Goal: Task Accomplishment & Management: Manage account settings

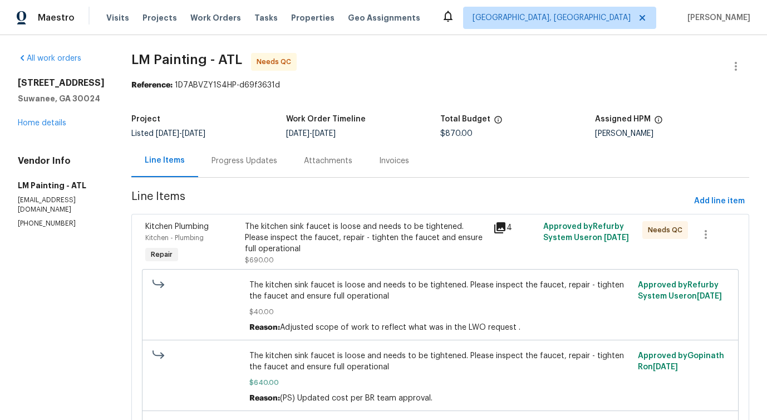
click at [275, 164] on div "Progress Updates" at bounding box center [245, 160] width 66 height 11
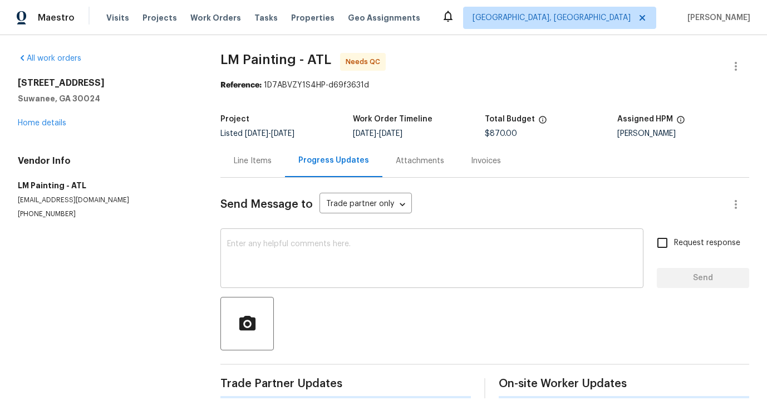
click at [289, 264] on textarea at bounding box center [432, 259] width 410 height 39
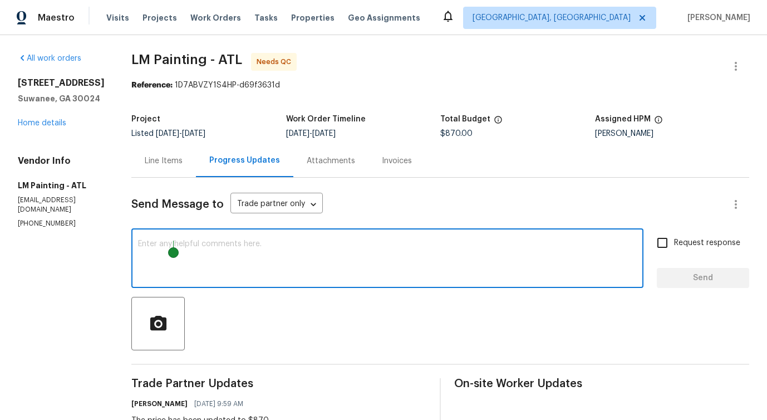
click at [340, 267] on textarea at bounding box center [387, 259] width 499 height 39
paste textarea "give us a cost for each one of the line items so we can do the CO in the WO the…"
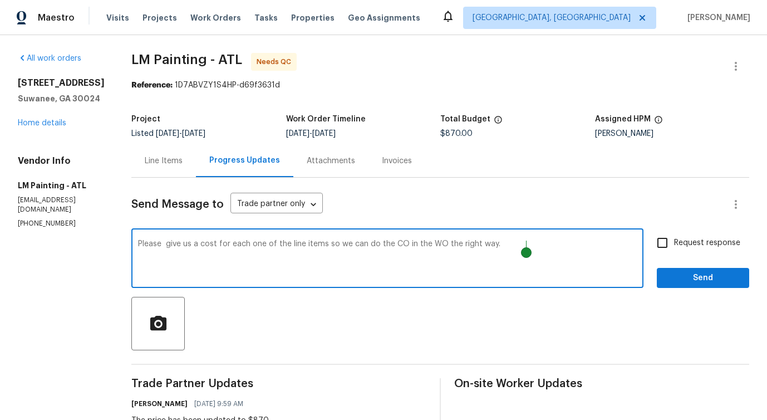
click at [435, 243] on textarea "Please give us a cost for each one of the line items so we can do the CO in the…" at bounding box center [387, 259] width 499 height 39
click at [472, 244] on textarea "Please give us a cost for each one of the line items so we can do the cost in t…" at bounding box center [387, 259] width 499 height 39
click at [0, 0] on span "Please give" at bounding box center [0, 0] width 0 height 0
click at [174, 243] on textarea "Please give us a cost for each one of the line items so we can do the cost in t…" at bounding box center [387, 259] width 499 height 39
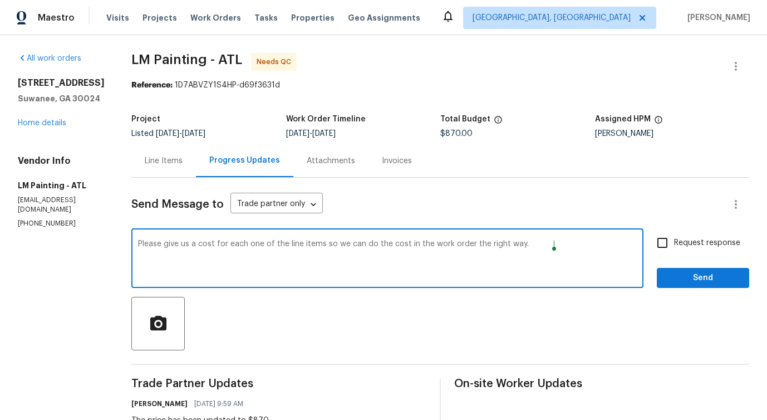
drag, startPoint x: 217, startPoint y: 248, endPoint x: 423, endPoint y: 258, distance: 206.9
click at [425, 258] on textarea "Please give us a cost for each one of the line items so we can do the cost in t…" at bounding box center [387, 259] width 499 height 39
click at [571, 250] on textarea "Please give us a cost for each one of the line items so we can do the cost in t…" at bounding box center [387, 259] width 499 height 39
type textarea "Please give us a cost for each one of the line items so we can do the cost in t…"
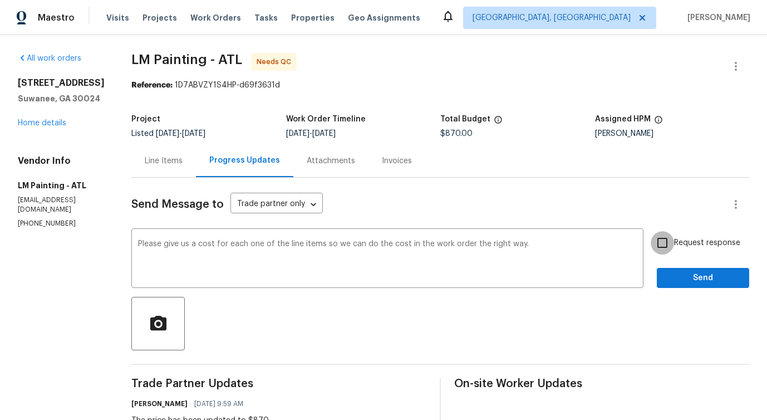
click at [659, 242] on input "Request response" at bounding box center [662, 242] width 23 height 23
checkbox input "true"
click at [677, 281] on span "Send" at bounding box center [703, 278] width 75 height 14
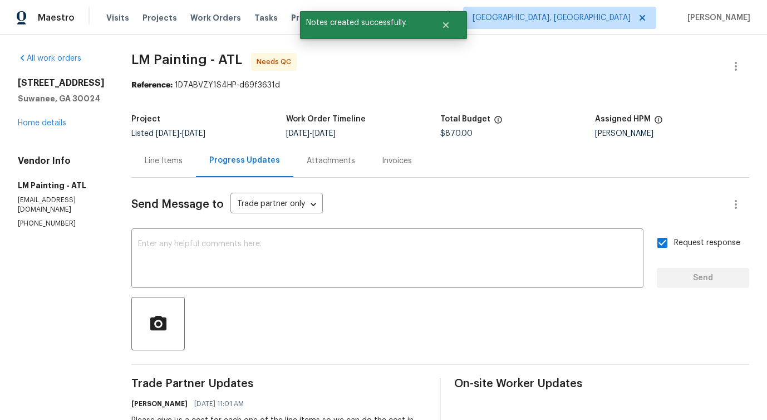
click at [196, 166] on div "Line Items" at bounding box center [163, 160] width 65 height 33
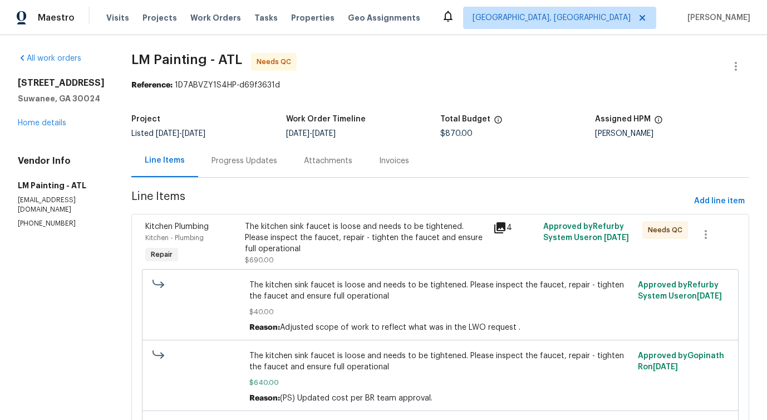
click at [481, 244] on div "The kitchen sink faucet is loose and needs to be tightened. Please inspect the …" at bounding box center [366, 237] width 242 height 33
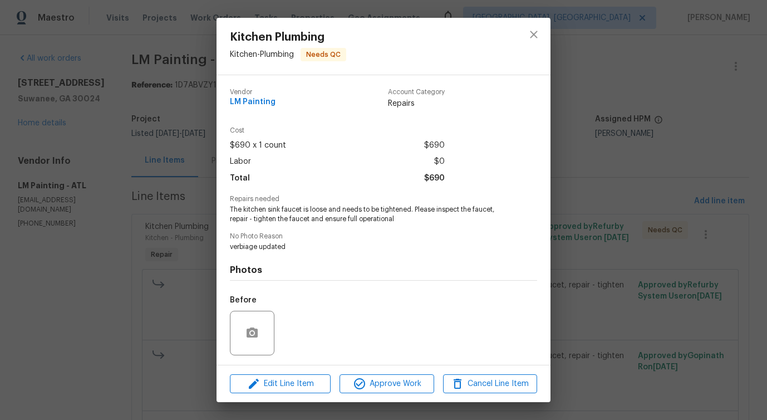
scroll to position [74, 0]
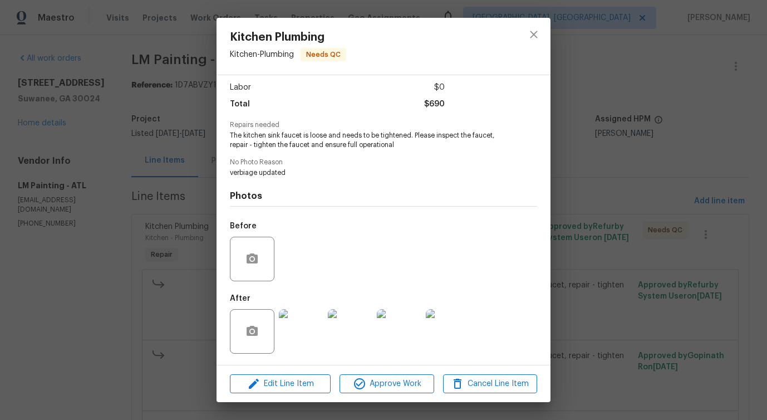
click at [294, 329] on img at bounding box center [301, 331] width 45 height 45
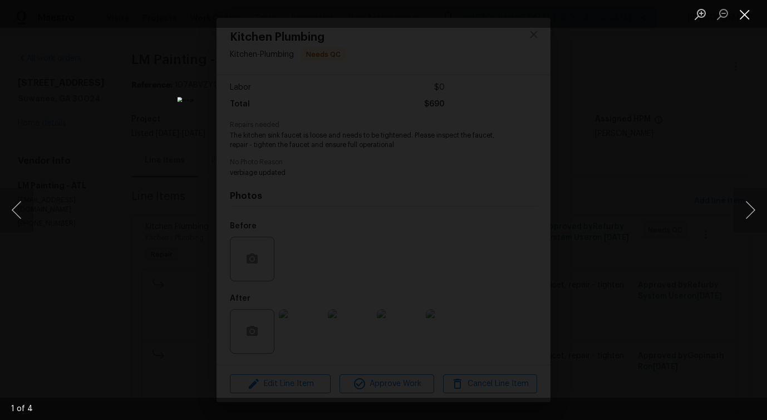
click at [745, 9] on button "Close lightbox" at bounding box center [745, 13] width 22 height 19
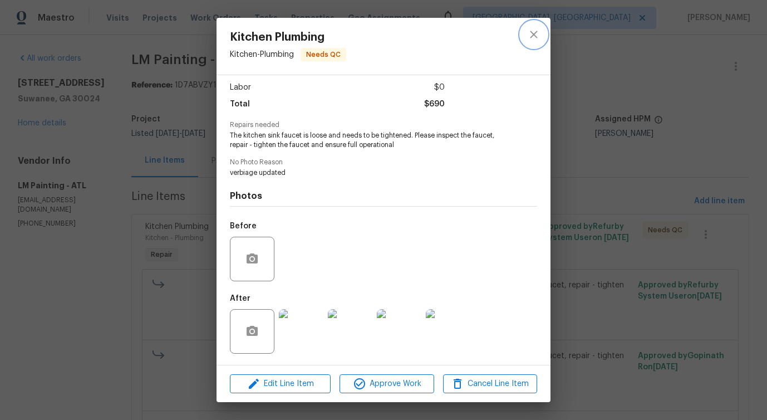
click at [538, 40] on icon "close" at bounding box center [533, 34] width 13 height 13
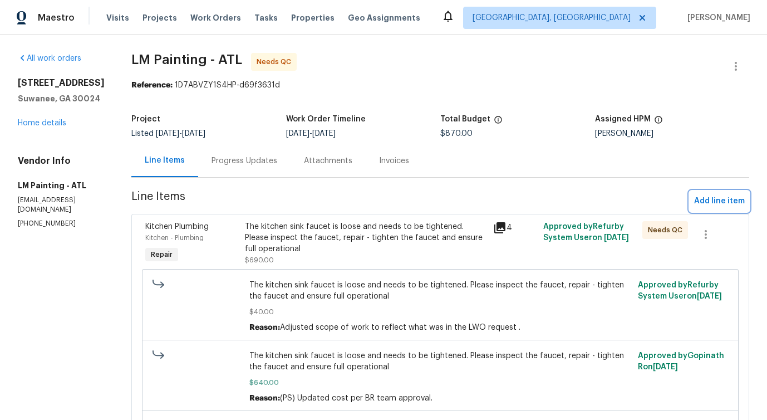
click at [714, 199] on span "Add line item" at bounding box center [719, 201] width 51 height 14
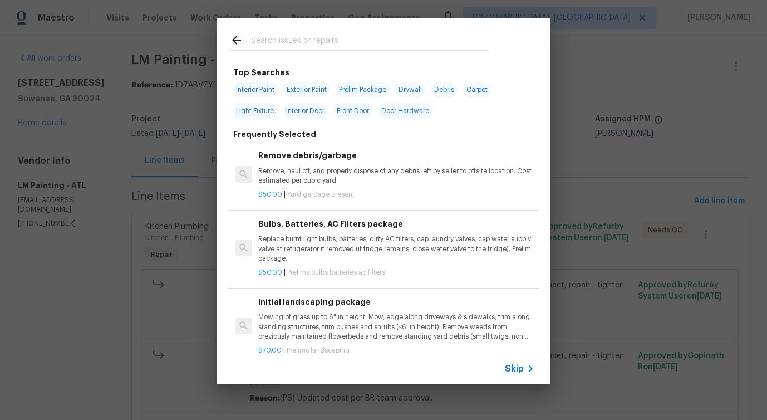
click at [512, 363] on span "Skip" at bounding box center [514, 368] width 19 height 11
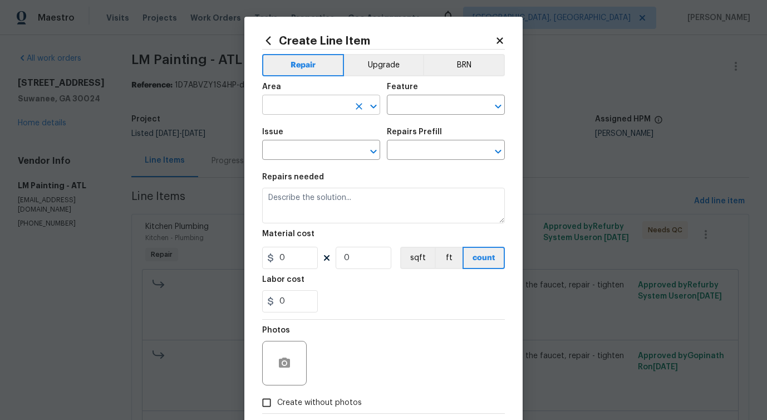
click at [311, 106] on input "text" at bounding box center [305, 105] width 87 height 17
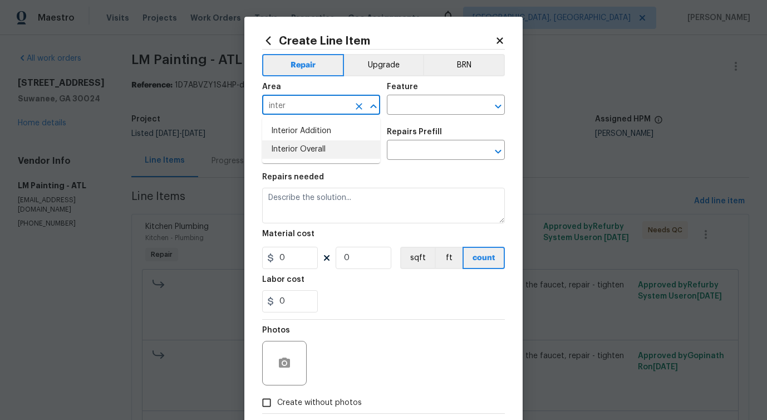
click at [287, 153] on li "Interior Overall" at bounding box center [321, 149] width 118 height 18
type input "Interior Overall"
click at [402, 106] on input "text" at bounding box center [430, 105] width 87 height 17
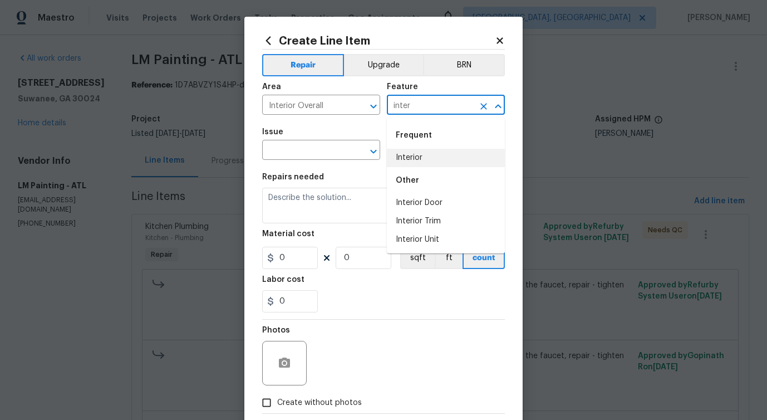
click at [389, 161] on li "Interior" at bounding box center [446, 158] width 118 height 18
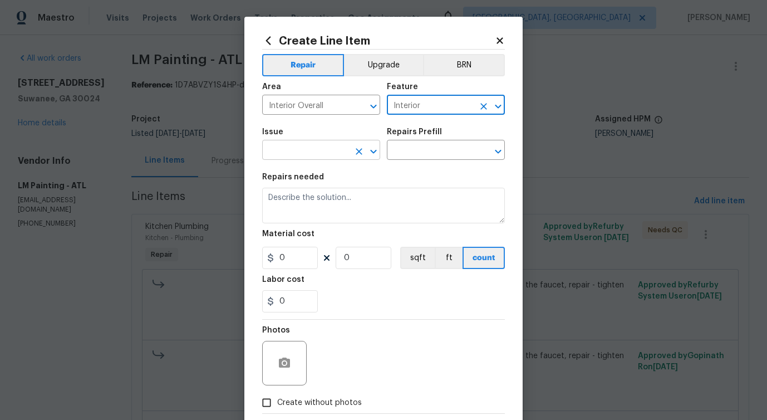
type input "Interior"
click at [329, 158] on input "text" at bounding box center [305, 151] width 87 height 17
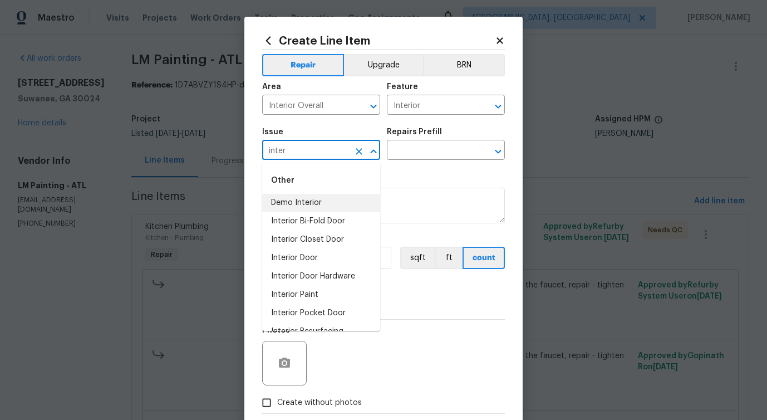
click at [271, 154] on input "inter" at bounding box center [305, 151] width 87 height 17
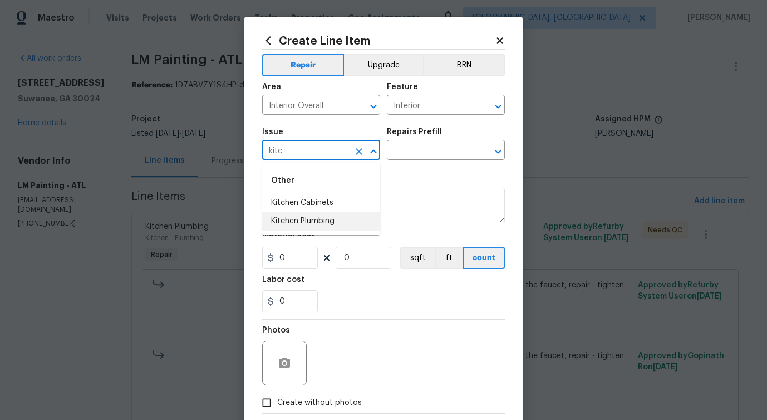
click at [317, 227] on li "Kitchen Plumbing" at bounding box center [321, 221] width 118 height 18
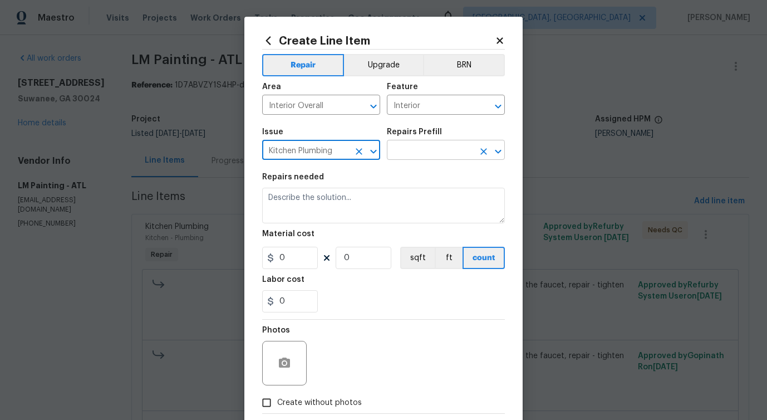
type input "Kitchen Plumbing"
click at [410, 156] on input "text" at bounding box center [430, 151] width 87 height 17
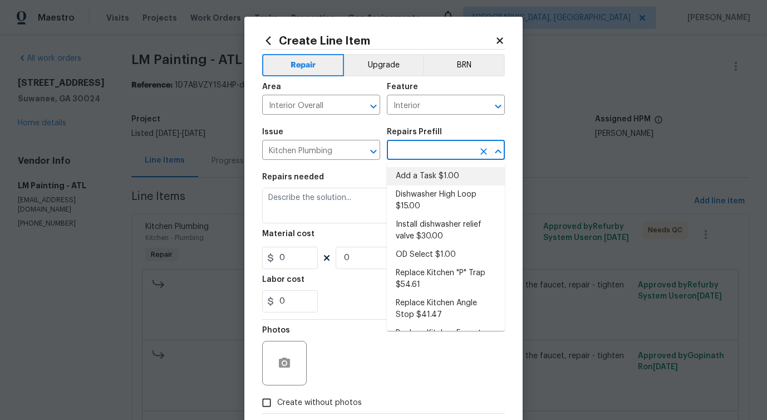
click at [405, 174] on li "Add a Task $1.00" at bounding box center [446, 176] width 118 height 18
type input "Plumbing"
type input "Add a Task $1.00"
type textarea "HPM to detail"
type input "1"
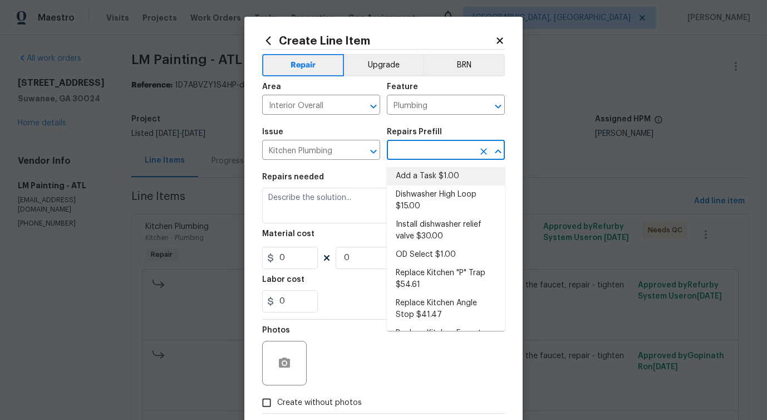
type input "1"
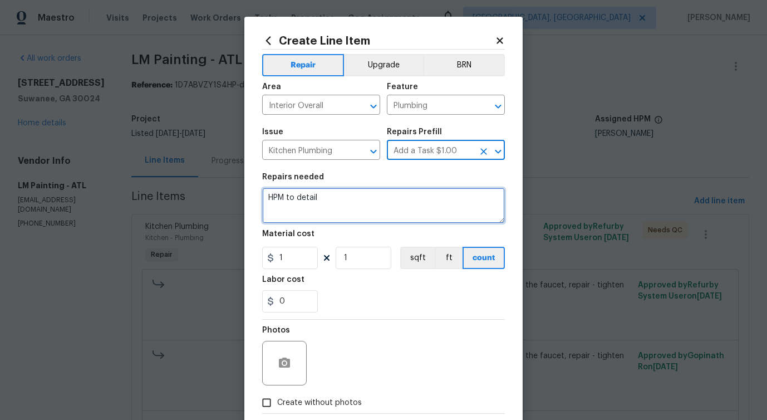
click at [279, 194] on textarea "HPM to detail" at bounding box center [383, 206] width 243 height 36
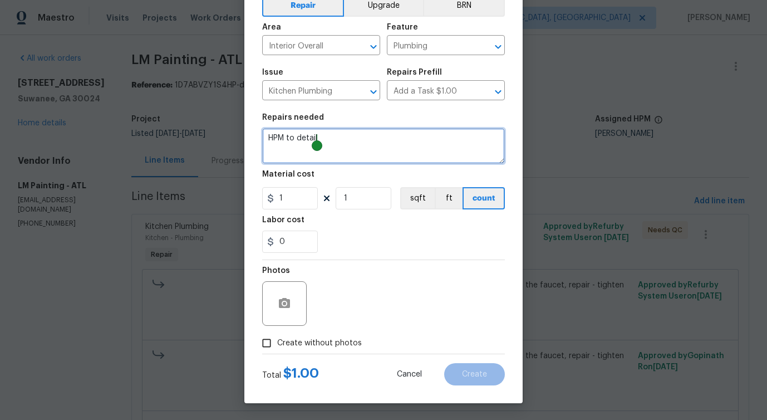
scroll to position [0, 0]
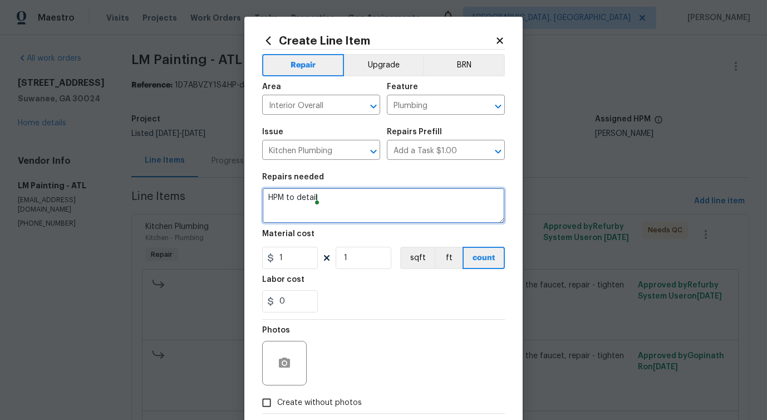
click at [293, 202] on textarea "HPM to detail" at bounding box center [383, 206] width 243 height 36
click at [293, 202] on lpop-circle at bounding box center [297, 205] width 11 height 11
click at [281, 199] on textarea "HPM to detail" at bounding box center [383, 206] width 243 height 36
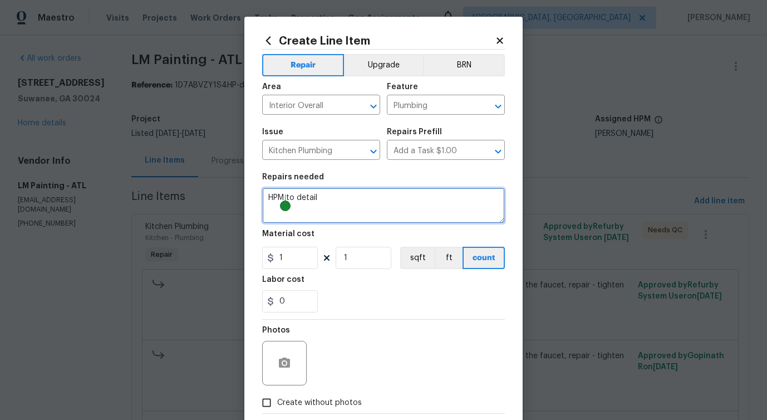
click at [281, 199] on textarea "HPM to detail" at bounding box center [383, 206] width 243 height 36
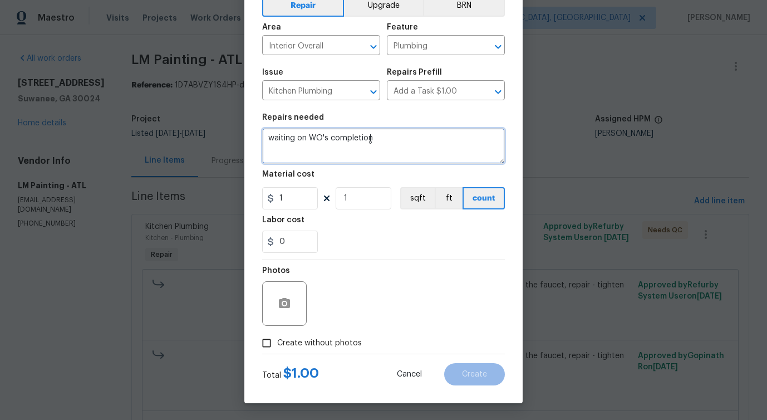
type textarea "waiting on WO's completion"
click at [342, 334] on label "Create without photos" at bounding box center [309, 342] width 106 height 21
click at [277, 334] on input "Create without photos" at bounding box center [266, 342] width 21 height 21
checkbox input "true"
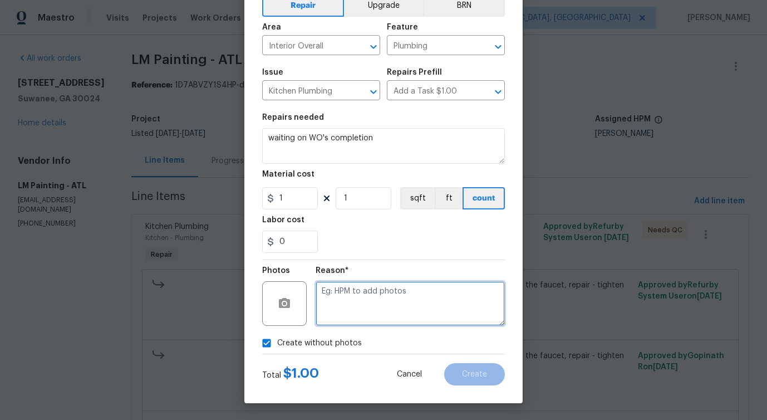
click at [362, 322] on textarea at bounding box center [410, 303] width 189 height 45
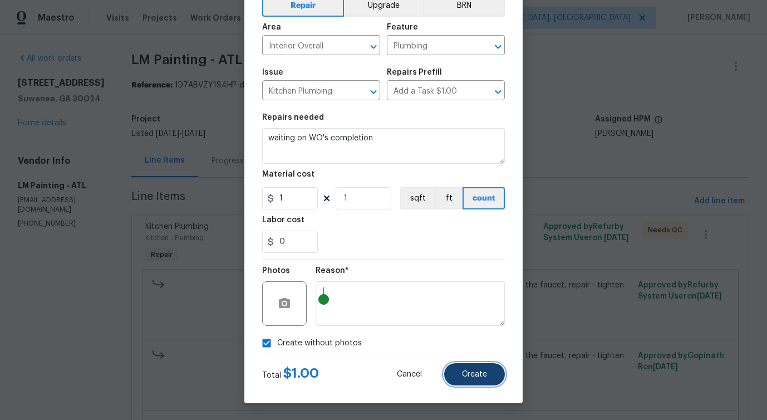
click at [468, 380] on button "Create" at bounding box center [474, 374] width 61 height 22
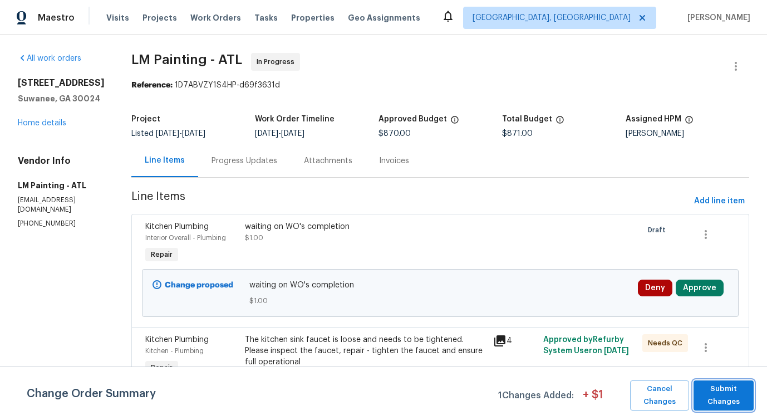
click at [737, 401] on span "Submit Changes" at bounding box center [723, 396] width 49 height 26
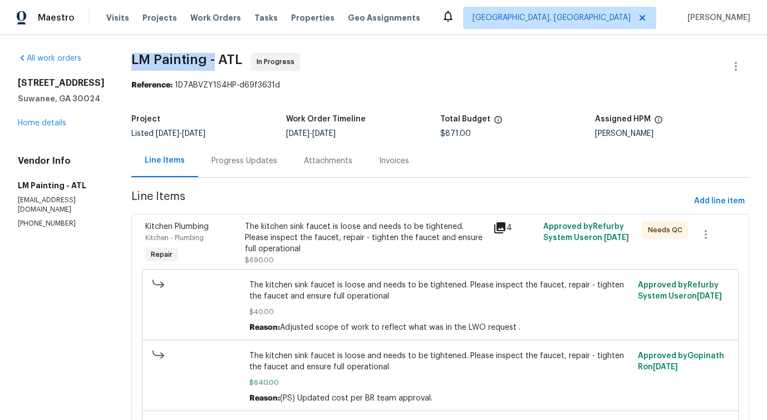
drag, startPoint x: 168, startPoint y: 57, endPoint x: 249, endPoint y: 56, distance: 81.3
click at [242, 56] on span "LM Painting - ATL" at bounding box center [186, 59] width 111 height 13
copy span "LM Painting -"
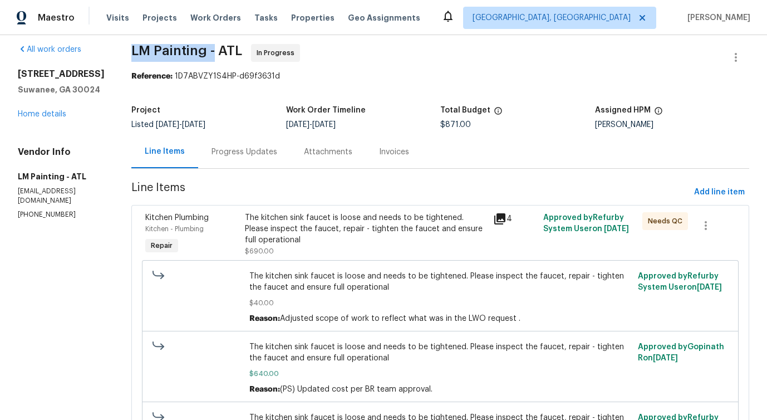
scroll to position [0, 0]
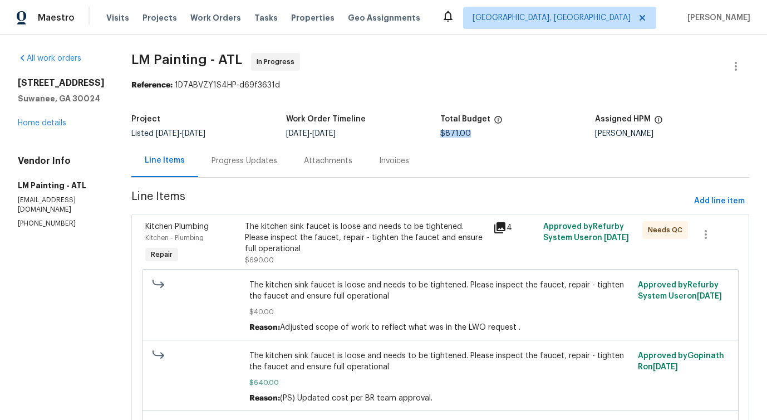
drag, startPoint x: 459, startPoint y: 133, endPoint x: 491, endPoint y: 132, distance: 32.3
click at [491, 132] on div "$871.00" at bounding box center [517, 134] width 155 height 8
copy span "$871.00"
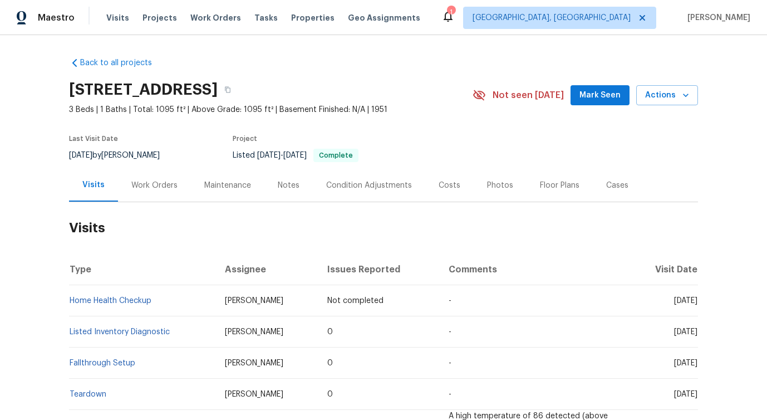
click at [164, 180] on div "Work Orders" at bounding box center [154, 185] width 46 height 11
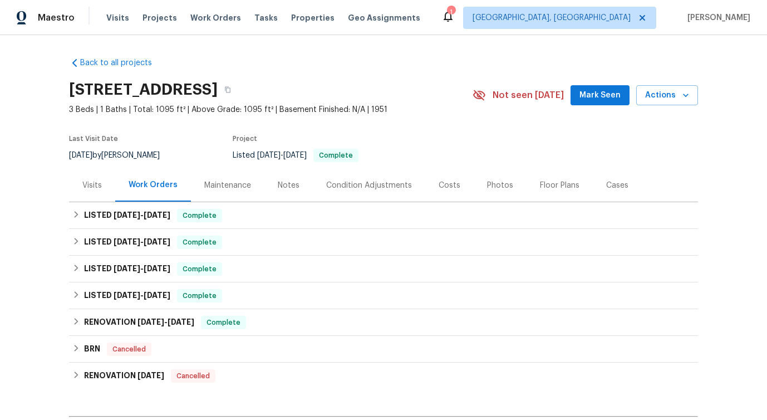
click at [327, 117] on section "[STREET_ADDRESS] 3 Beds | 1 Baths | Total: 1095 ft² | Above Grade: 1095 ft² | B…" at bounding box center [383, 122] width 629 height 94
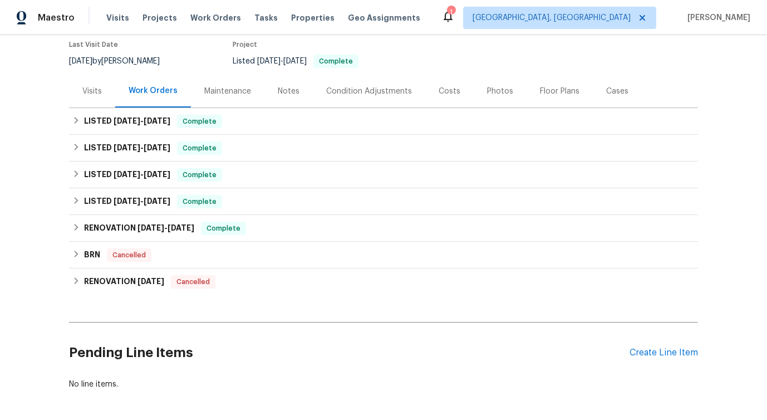
scroll to position [140, 0]
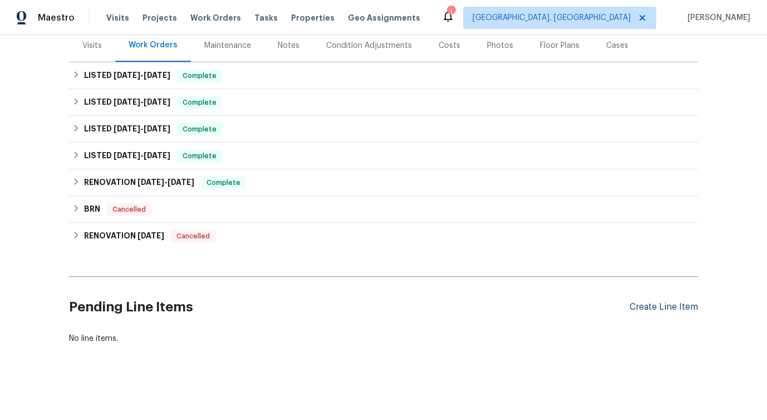
click at [649, 306] on div "Create Line Item" at bounding box center [664, 307] width 68 height 11
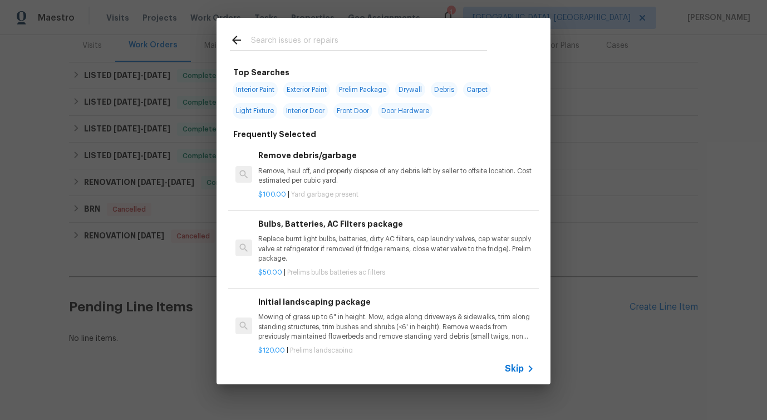
click at [523, 374] on span "Skip" at bounding box center [514, 368] width 19 height 11
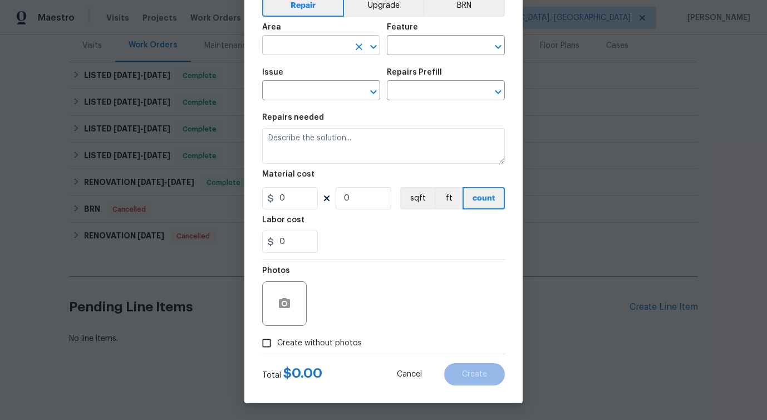
scroll to position [0, 0]
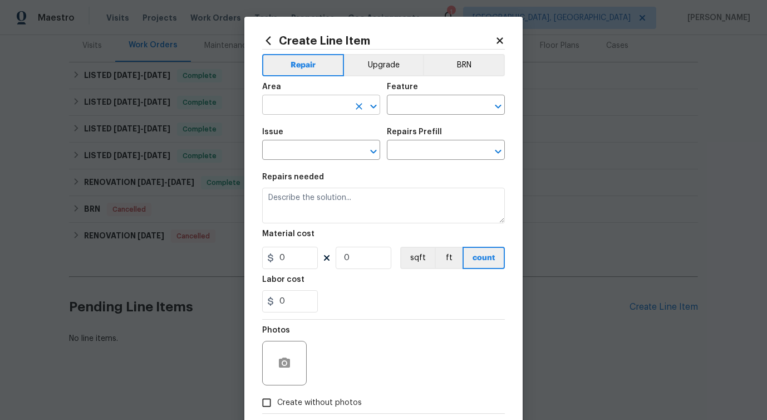
click at [327, 103] on input "text" at bounding box center [305, 105] width 87 height 17
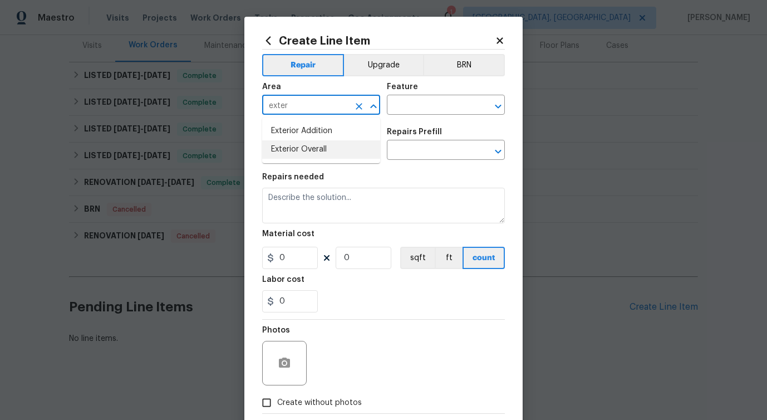
click at [320, 141] on li "Exterior Overall" at bounding box center [321, 149] width 118 height 18
type input "Exterior Overall"
click at [404, 99] on input "text" at bounding box center [430, 105] width 87 height 17
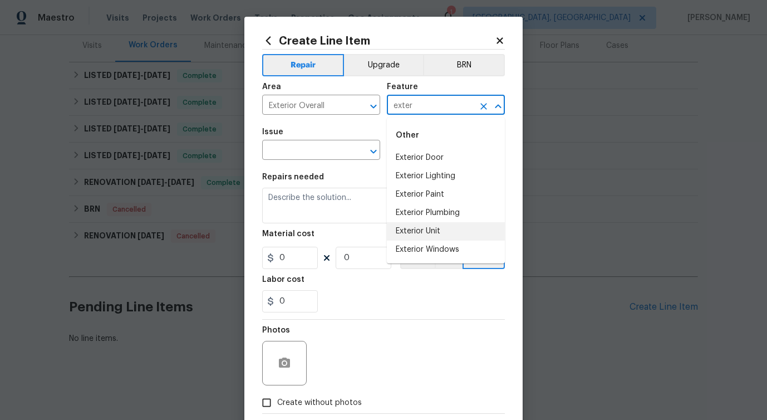
click at [414, 231] on li "Exterior Unit" at bounding box center [446, 231] width 118 height 18
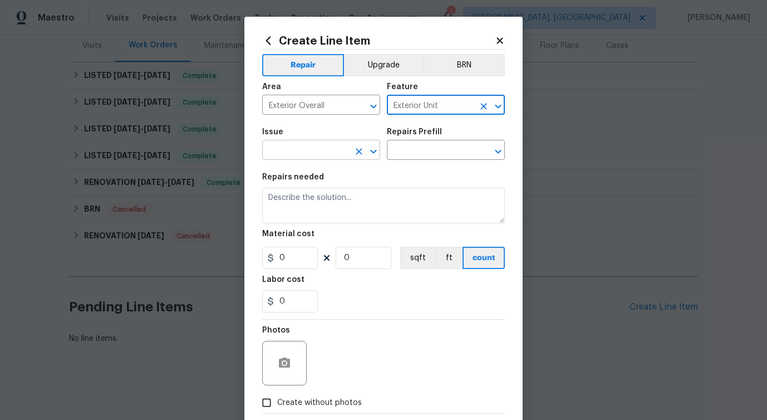
type input "Exterior Unit"
click at [322, 146] on input "text" at bounding box center [305, 151] width 87 height 17
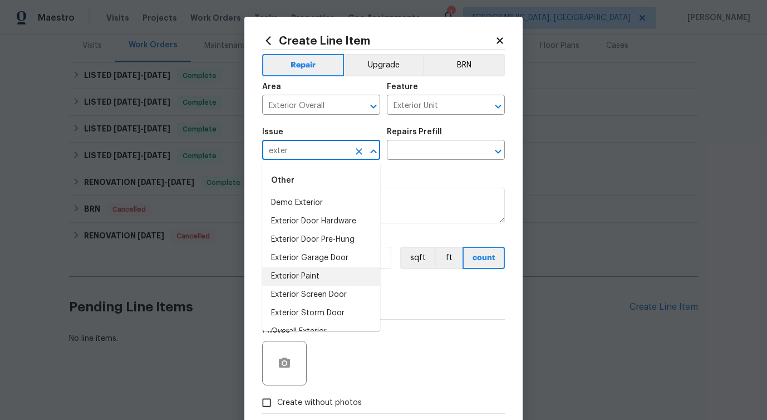
scroll to position [14, 0]
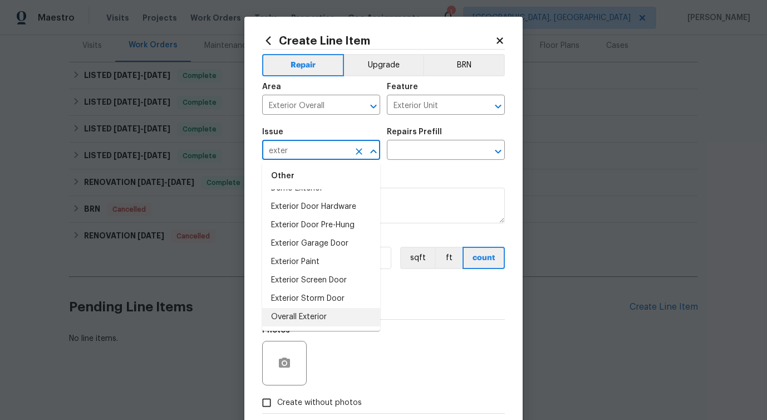
click at [307, 314] on li "Overall Exterior" at bounding box center [321, 317] width 118 height 18
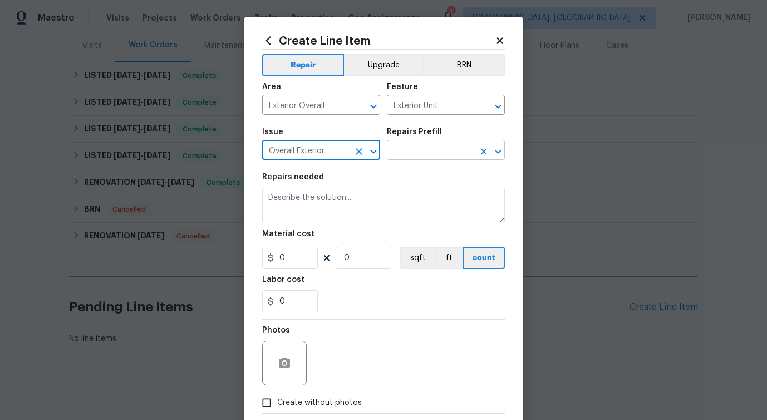
type input "Overall Exterior"
click at [437, 155] on input "text" at bounding box center [430, 151] width 87 height 17
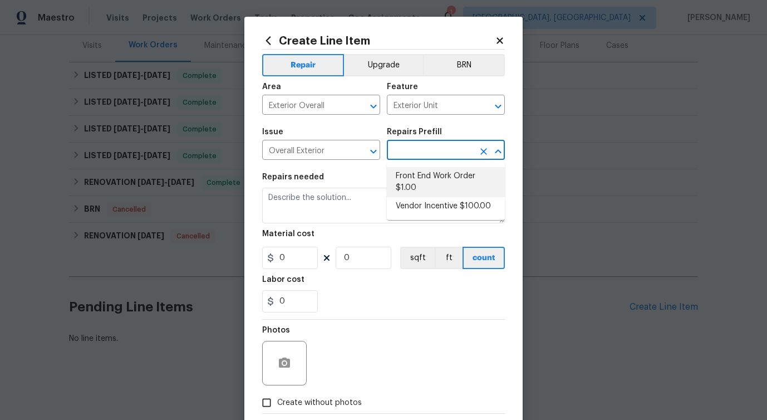
click at [413, 187] on li "Front End Work Order $1.00" at bounding box center [446, 182] width 118 height 30
type input "Front End Work Order $1.00"
type textarea "Placeholder line item for the creation of front end work orders."
type input "1"
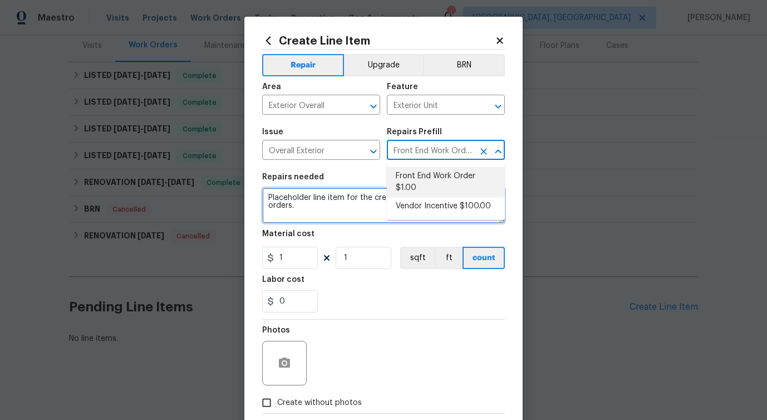
click at [341, 202] on textarea "Placeholder line item for the creation of front end work orders." at bounding box center [383, 206] width 243 height 36
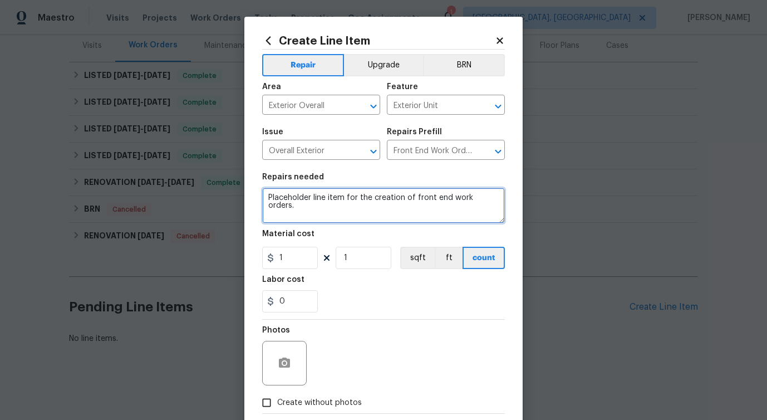
click at [341, 202] on textarea "Placeholder line item for the creation of front end work orders." at bounding box center [383, 206] width 243 height 36
paste textarea "ease investigate report of traffic accident in yard and damaged tree. Provide p…"
type textarea "Please investigate report of traffic accident in yard and damaged tree. Provide…"
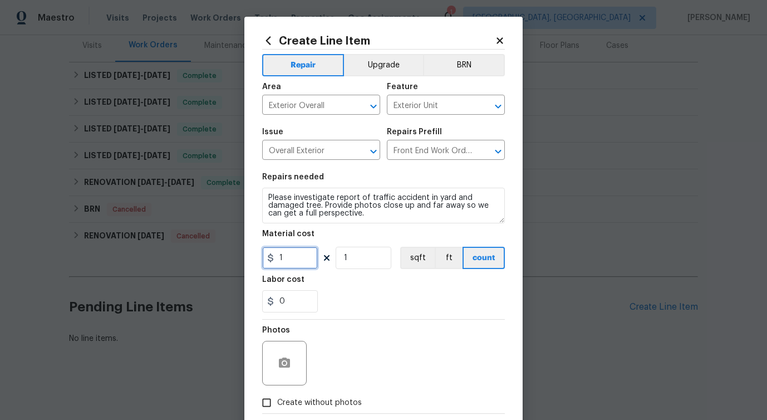
click at [288, 252] on input "1" at bounding box center [290, 258] width 56 height 22
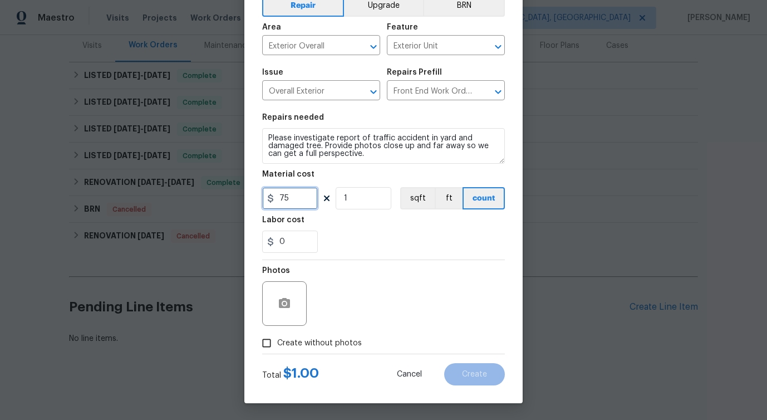
type input "75"
click at [307, 346] on span "Create without photos" at bounding box center [319, 343] width 85 height 12
click at [277, 346] on input "Create without photos" at bounding box center [266, 342] width 21 height 21
checkbox input "true"
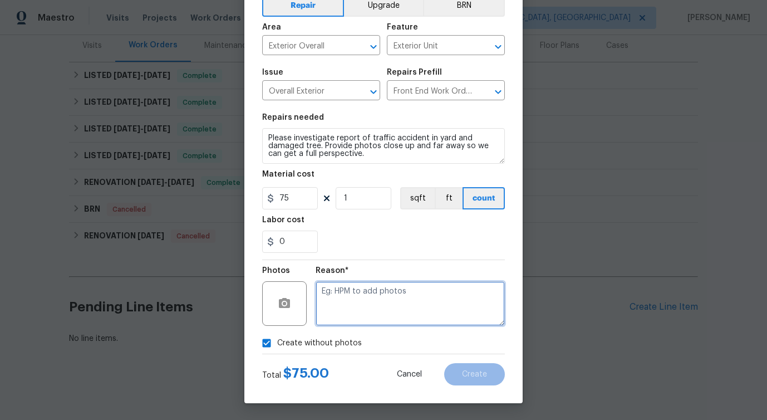
click at [368, 303] on textarea at bounding box center [410, 303] width 189 height 45
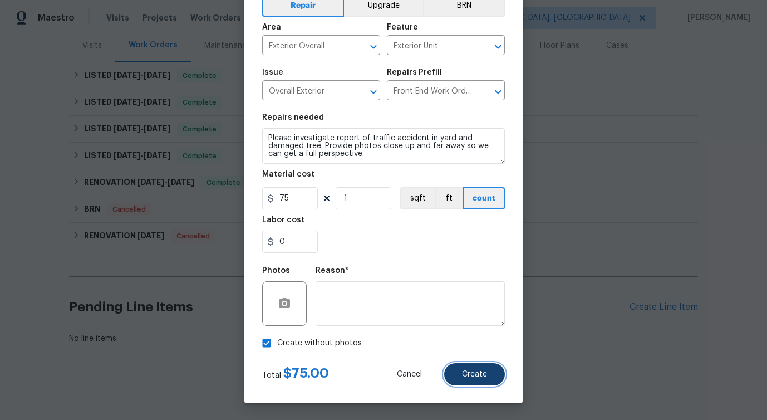
click at [486, 378] on span "Create" at bounding box center [474, 374] width 25 height 8
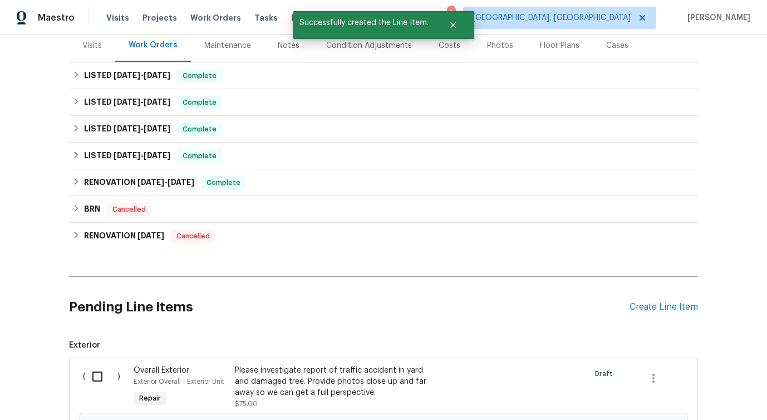
scroll to position [278, 0]
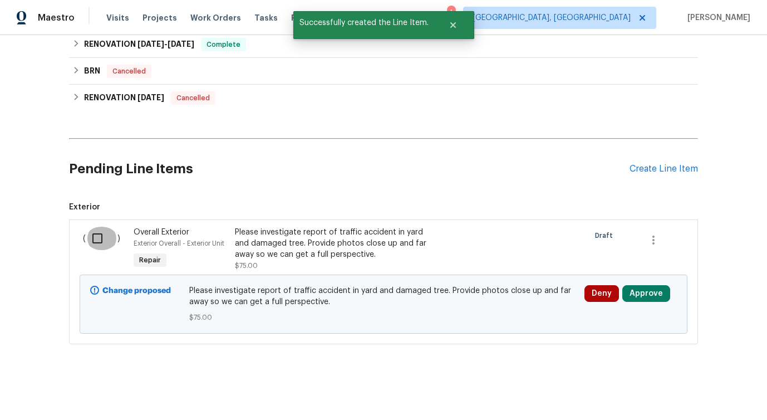
click at [86, 238] on input "checkbox" at bounding box center [102, 238] width 32 height 23
checkbox input "true"
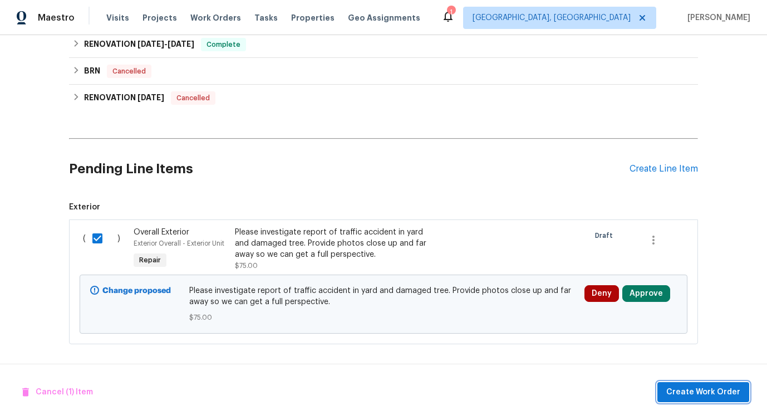
click at [702, 387] on span "Create Work Order" at bounding box center [704, 392] width 74 height 14
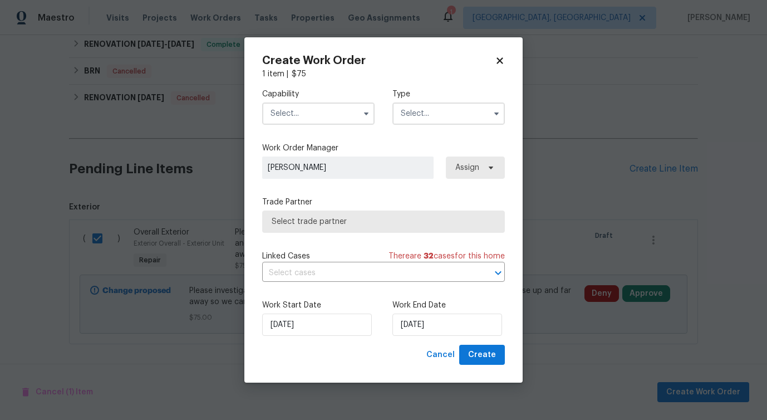
click at [345, 97] on label "Capability" at bounding box center [318, 94] width 112 height 11
click at [345, 115] on input "text" at bounding box center [318, 113] width 112 height 22
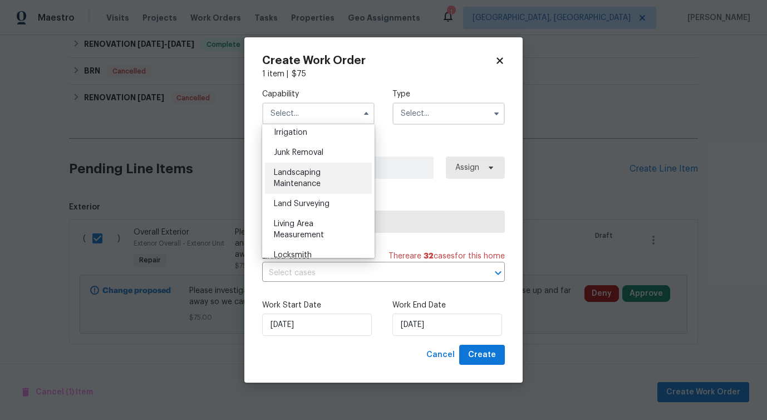
scroll to position [694, 0]
click at [308, 169] on div "Landscaping Maintenance" at bounding box center [318, 180] width 107 height 31
type input "Landscaping Maintenance"
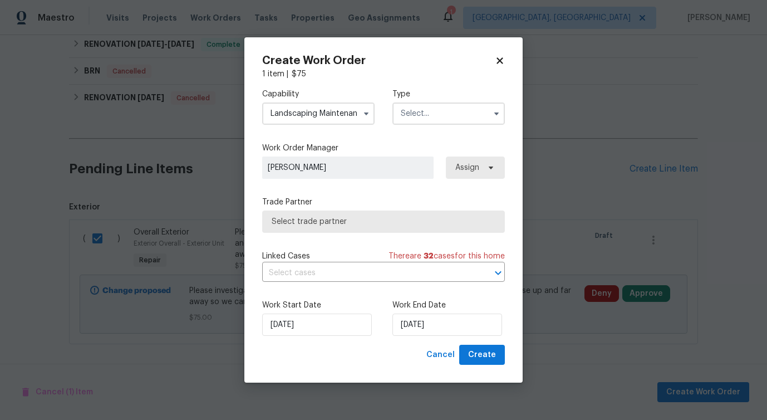
click at [408, 119] on input "text" at bounding box center [449, 113] width 112 height 22
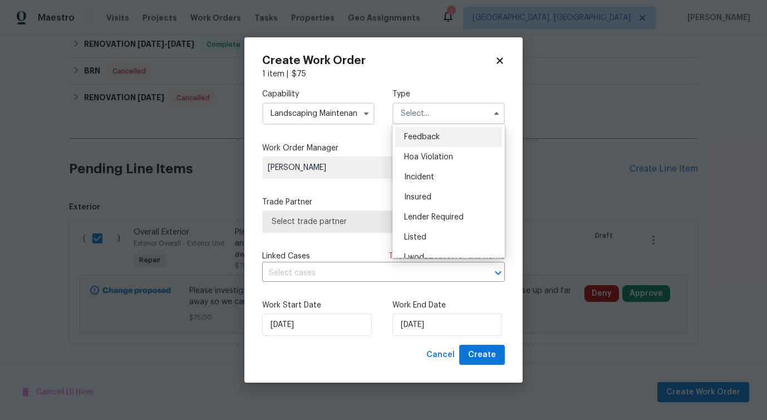
click at [404, 137] on span "Feedback" at bounding box center [422, 137] width 36 height 8
type input "Feedback"
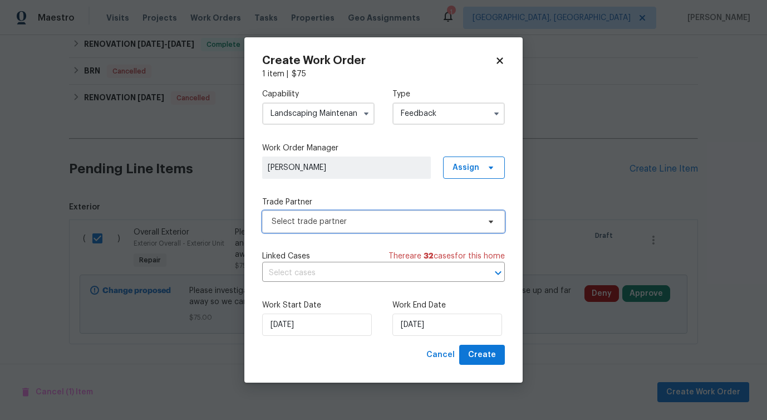
click at [320, 220] on span "Select trade partner" at bounding box center [376, 221] width 208 height 11
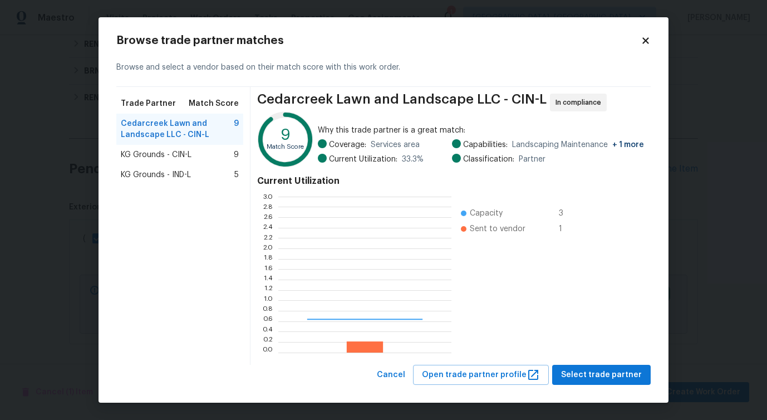
scroll to position [156, 173]
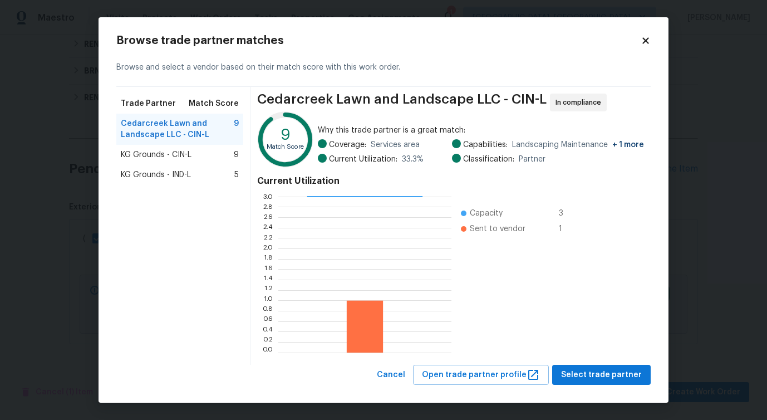
click at [160, 152] on span "KG Grounds - CIN-L" at bounding box center [156, 154] width 71 height 11
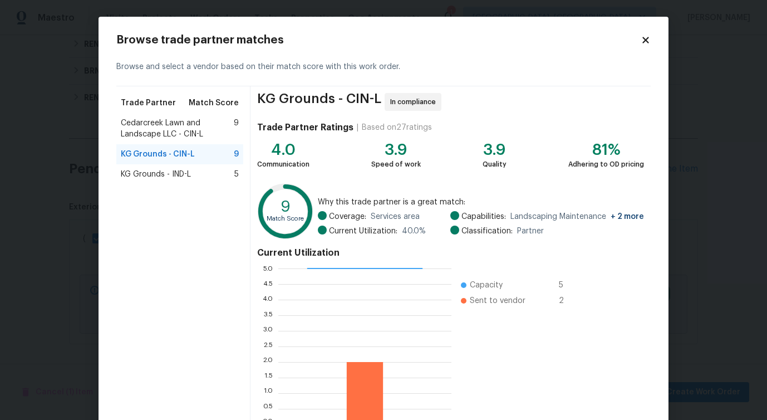
scroll to position [71, 0]
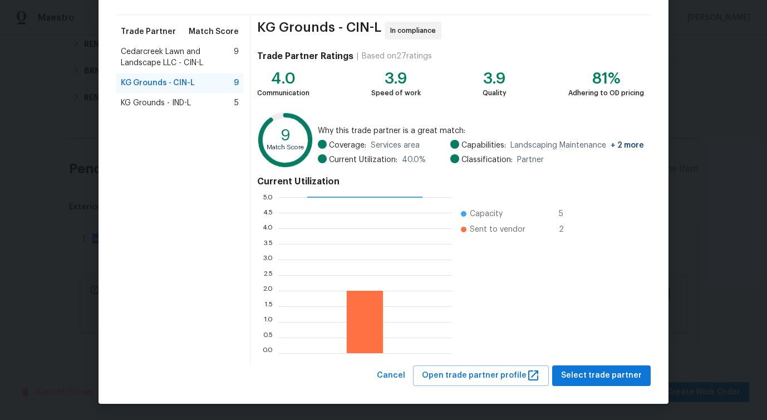
click at [170, 102] on span "KG Grounds - IND-L" at bounding box center [156, 102] width 70 height 11
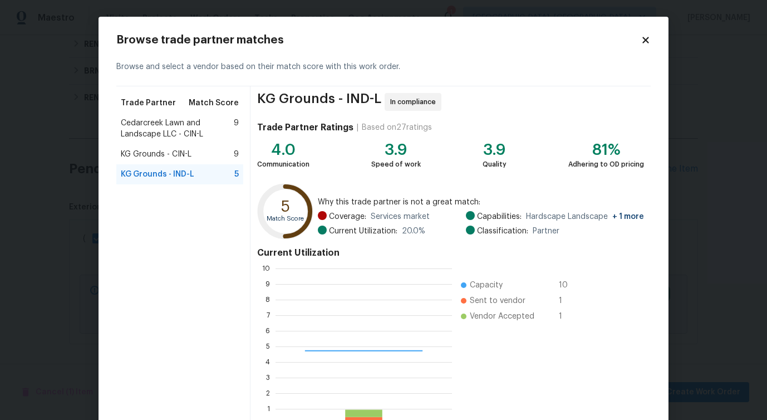
scroll to position [156, 177]
click at [169, 113] on div "Cedarcreek Lawn and Landscape LLC - CIN-L 9" at bounding box center [179, 128] width 127 height 31
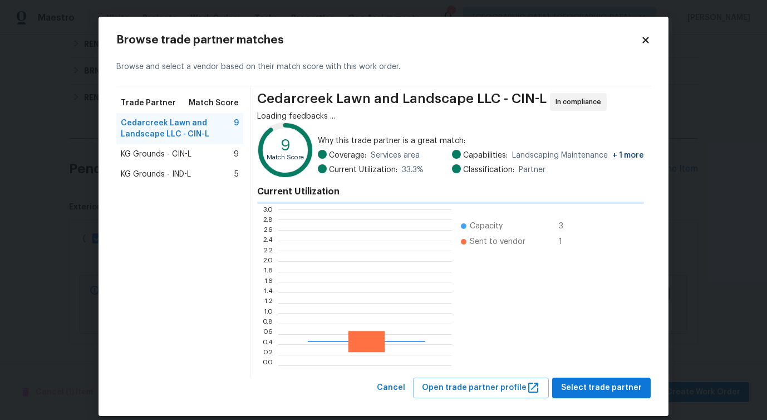
scroll to position [1, 1]
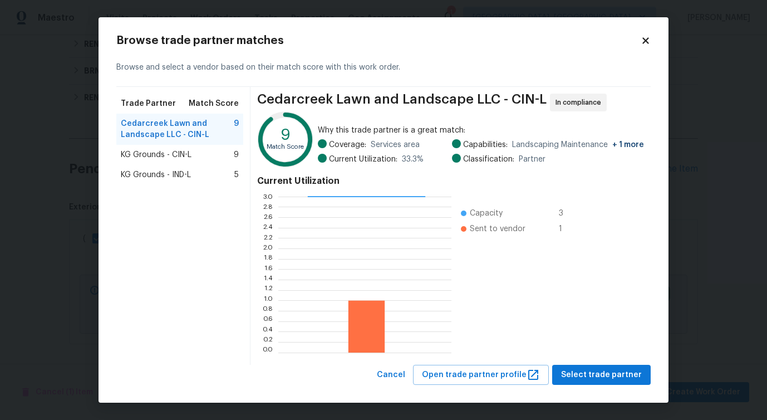
click at [166, 163] on div "KG Grounds - CIN-L 9" at bounding box center [179, 155] width 127 height 20
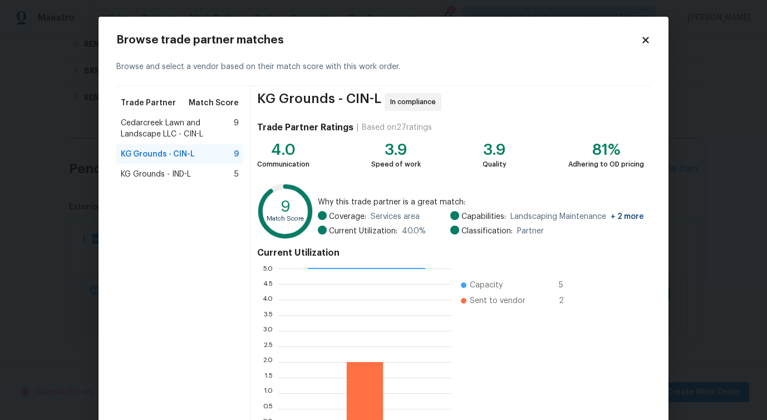
scroll to position [71, 0]
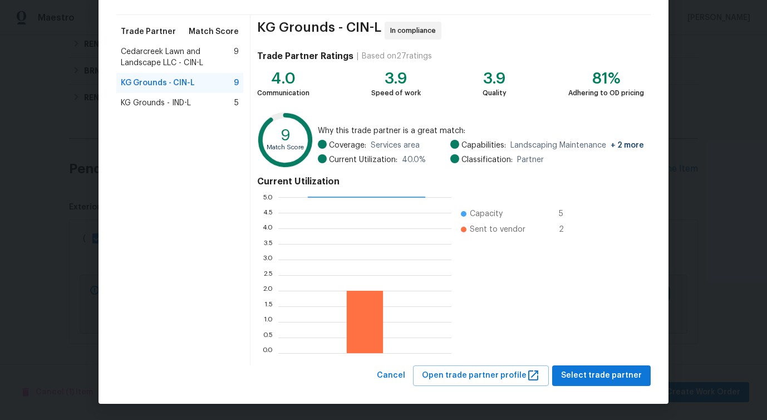
click at [177, 63] on span "Cedarcreek Lawn and Landscape LLC - CIN-L" at bounding box center [177, 57] width 113 height 22
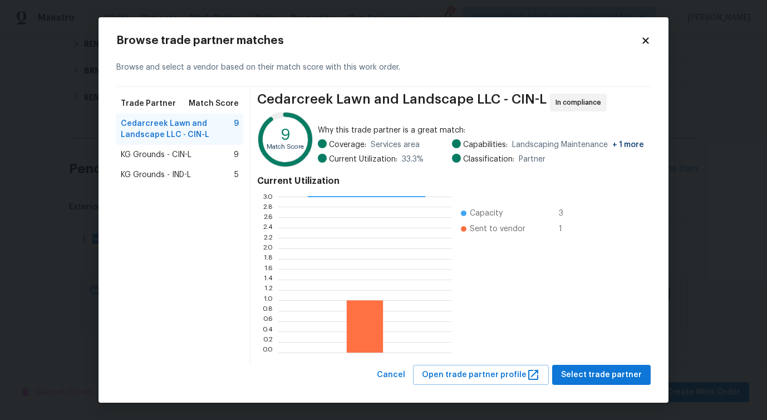
scroll to position [0, 0]
click at [179, 152] on span "KG Grounds - CIN-L" at bounding box center [156, 154] width 71 height 11
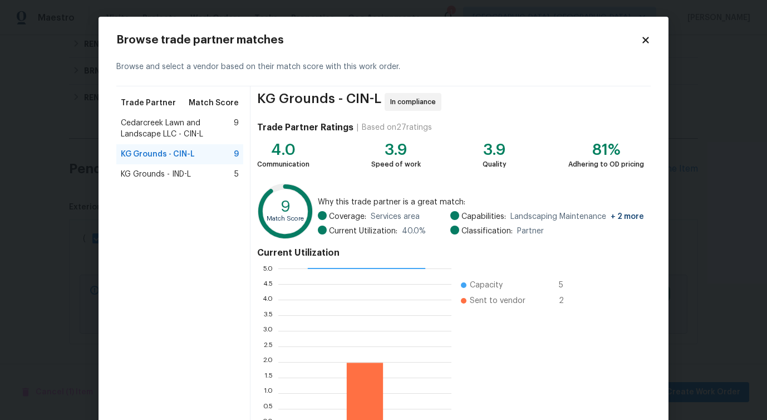
scroll to position [71, 0]
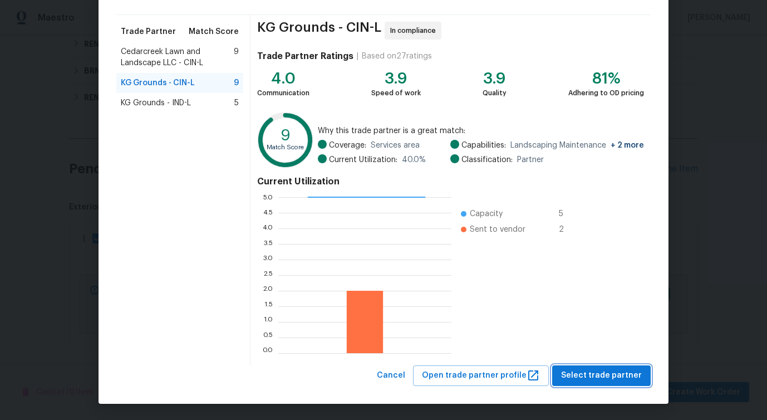
click at [585, 384] on button "Select trade partner" at bounding box center [601, 375] width 99 height 21
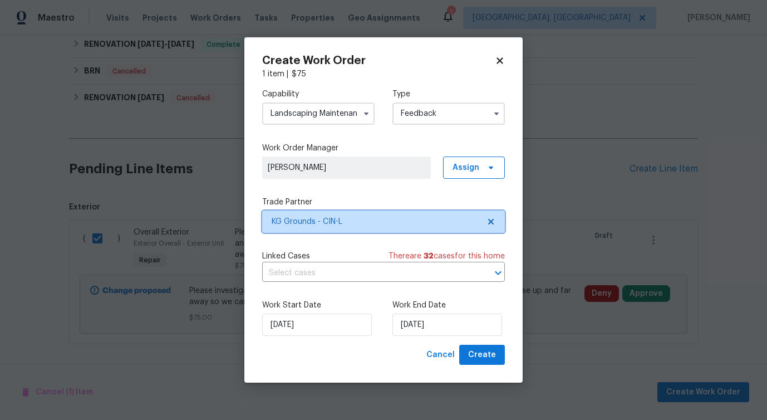
scroll to position [0, 0]
click at [310, 272] on input "text" at bounding box center [368, 272] width 212 height 17
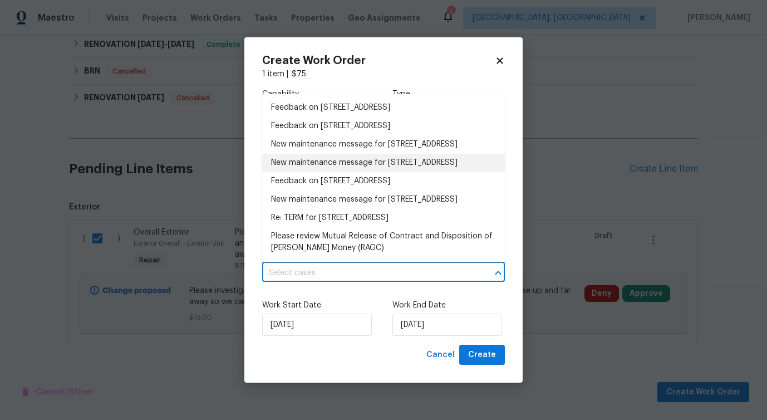
click at [312, 154] on li "New maintenance message for 8494 Wexford Ave , Cincinnati, OH 45236" at bounding box center [383, 144] width 243 height 18
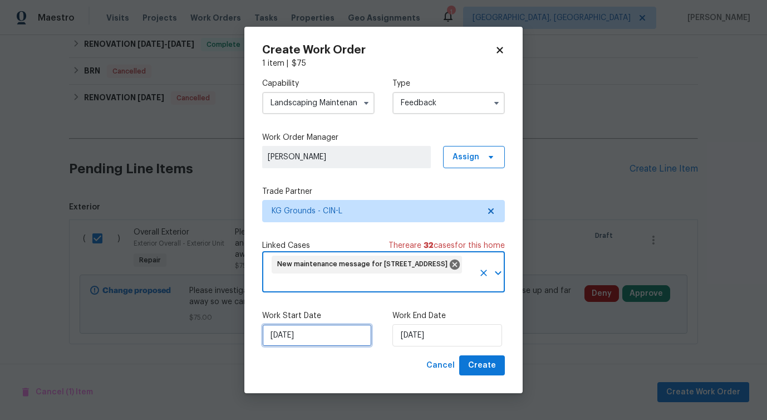
click at [306, 333] on input "[DATE]" at bounding box center [317, 335] width 110 height 22
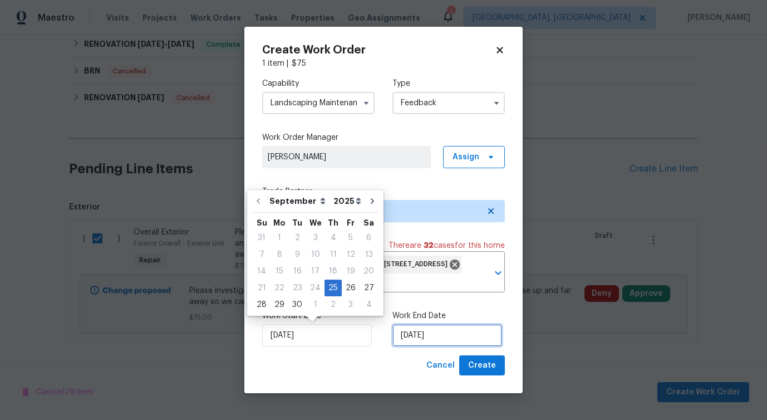
click at [412, 339] on input "[DATE]" at bounding box center [448, 335] width 110 height 22
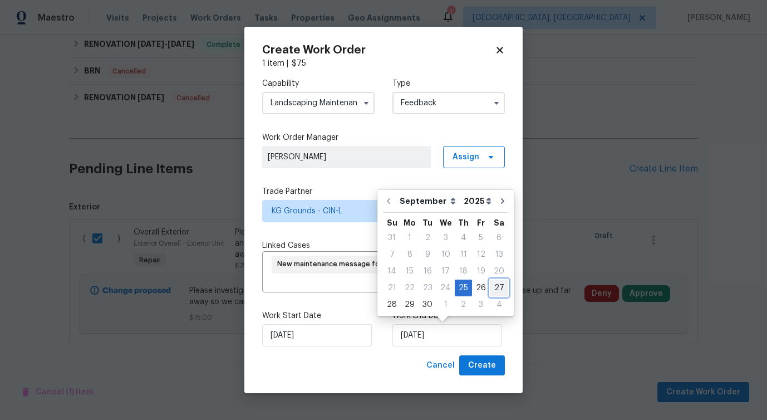
click at [494, 283] on div "27" at bounding box center [499, 288] width 18 height 16
type input "9/27/2025"
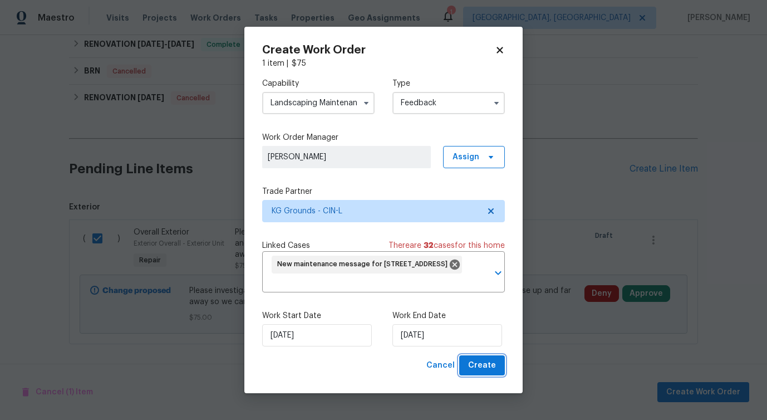
click at [489, 369] on span "Create" at bounding box center [482, 366] width 28 height 14
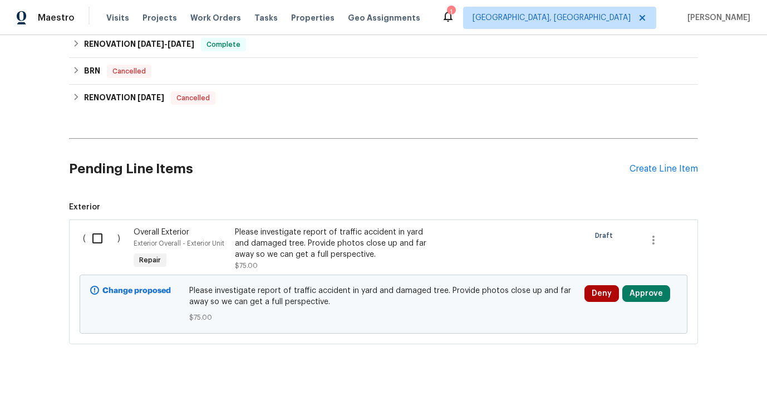
checkbox input "false"
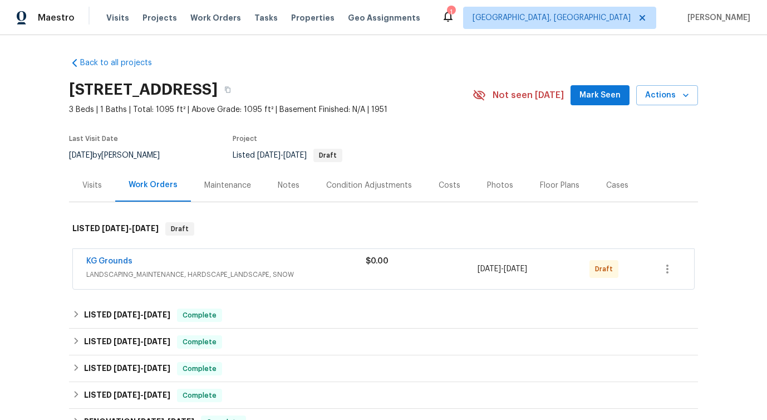
scroll to position [4, 0]
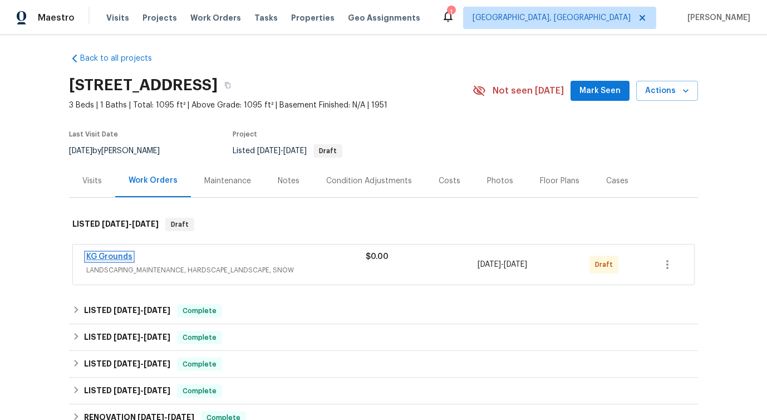
click at [116, 254] on link "KG Grounds" at bounding box center [109, 257] width 46 height 8
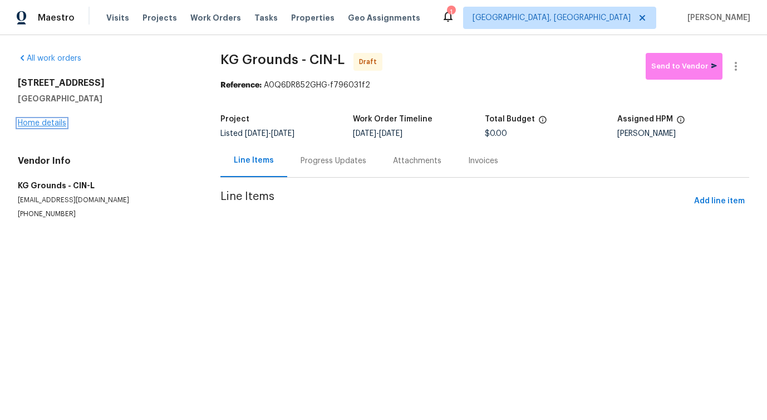
click at [42, 125] on link "Home details" at bounding box center [42, 123] width 48 height 8
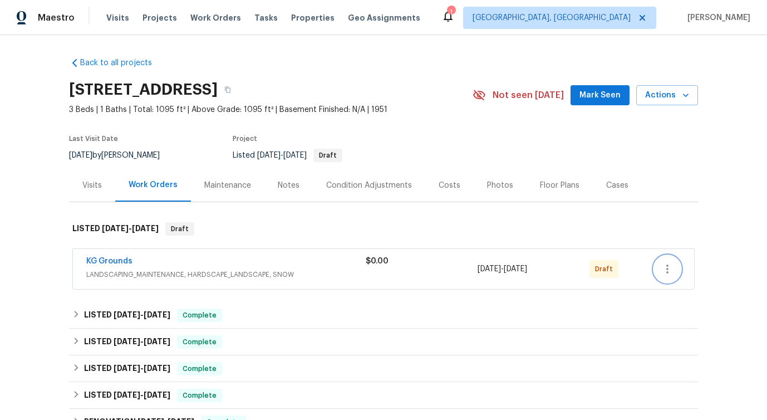
click at [678, 269] on button "button" at bounding box center [667, 269] width 27 height 27
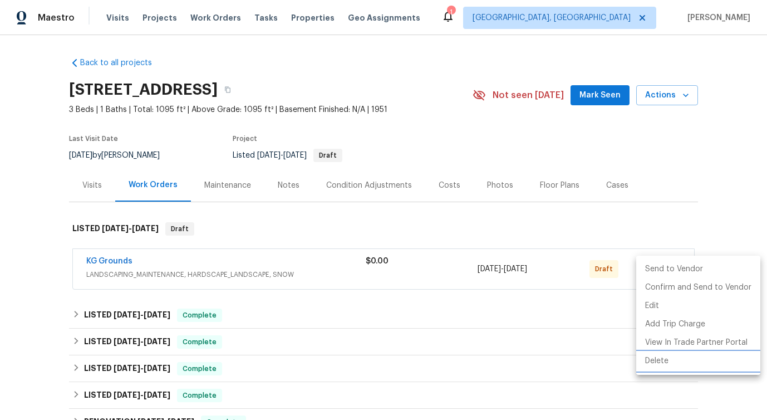
click at [672, 363] on li "Delete" at bounding box center [698, 361] width 124 height 18
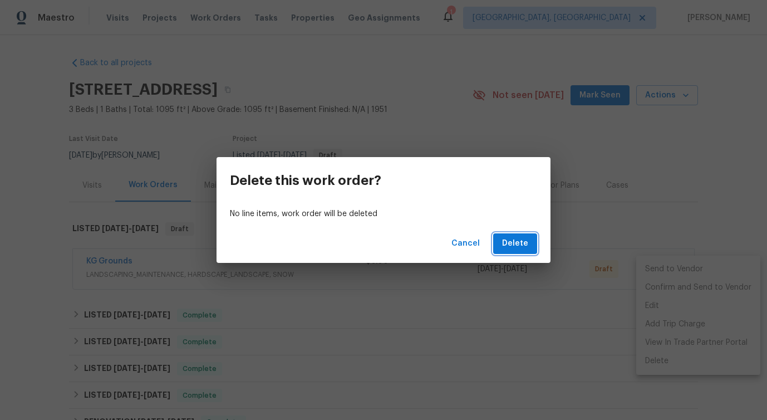
click at [523, 242] on span "Delete" at bounding box center [515, 244] width 26 height 14
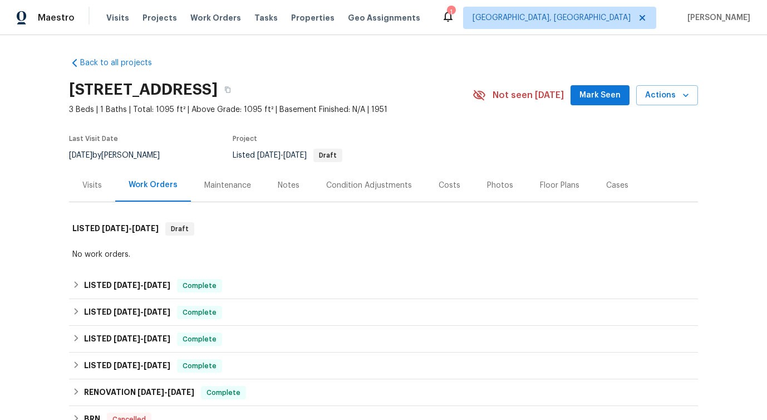
scroll to position [348, 0]
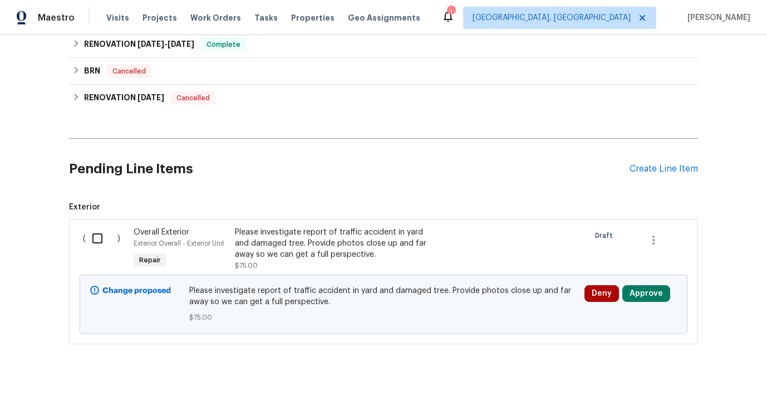
click at [99, 232] on input "checkbox" at bounding box center [102, 238] width 32 height 23
checkbox input "true"
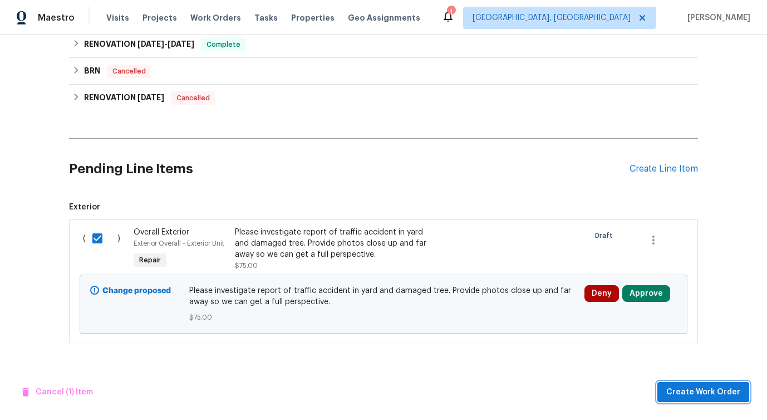
click at [689, 391] on span "Create Work Order" at bounding box center [704, 392] width 74 height 14
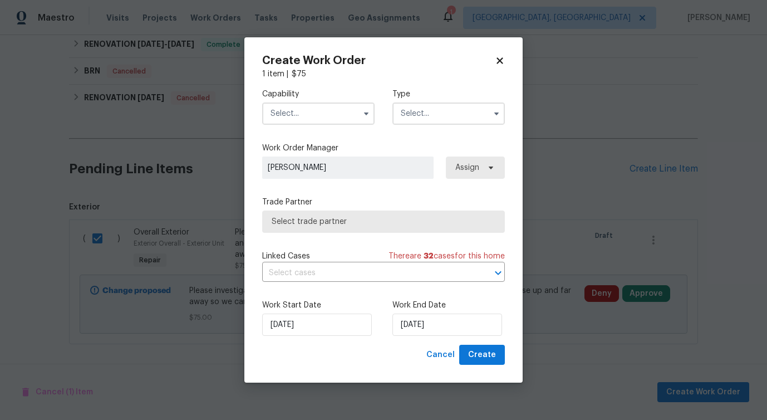
click at [340, 111] on input "text" at bounding box center [318, 113] width 112 height 22
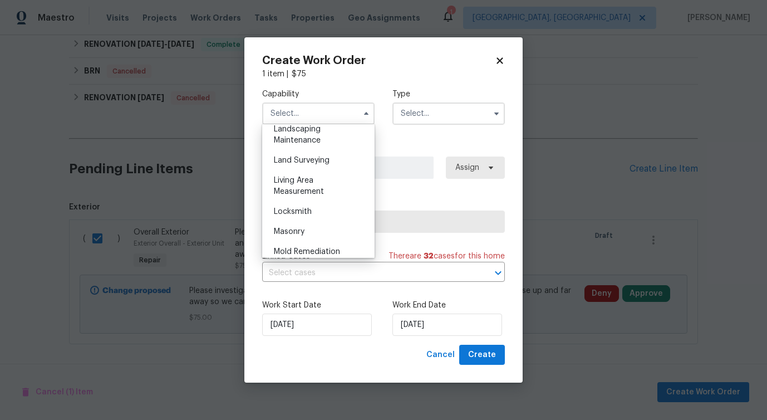
scroll to position [738, 0]
click at [331, 148] on div "Landscaping Maintenance" at bounding box center [318, 137] width 107 height 31
type input "Landscaping Maintenance"
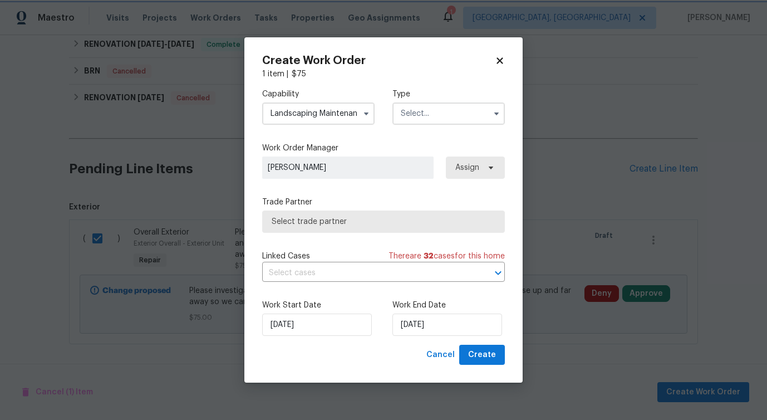
scroll to position [702, 0]
click at [409, 117] on input "text" at bounding box center [449, 113] width 112 height 22
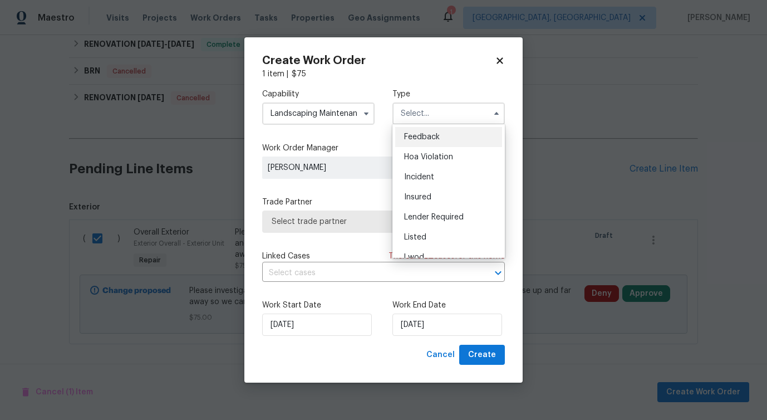
click at [413, 138] on span "Feedback" at bounding box center [422, 137] width 36 height 8
type input "Feedback"
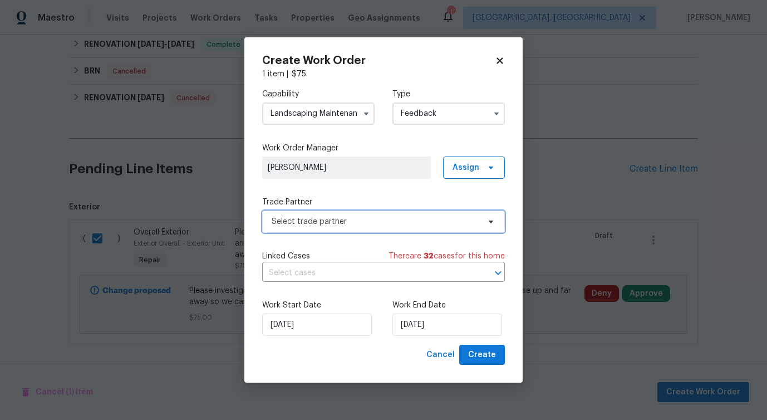
click at [316, 224] on span "Select trade partner" at bounding box center [376, 221] width 208 height 11
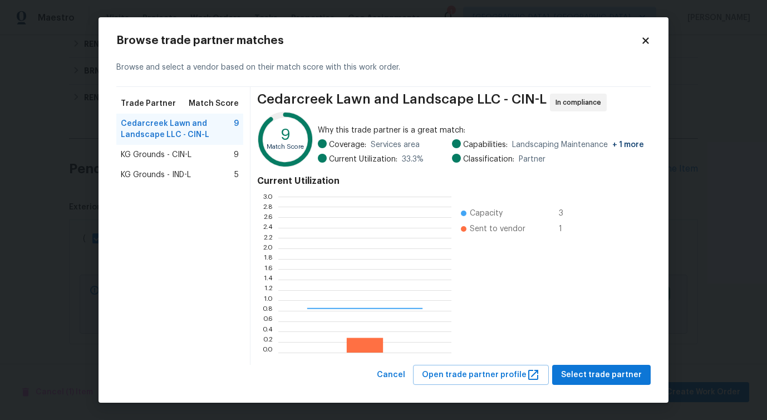
scroll to position [156, 173]
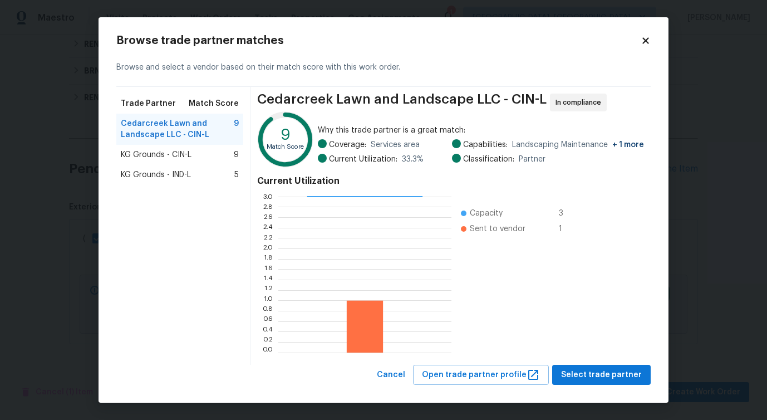
click at [197, 164] on div "KG Grounds - CIN-L 9" at bounding box center [179, 155] width 127 height 20
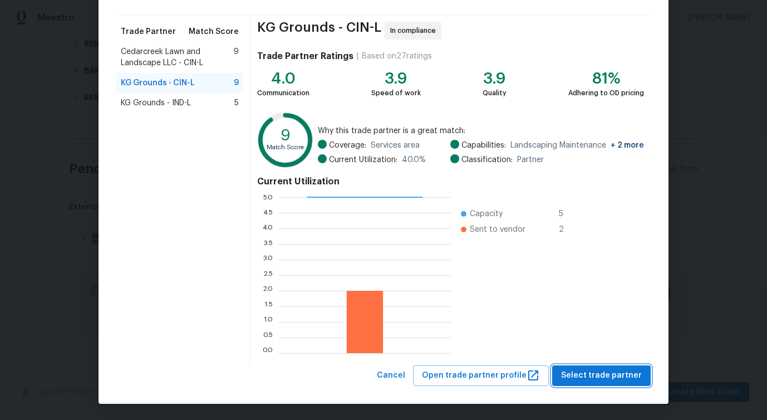
click at [575, 380] on span "Select trade partner" at bounding box center [601, 376] width 81 height 14
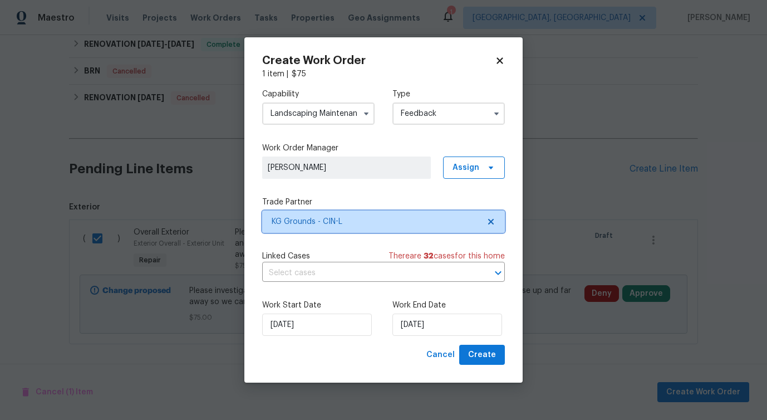
scroll to position [0, 0]
click at [336, 271] on input "text" at bounding box center [368, 272] width 212 height 17
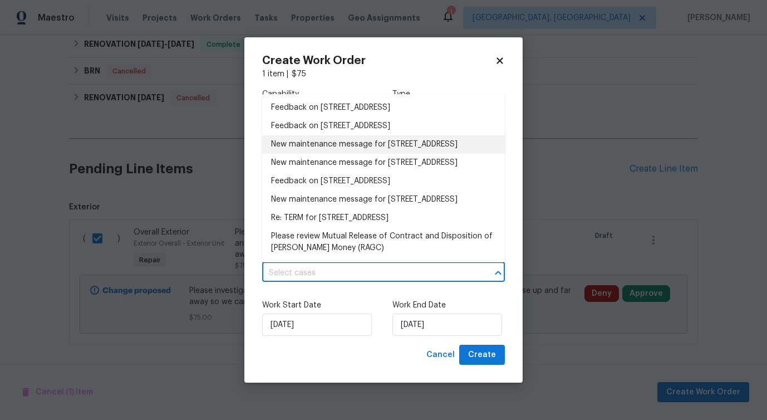
click at [319, 154] on li "New maintenance message for [STREET_ADDRESS]" at bounding box center [383, 144] width 243 height 18
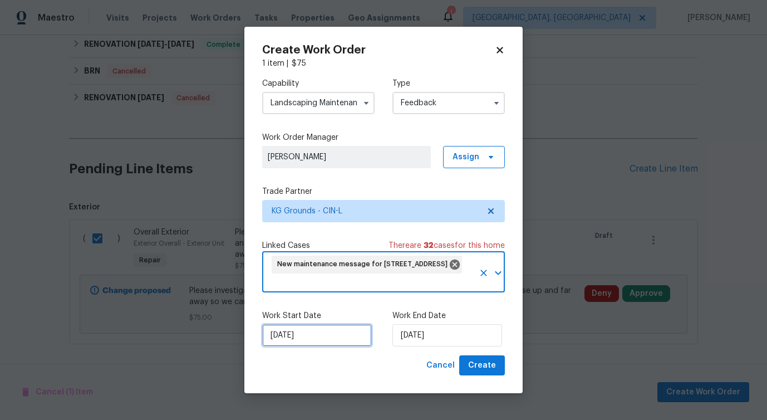
click at [311, 330] on input "[DATE]" at bounding box center [317, 335] width 110 height 22
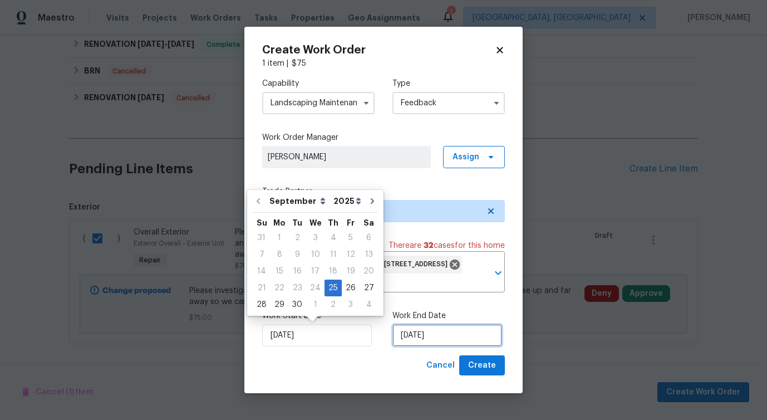
click at [437, 335] on input "[DATE]" at bounding box center [448, 335] width 110 height 22
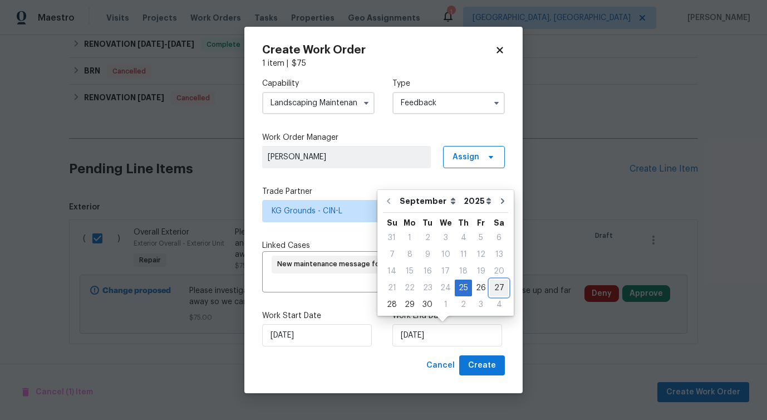
click at [499, 285] on div "27" at bounding box center [499, 288] width 18 height 16
type input "[DATE]"
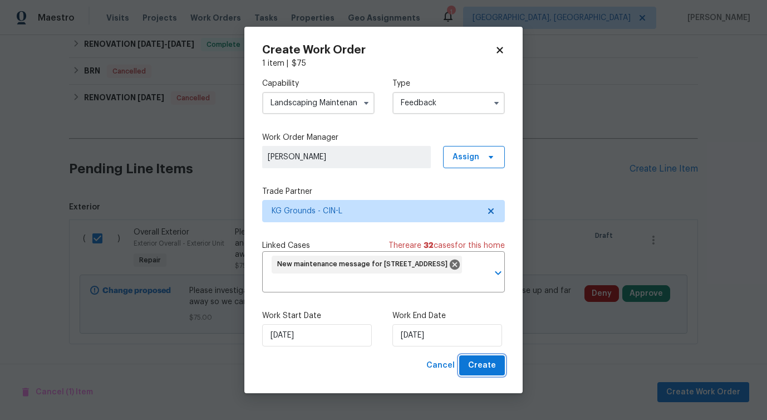
click at [484, 366] on span "Create" at bounding box center [482, 366] width 28 height 14
checkbox input "false"
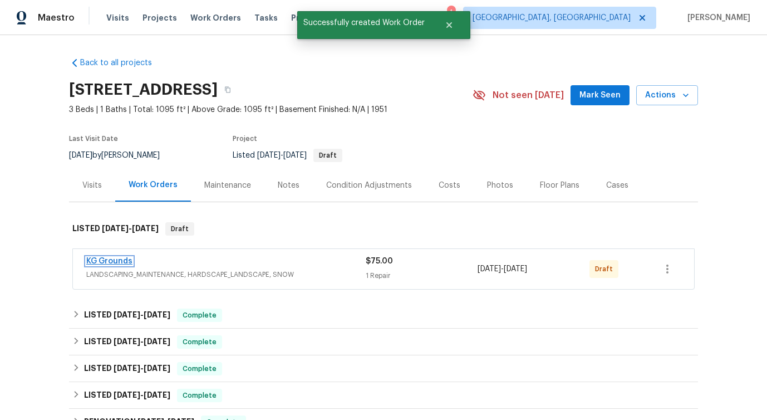
click at [107, 260] on link "KG Grounds" at bounding box center [109, 261] width 46 height 8
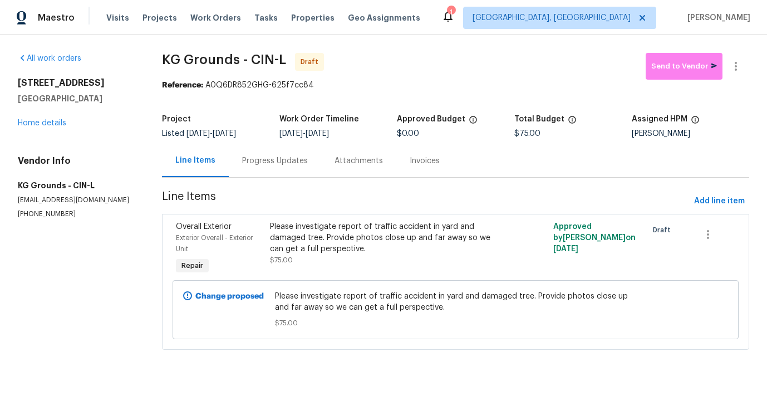
click at [309, 168] on div "Progress Updates" at bounding box center [275, 160] width 92 height 33
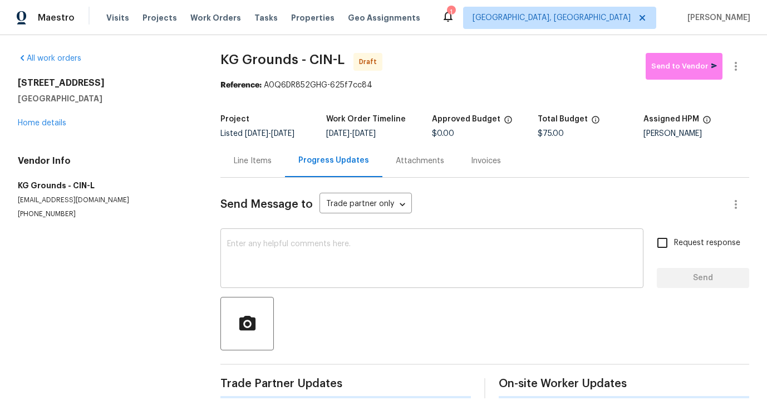
click at [314, 261] on textarea at bounding box center [432, 259] width 410 height 39
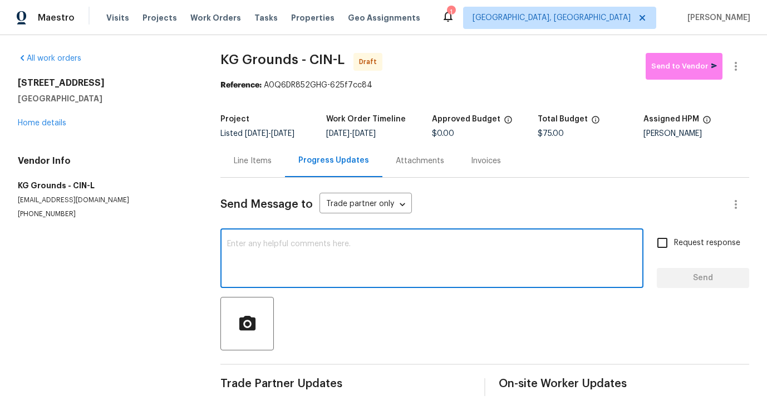
click at [325, 261] on textarea at bounding box center [432, 259] width 410 height 39
paste textarea "Hi this is Pavithra with Opendoor. I’m confirming you received the WO for the p…"
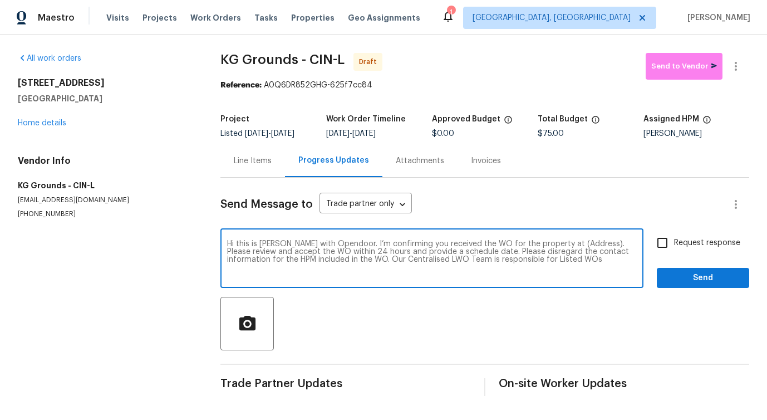
click at [561, 246] on textarea "Hi this is Pavithra with Opendoor. I’m confirming you received the WO for the p…" at bounding box center [432, 259] width 410 height 39
paste textarea "8494 Wexford Ave, Cincinnati, OH 45236"
type textarea "Hi this is Pavithra with Opendoor. I’m confirming you received the WO for the p…"
click at [682, 243] on span "Request response" at bounding box center [707, 243] width 66 height 12
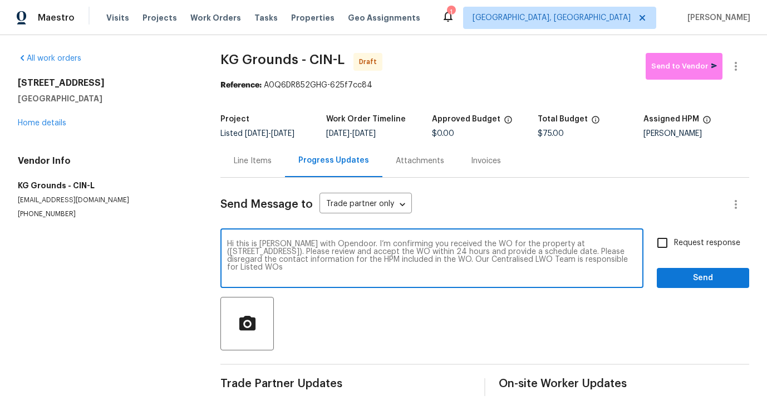
click at [674, 243] on input "Request response" at bounding box center [662, 242] width 23 height 23
checkbox input "true"
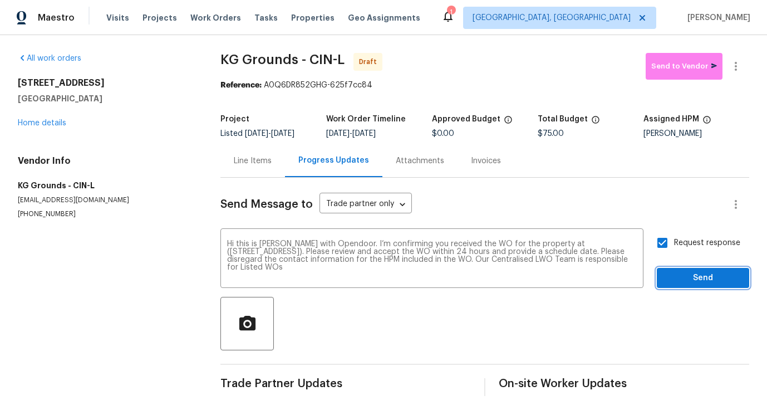
click at [688, 278] on span "Send" at bounding box center [703, 278] width 75 height 14
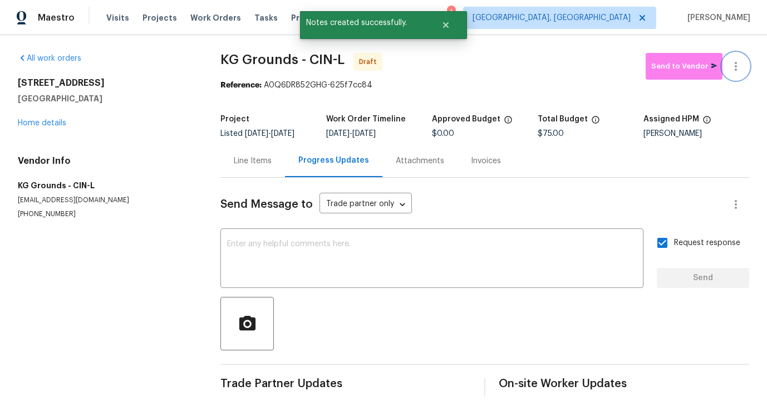
click at [738, 69] on icon "button" at bounding box center [735, 66] width 13 height 13
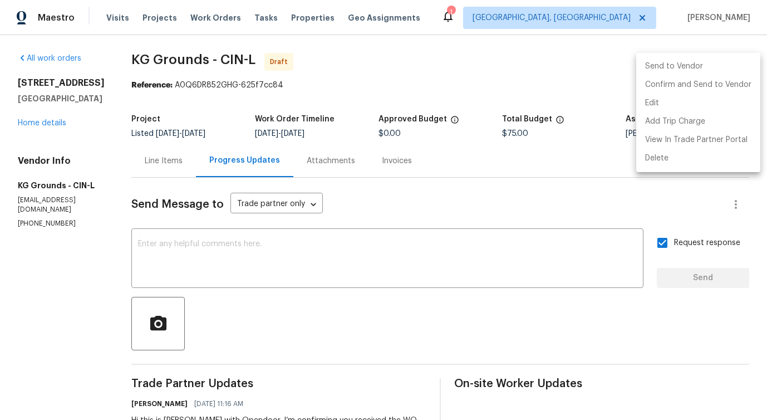
click at [434, 280] on div at bounding box center [383, 210] width 767 height 420
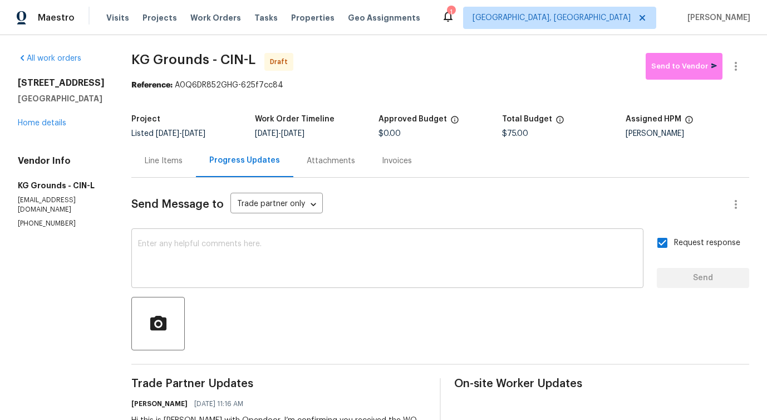
click at [414, 244] on textarea at bounding box center [387, 259] width 499 height 39
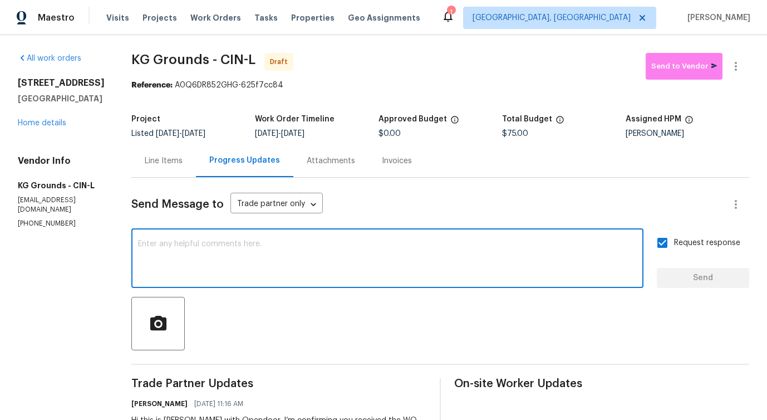
click at [211, 247] on textarea at bounding box center [387, 259] width 499 height 39
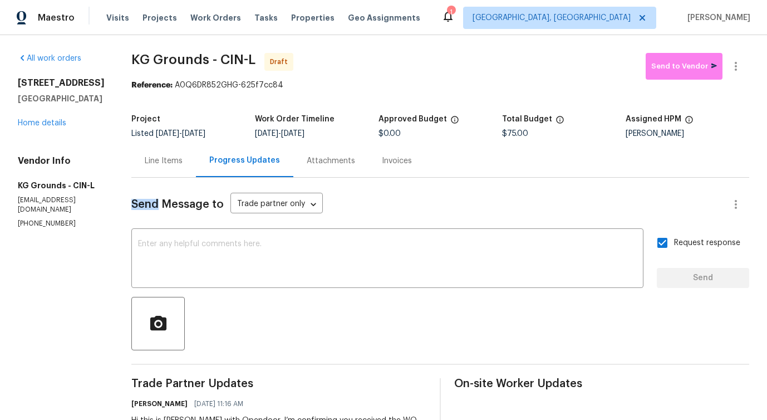
drag, startPoint x: 131, startPoint y: 208, endPoint x: 160, endPoint y: 208, distance: 29.0
click at [160, 208] on div "All work orders 8494 Wexford Ave Cincinnati, OH 45236 Home details Vendor Info …" at bounding box center [383, 268] width 767 height 467
drag, startPoint x: 165, startPoint y: 205, endPoint x: 212, endPoint y: 206, distance: 46.8
click at [212, 206] on span "Send Message to" at bounding box center [177, 204] width 92 height 11
click at [207, 249] on textarea at bounding box center [387, 259] width 499 height 39
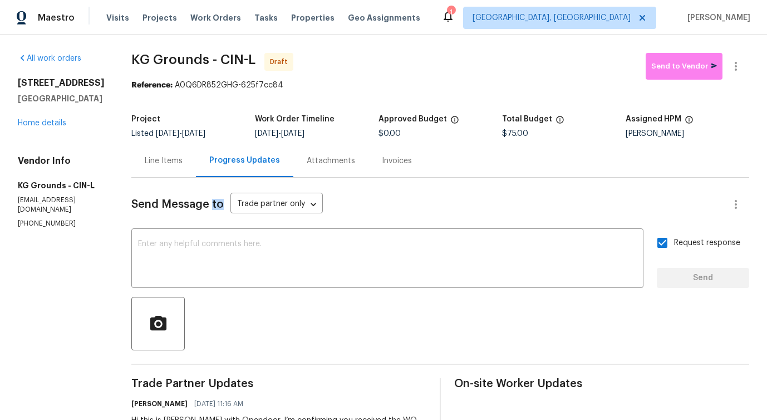
drag, startPoint x: 215, startPoint y: 204, endPoint x: 226, endPoint y: 204, distance: 10.0
click at [224, 204] on span "Send Message to" at bounding box center [177, 204] width 92 height 11
click at [215, 249] on textarea at bounding box center [387, 259] width 499 height 39
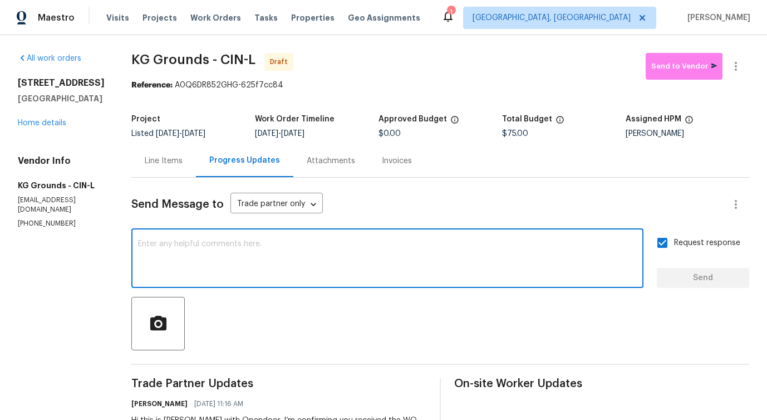
click at [180, 205] on span "Send Message to" at bounding box center [177, 204] width 92 height 11
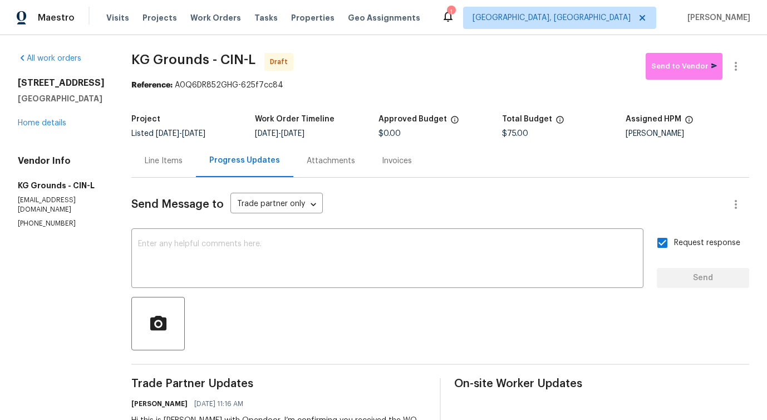
click at [180, 205] on span "Send Message to" at bounding box center [177, 204] width 92 height 11
drag, startPoint x: 217, startPoint y: 204, endPoint x: 227, endPoint y: 205, distance: 10.1
click at [227, 205] on div "Send Message to Trade partner only Trade partner only ​" at bounding box center [426, 204] width 591 height 27
click at [213, 243] on textarea at bounding box center [387, 259] width 499 height 39
drag, startPoint x: 134, startPoint y: 200, endPoint x: 162, endPoint y: 200, distance: 28.4
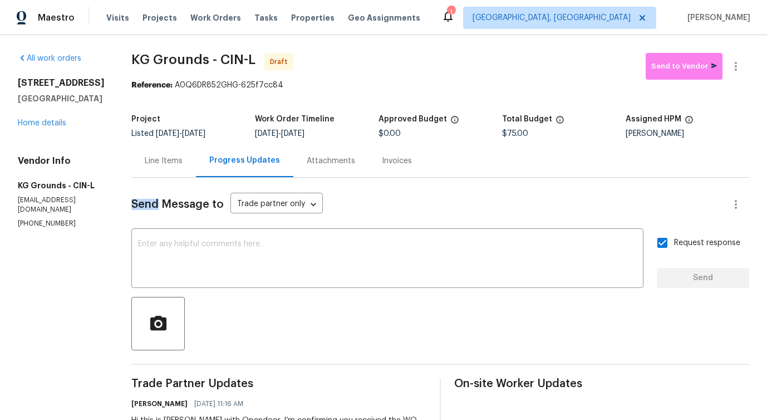
click at [162, 200] on div "All work orders 8494 Wexford Ave Cincinnati, OH 45236 Home details Vendor Info …" at bounding box center [383, 268] width 767 height 467
drag, startPoint x: 168, startPoint y: 200, endPoint x: 217, endPoint y: 207, distance: 49.5
click at [217, 207] on span "Send Message to" at bounding box center [177, 204] width 92 height 11
click at [222, 208] on span "Send Message to" at bounding box center [177, 204] width 92 height 11
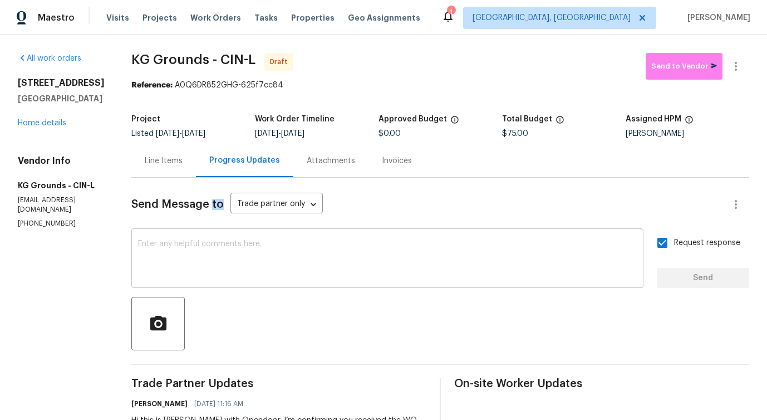
click at [222, 253] on textarea at bounding box center [387, 259] width 499 height 39
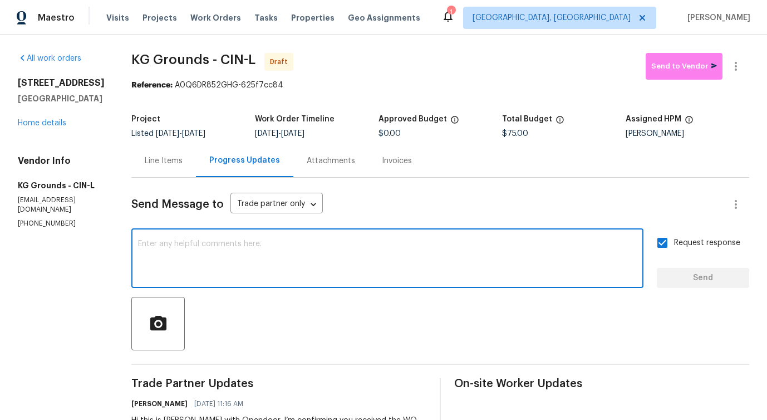
click at [367, 267] on textarea at bounding box center [387, 259] width 499 height 39
paste textarea "Attention All Work Orders must include before-photos (both close-up and wide-an…"
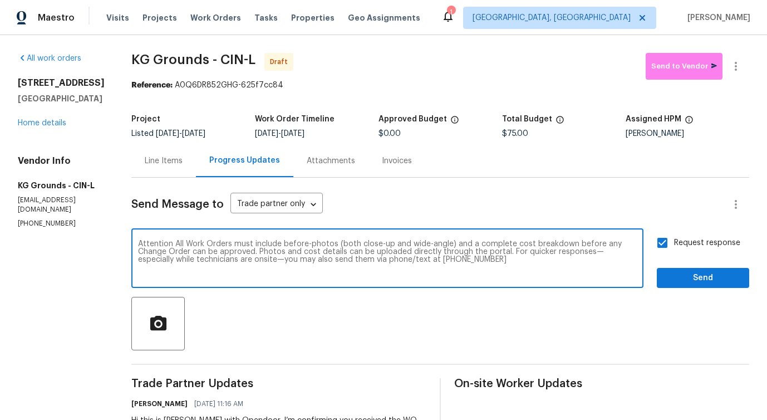
type textarea "Attention All Work Orders must include before-photos (both close-up and wide-an…"
click at [686, 277] on span "Send" at bounding box center [703, 278] width 75 height 14
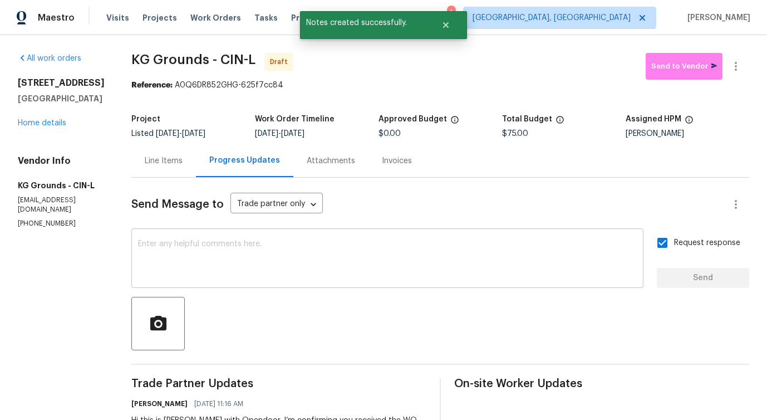
click at [342, 234] on div "x ​" at bounding box center [387, 259] width 512 height 57
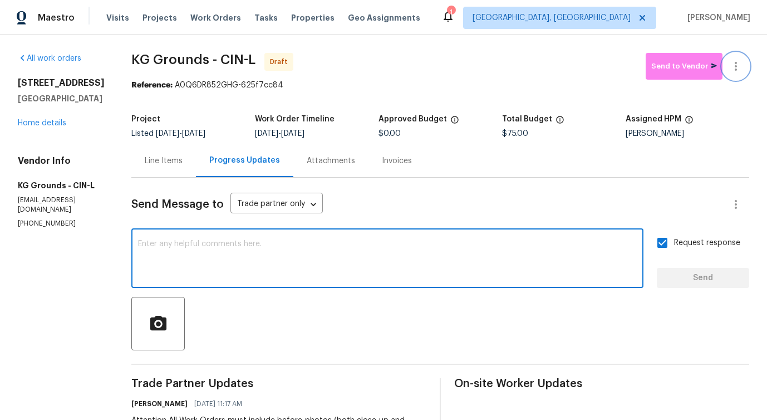
click at [734, 71] on icon "button" at bounding box center [735, 66] width 13 height 13
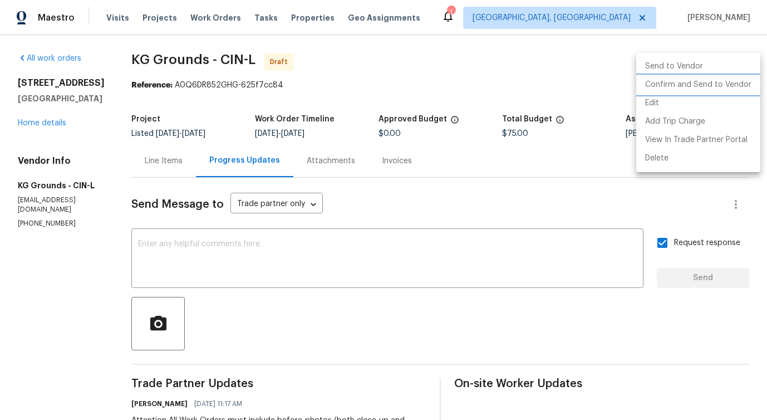
click at [682, 84] on li "Confirm and Send to Vendor" at bounding box center [698, 85] width 124 height 18
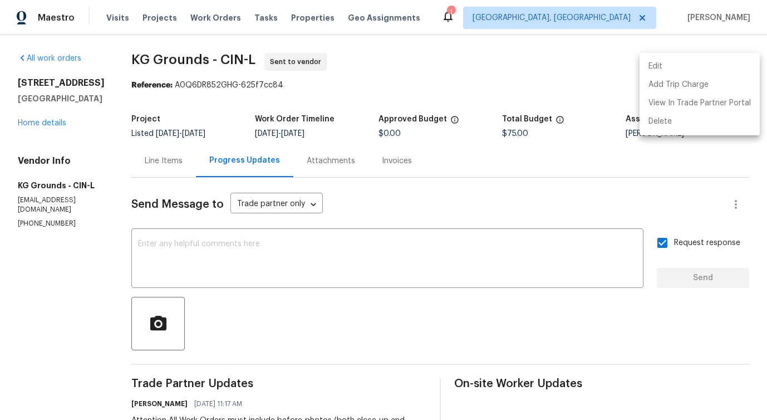
click at [427, 257] on div at bounding box center [383, 210] width 767 height 420
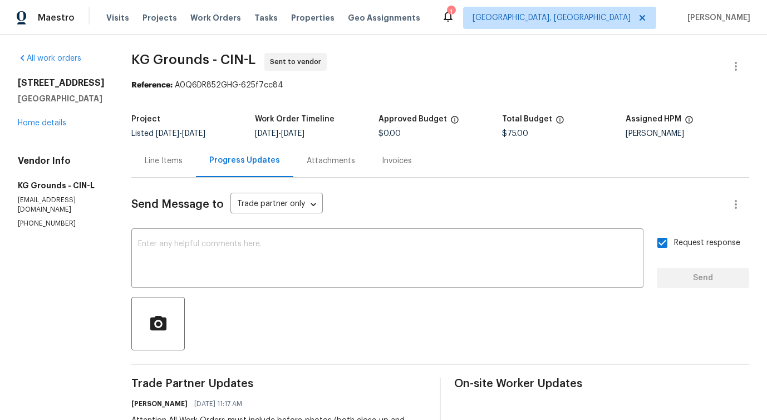
click at [427, 257] on div "Edit Add Trip Charge View In Trade Partner Portal Delete" at bounding box center [383, 210] width 767 height 420
click at [427, 257] on textarea at bounding box center [387, 259] width 499 height 39
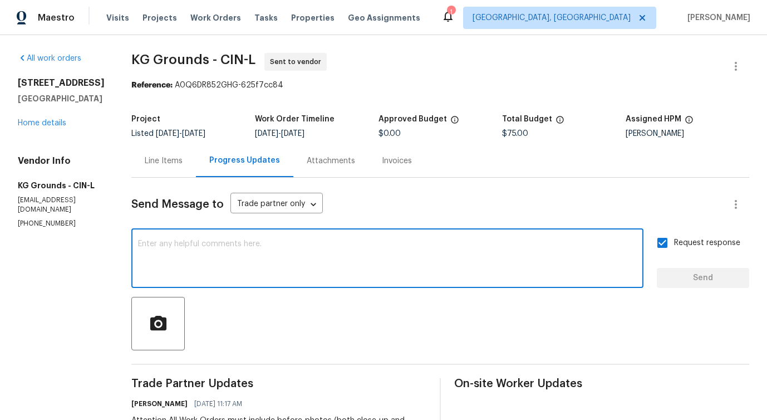
click at [374, 267] on textarea at bounding box center [387, 259] width 499 height 39
click at [160, 170] on div "Line Items" at bounding box center [163, 160] width 65 height 33
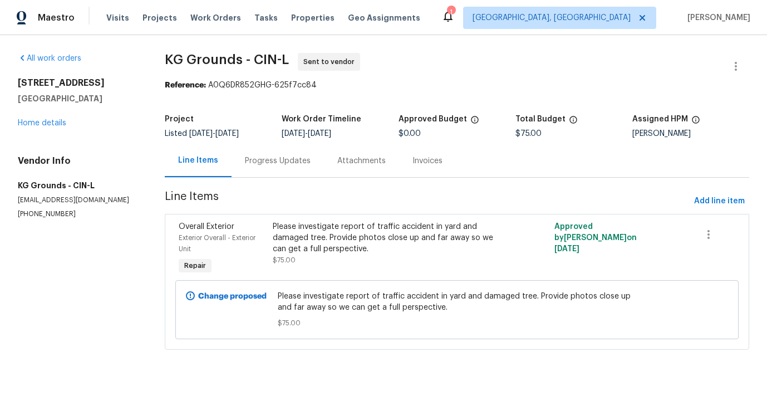
click at [303, 170] on div "Progress Updates" at bounding box center [278, 160] width 92 height 33
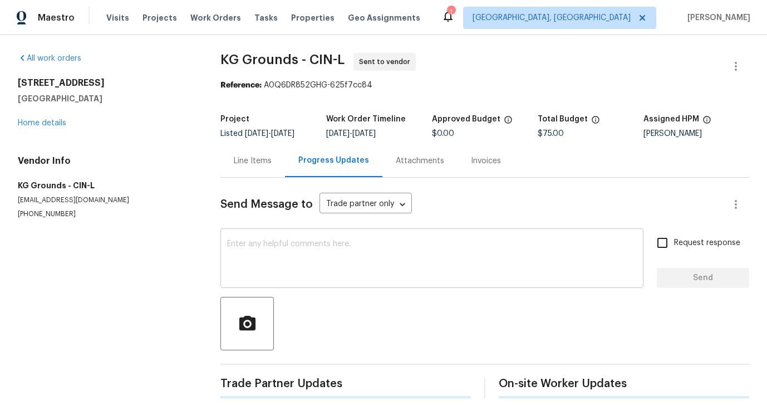
click at [300, 242] on textarea at bounding box center [432, 259] width 410 height 39
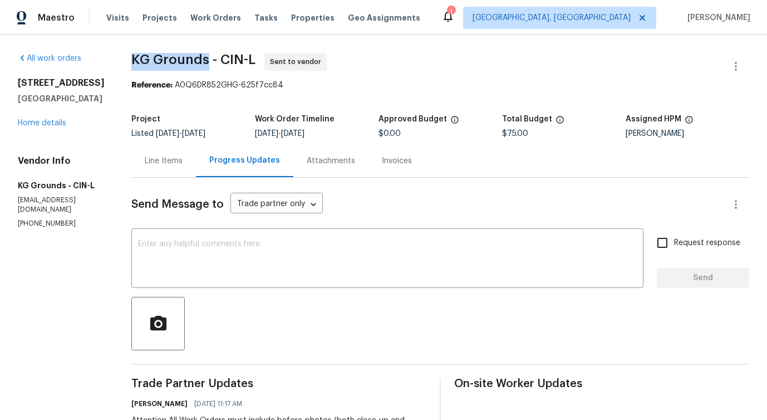
drag, startPoint x: 130, startPoint y: 60, endPoint x: 213, endPoint y: 53, distance: 82.7
click at [213, 53] on div "All work orders 8494 Wexford Ave Cincinnati, OH 45236 Home details Vendor Info …" at bounding box center [383, 312] width 767 height 555
copy span "KG Grounds"
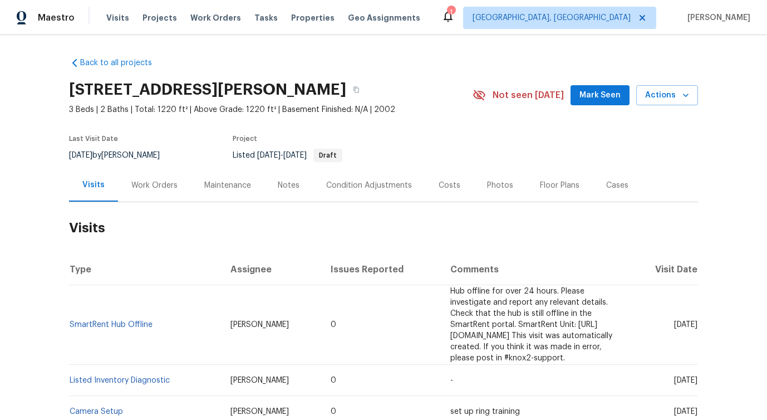
click at [159, 200] on div "Work Orders" at bounding box center [154, 185] width 73 height 33
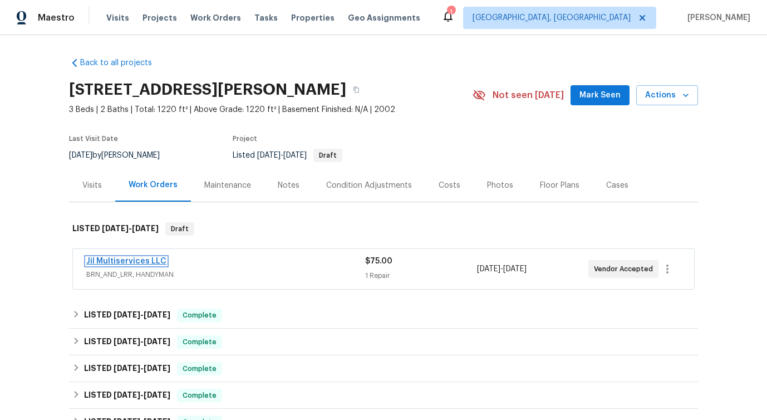
click at [111, 259] on link "Jil Multiservices LLC" at bounding box center [126, 261] width 80 height 8
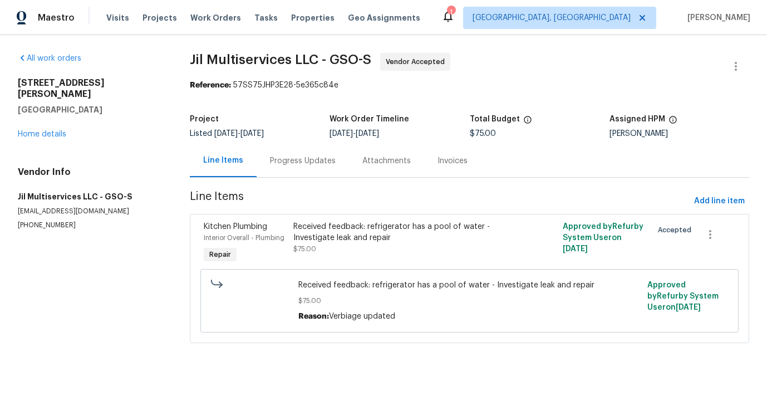
click at [294, 168] on div "Progress Updates" at bounding box center [303, 160] width 92 height 33
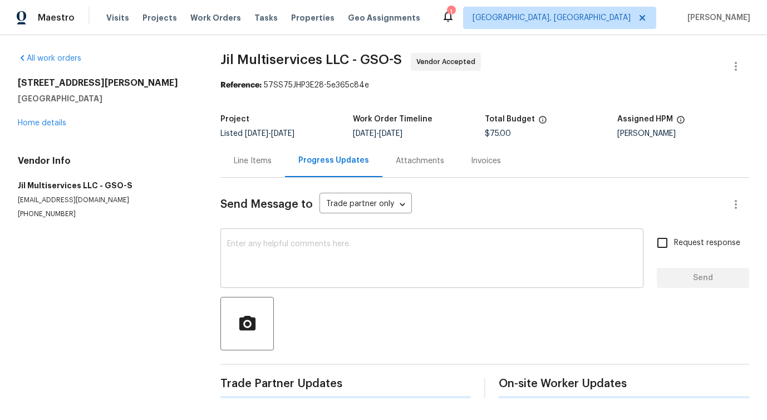
click at [308, 251] on textarea at bounding box center [432, 259] width 410 height 39
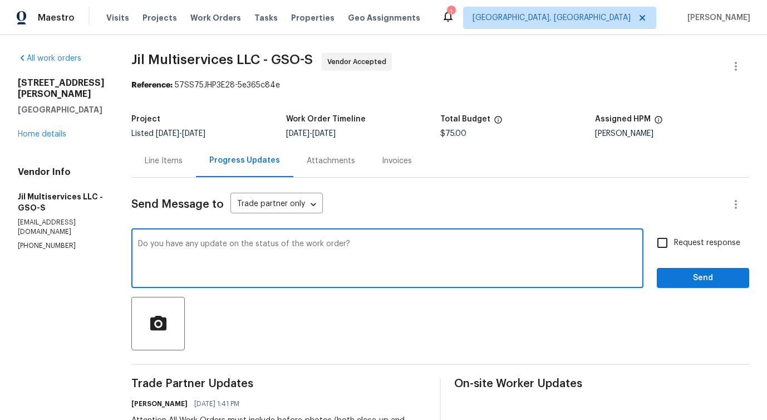
click at [183, 245] on textarea "Do you have any update on the status of the work order?" at bounding box center [387, 259] width 499 height 39
type textarea "Do you have any update on the status of the work order?"
click at [672, 241] on input "Request response" at bounding box center [662, 242] width 23 height 23
checkbox input "true"
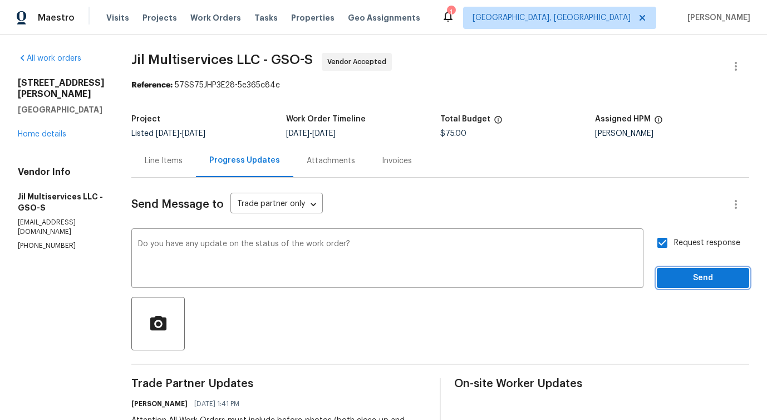
click at [686, 278] on span "Send" at bounding box center [703, 278] width 75 height 14
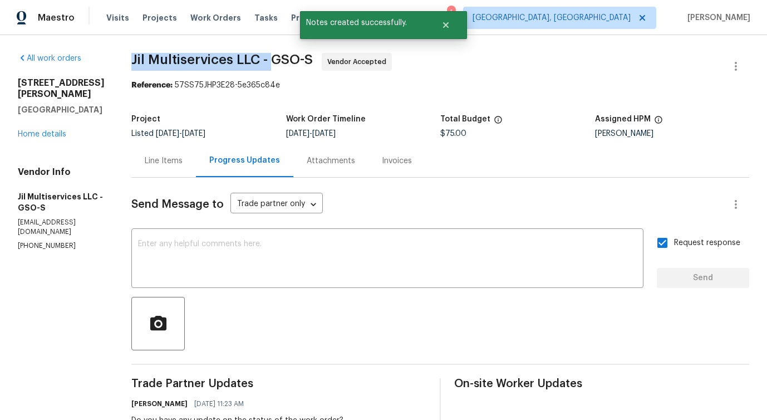
drag, startPoint x: 134, startPoint y: 52, endPoint x: 277, endPoint y: 60, distance: 143.3
click at [277, 60] on div "All work orders [STREET_ADDRESS][PERSON_NAME] Home details Vendor Info Jil Mult…" at bounding box center [383, 334] width 767 height 598
copy span "Jil Multiservices LLC -"
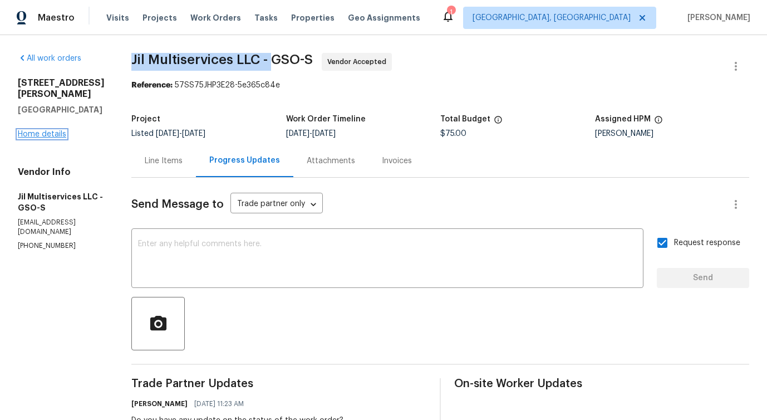
click at [33, 130] on link "Home details" at bounding box center [42, 134] width 48 height 8
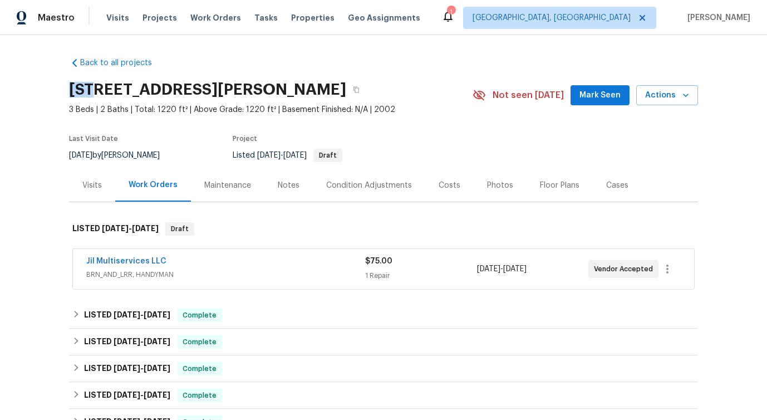
drag, startPoint x: 70, startPoint y: 91, endPoint x: 96, endPoint y: 90, distance: 26.2
click at [96, 90] on h2 "[STREET_ADDRESS][PERSON_NAME]" at bounding box center [207, 89] width 277 height 11
drag, startPoint x: 105, startPoint y: 86, endPoint x: 172, endPoint y: 89, distance: 67.4
click at [172, 89] on h2 "[STREET_ADDRESS][PERSON_NAME]" at bounding box center [207, 89] width 277 height 11
drag, startPoint x: 177, startPoint y: 86, endPoint x: 189, endPoint y: 89, distance: 13.0
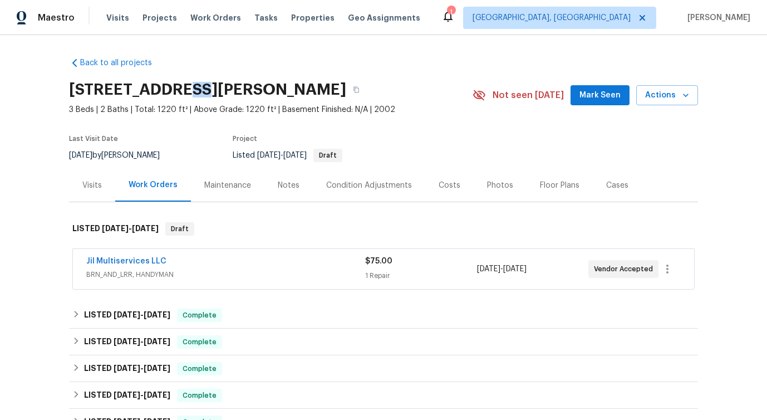
click at [189, 89] on h2 "[STREET_ADDRESS][PERSON_NAME]" at bounding box center [207, 89] width 277 height 11
drag, startPoint x: 203, startPoint y: 86, endPoint x: 231, endPoint y: 88, distance: 27.9
click at [232, 88] on h2 "[STREET_ADDRESS][PERSON_NAME]" at bounding box center [207, 89] width 277 height 11
drag, startPoint x: 241, startPoint y: 86, endPoint x: 277, endPoint y: 87, distance: 36.8
click at [277, 87] on h2 "[STREET_ADDRESS][PERSON_NAME]" at bounding box center [207, 89] width 277 height 11
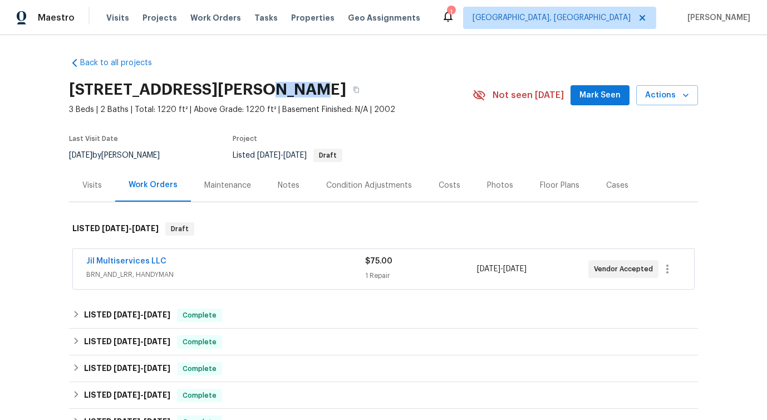
drag, startPoint x: 287, startPoint y: 88, endPoint x: 311, endPoint y: 90, distance: 23.4
click at [311, 90] on h2 "[STREET_ADDRESS][PERSON_NAME]" at bounding box center [207, 89] width 277 height 11
click at [339, 66] on div "Back to all projects [STREET_ADDRESS][PERSON_NAME] 3 Beds | 2 Baths | Total: 12…" at bounding box center [383, 306] width 629 height 517
drag, startPoint x: 313, startPoint y: 85, endPoint x: 354, endPoint y: 85, distance: 41.2
click at [346, 85] on h2 "[STREET_ADDRESS][PERSON_NAME]" at bounding box center [207, 89] width 277 height 11
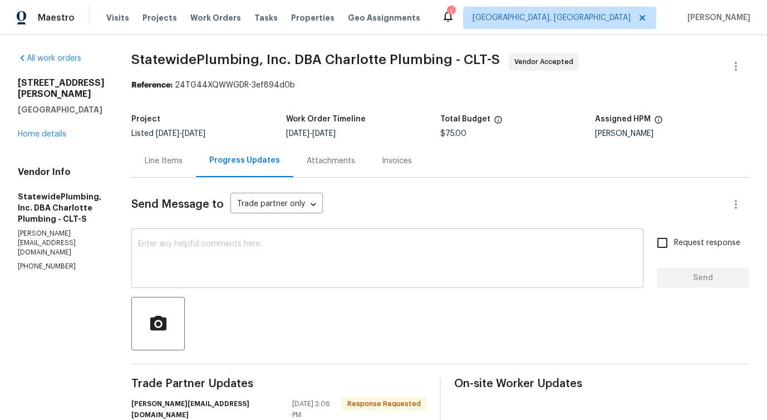
click at [246, 259] on textarea at bounding box center [387, 259] width 499 height 39
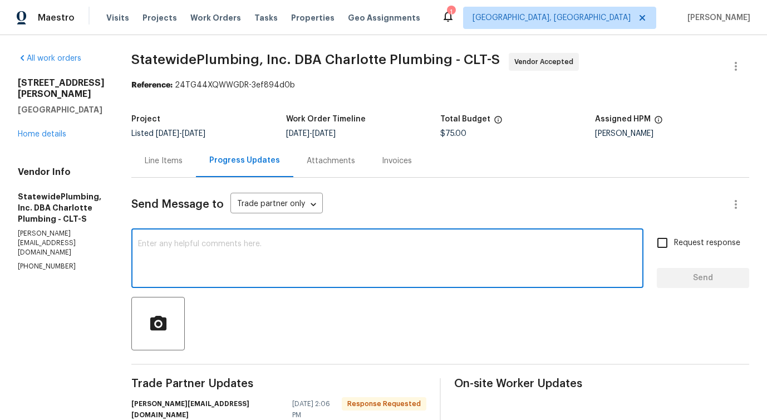
scroll to position [156, 0]
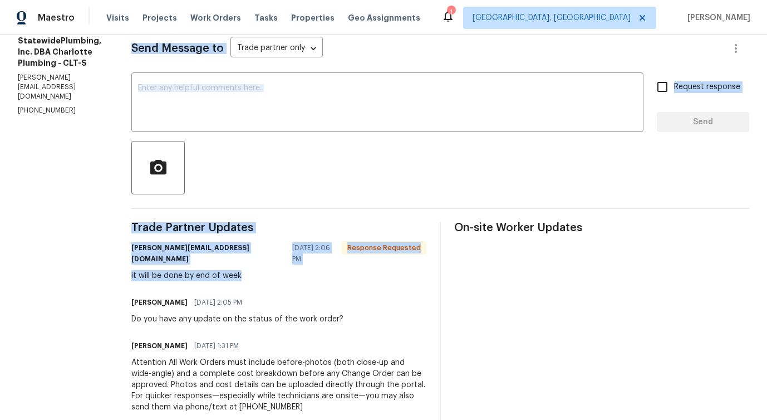
drag, startPoint x: 144, startPoint y: 266, endPoint x: 291, endPoint y: 264, distance: 146.5
click at [291, 264] on div "All work orders [STREET_ADDRESS][PERSON_NAME] Home details Vendor Info Statewid…" at bounding box center [383, 205] width 767 height 653
click at [291, 270] on div "it will be done by end of week" at bounding box center [278, 275] width 295 height 11
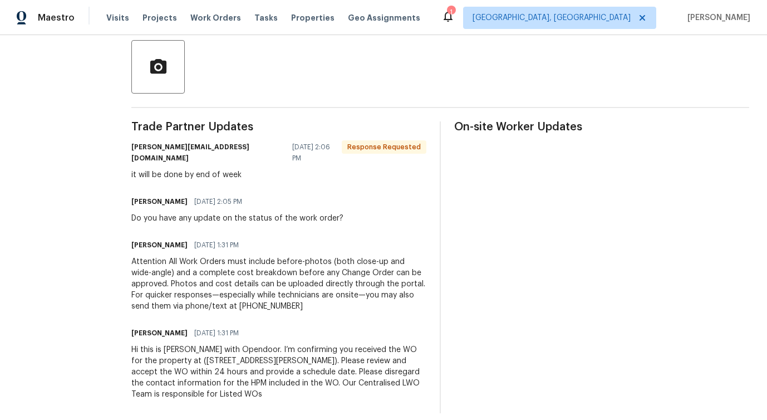
scroll to position [0, 0]
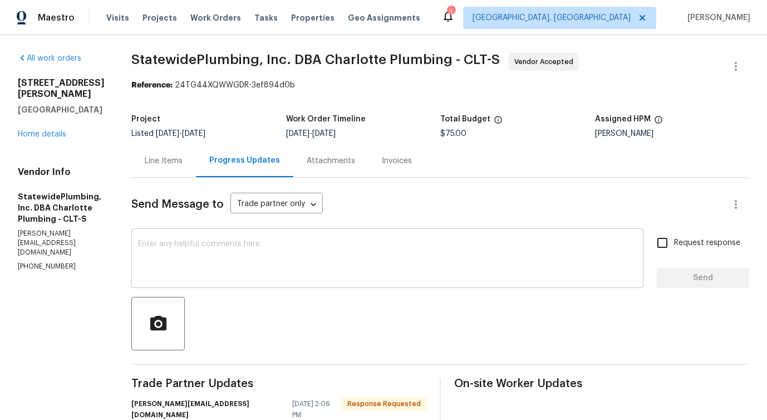
click at [218, 261] on textarea at bounding box center [387, 259] width 499 height 39
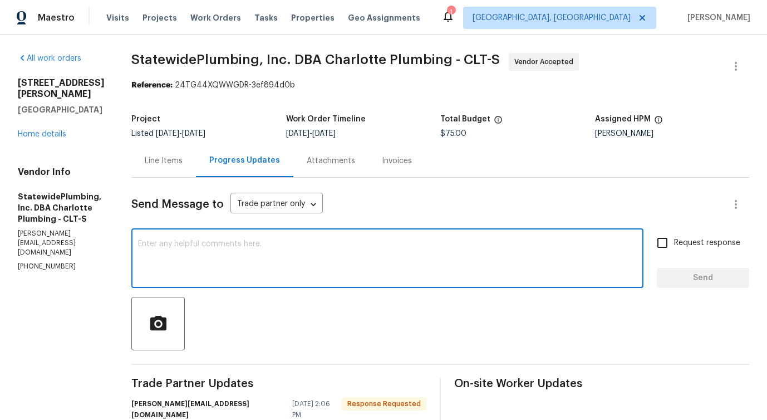
type textarea "R"
type textarea "Thanks for the update!"
click at [679, 285] on button "Send" at bounding box center [703, 278] width 92 height 21
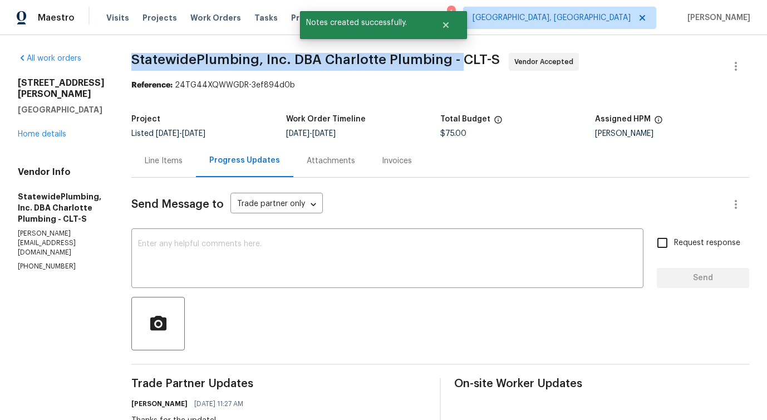
drag, startPoint x: 152, startPoint y: 63, endPoint x: 466, endPoint y: 61, distance: 314.1
click at [468, 62] on span "StatewidePlumbing, Inc. DBA Charlotte Plumbing - CLT-S" at bounding box center [315, 59] width 369 height 13
copy span "StatewidePlumbing, Inc. DBA Charlotte Plumbing"
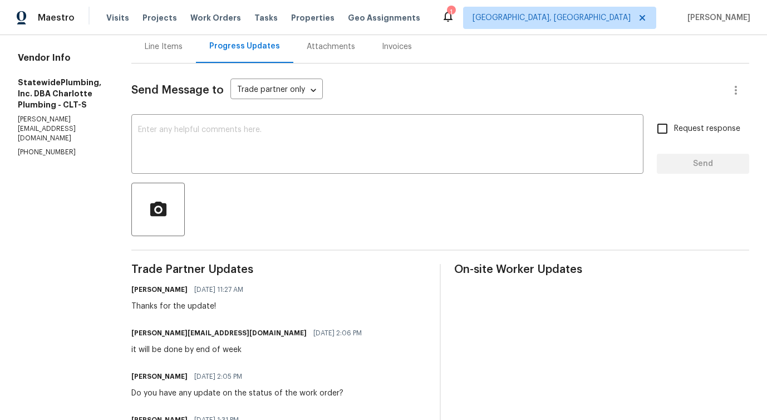
scroll to position [115, 0]
drag, startPoint x: 158, startPoint y: 350, endPoint x: 301, endPoint y: 350, distance: 143.7
click at [301, 350] on div "it will be done by end of week" at bounding box center [249, 349] width 237 height 11
copy div "will be done by end of week"
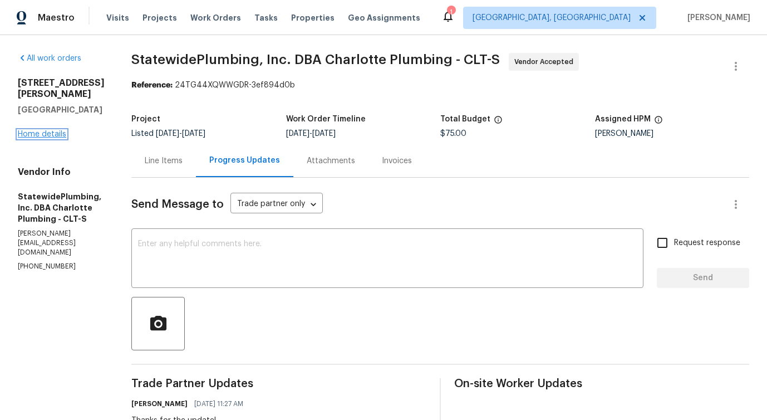
click at [53, 130] on link "Home details" at bounding box center [42, 134] width 48 height 8
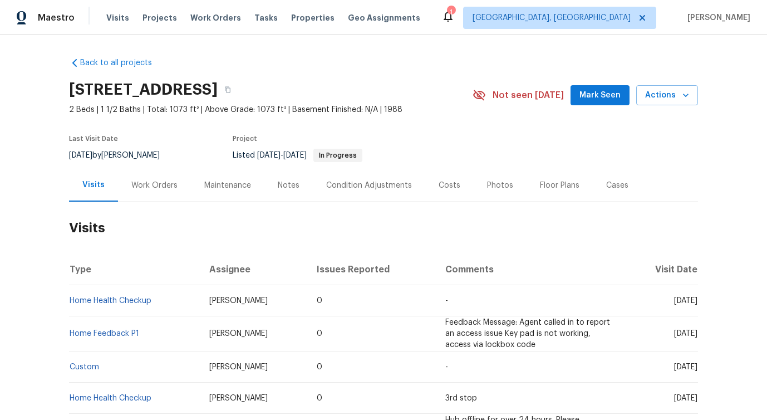
click at [151, 202] on div "Work Orders" at bounding box center [154, 185] width 73 height 33
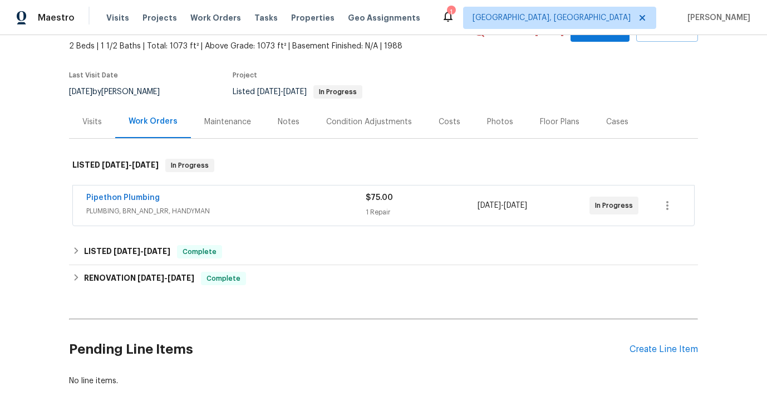
scroll to position [74, 0]
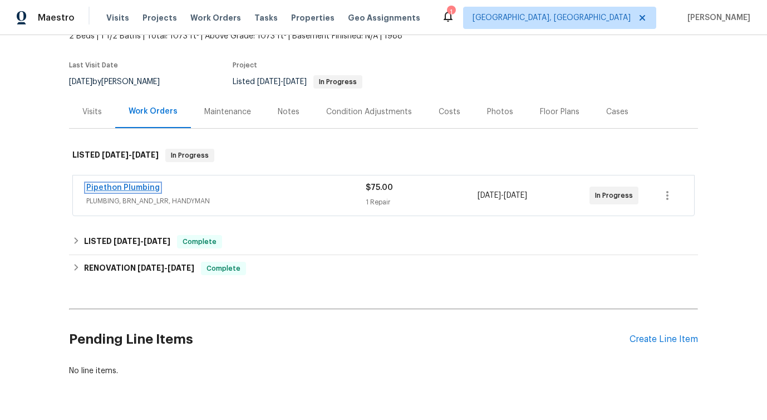
click at [125, 192] on link "Pipethon Plumbing" at bounding box center [123, 188] width 74 height 8
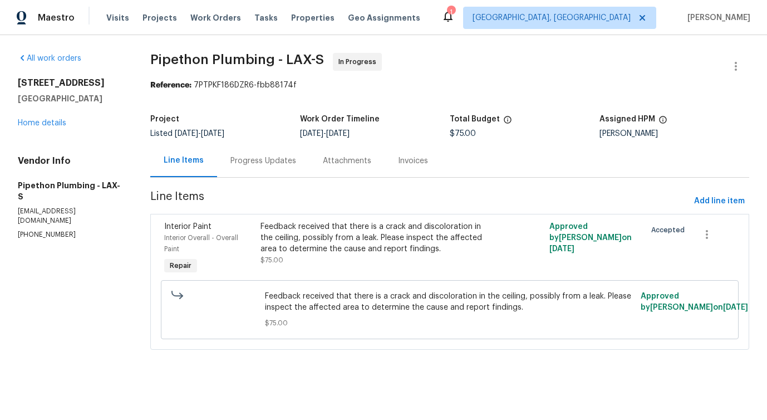
click at [259, 164] on div "Progress Updates" at bounding box center [264, 160] width 66 height 11
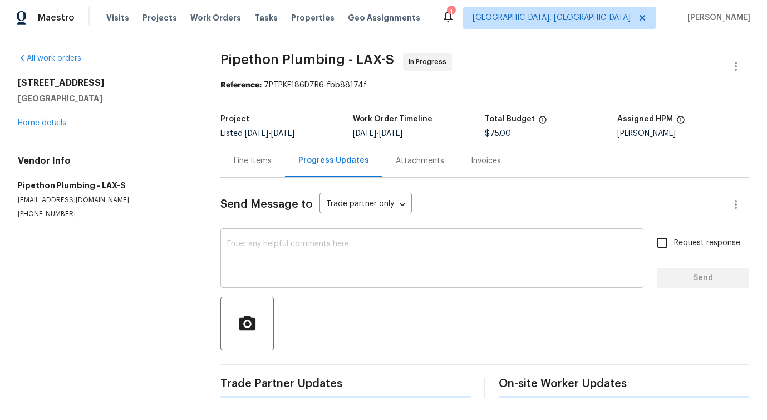
click at [284, 261] on textarea at bounding box center [432, 259] width 410 height 39
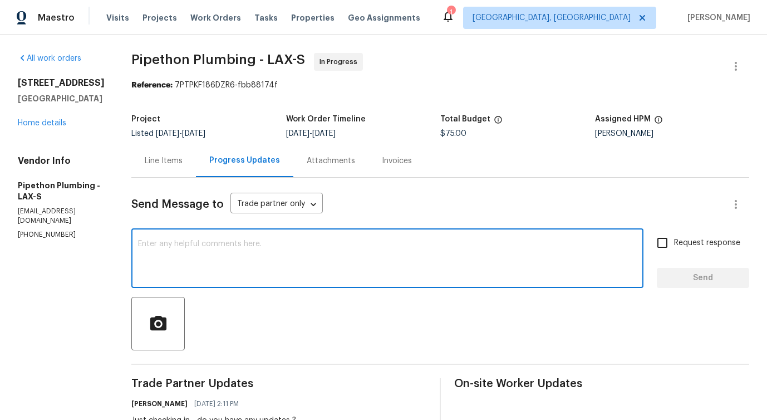
click at [53, 230] on p "(323) 328-6363" at bounding box center [61, 234] width 87 height 9
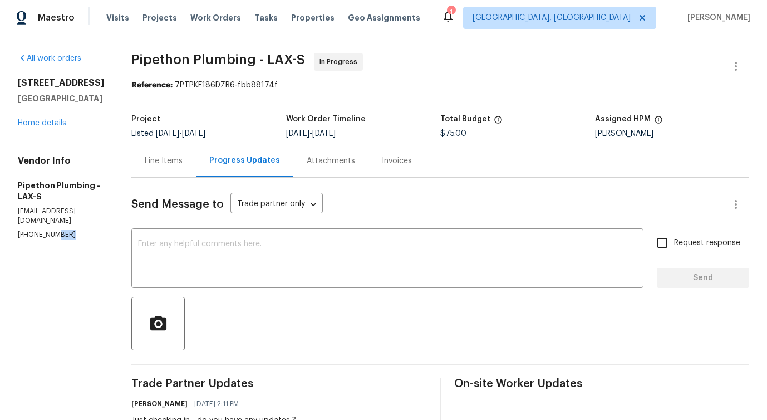
click at [53, 230] on p "(323) 328-6363" at bounding box center [61, 234] width 87 height 9
copy p "(323) 328-6363"
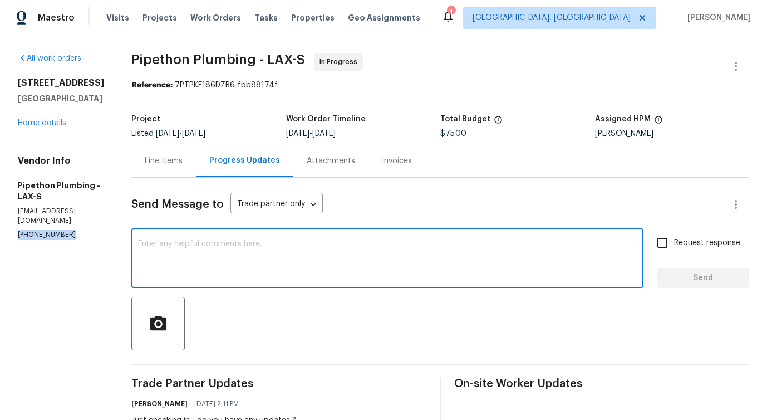
click at [221, 266] on textarea at bounding box center [387, 259] width 499 height 39
click at [224, 263] on textarea at bounding box center [387, 259] width 499 height 39
click at [475, 257] on textarea at bounding box center [387, 259] width 499 height 39
click at [177, 173] on div "Line Items" at bounding box center [163, 160] width 65 height 33
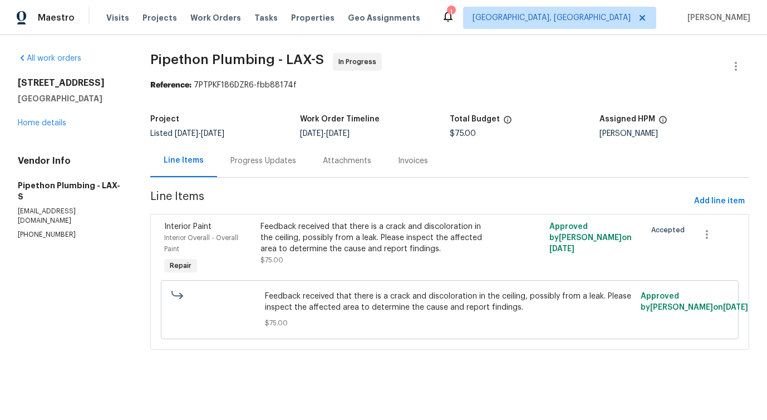
click at [273, 172] on div "Progress Updates" at bounding box center [263, 160] width 92 height 33
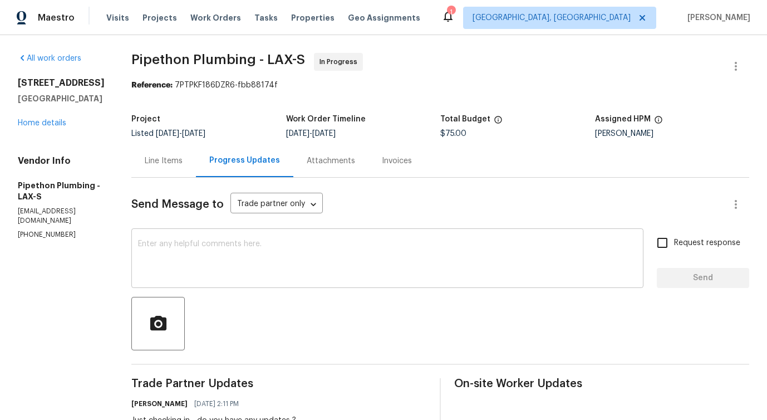
click at [251, 251] on textarea at bounding box center [387, 259] width 499 height 39
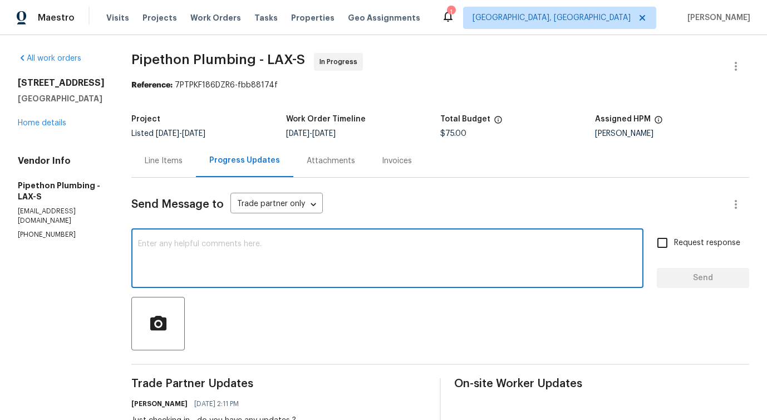
click at [364, 251] on textarea at bounding box center [387, 259] width 499 height 39
click at [265, 278] on textarea at bounding box center [387, 259] width 499 height 39
click at [267, 257] on textarea at bounding box center [387, 259] width 499 height 39
click at [177, 152] on div "Line Items" at bounding box center [163, 160] width 65 height 33
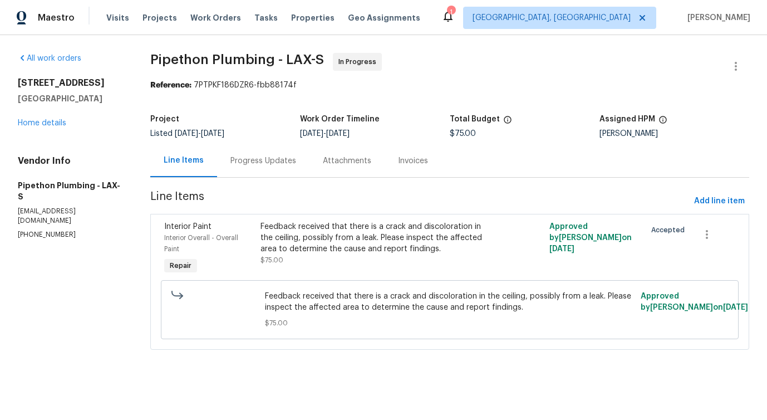
click at [276, 155] on div "Progress Updates" at bounding box center [263, 160] width 92 height 33
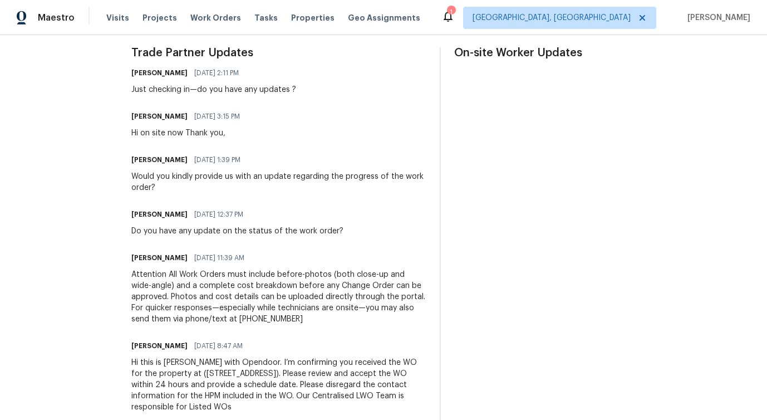
scroll to position [323, 0]
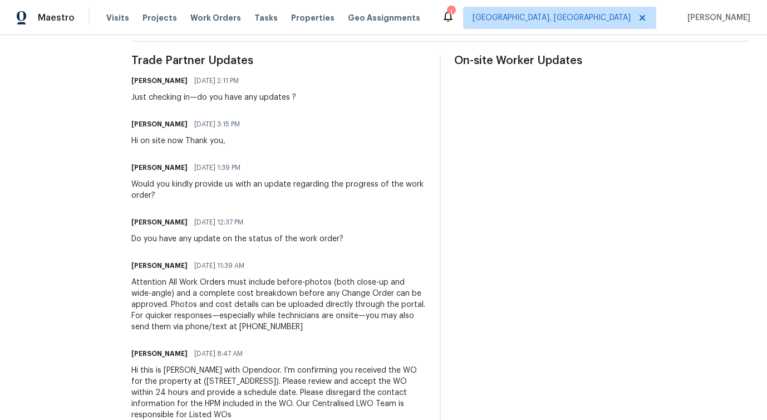
click at [254, 240] on div "Do you have any update on the status of the work order?" at bounding box center [237, 238] width 212 height 11
copy div "Do you have any update on the status of the work order?"
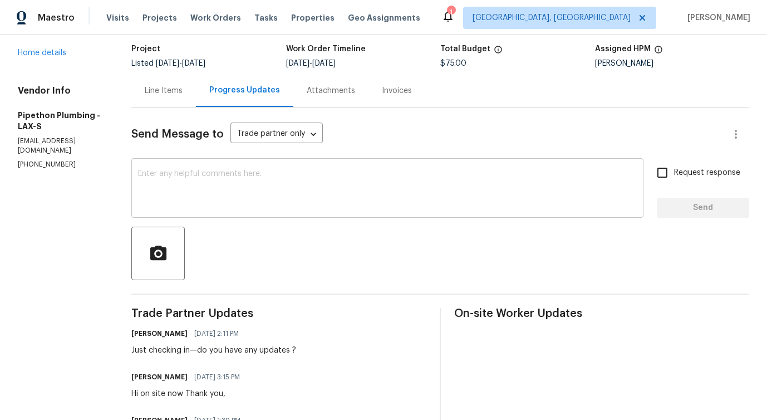
click at [225, 204] on textarea at bounding box center [387, 189] width 499 height 39
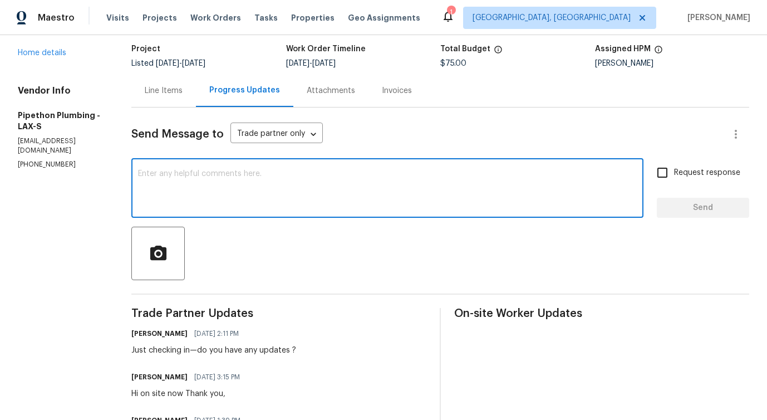
paste textarea "Do you have any update on the status of the work order?"
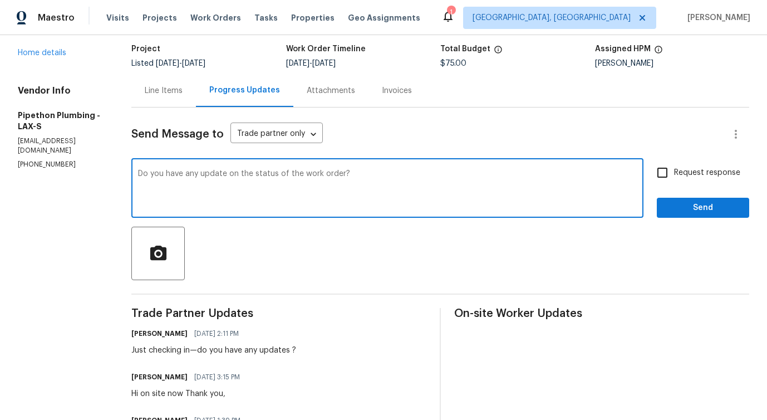
type textarea "Do you have any update on the status of the work order?"
click at [672, 181] on input "Request response" at bounding box center [662, 172] width 23 height 23
checkbox input "true"
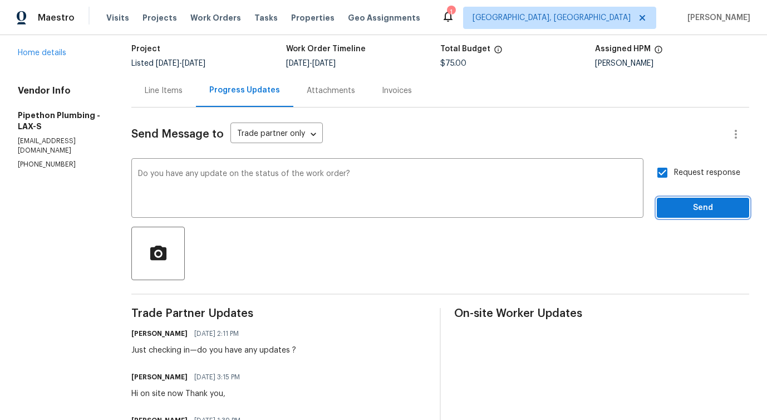
click at [685, 215] on button "Send" at bounding box center [703, 208] width 92 height 21
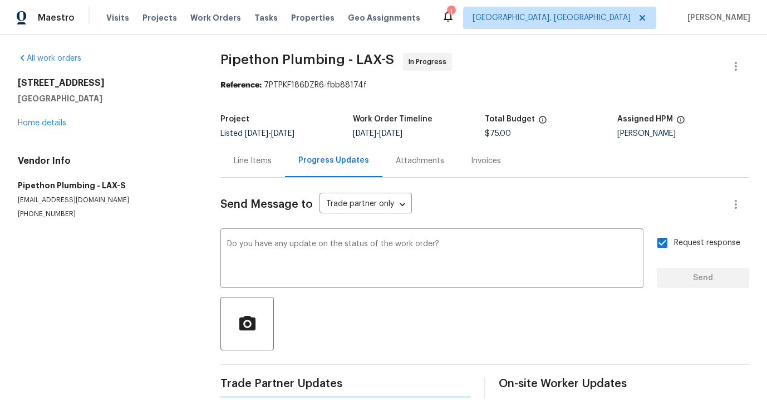
scroll to position [0, 0]
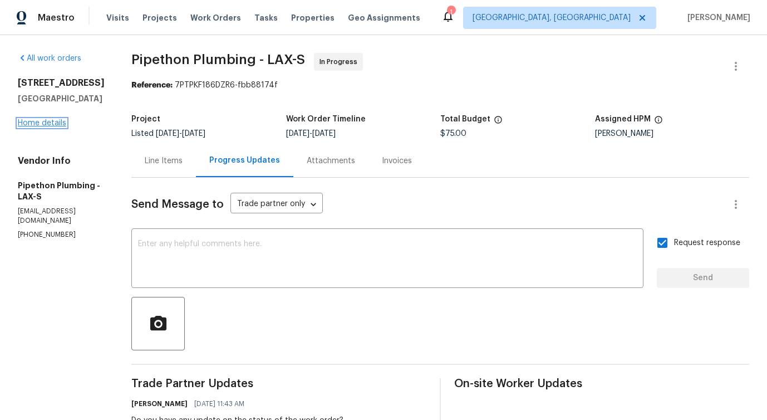
click at [34, 127] on link "Home details" at bounding box center [42, 123] width 48 height 8
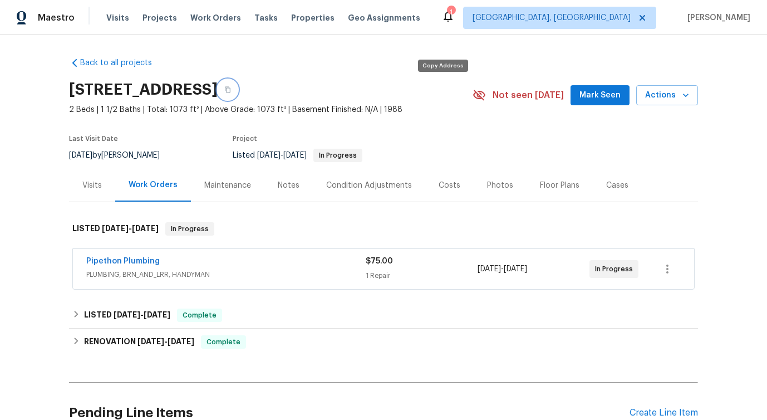
click at [231, 90] on icon "button" at bounding box center [227, 89] width 7 height 7
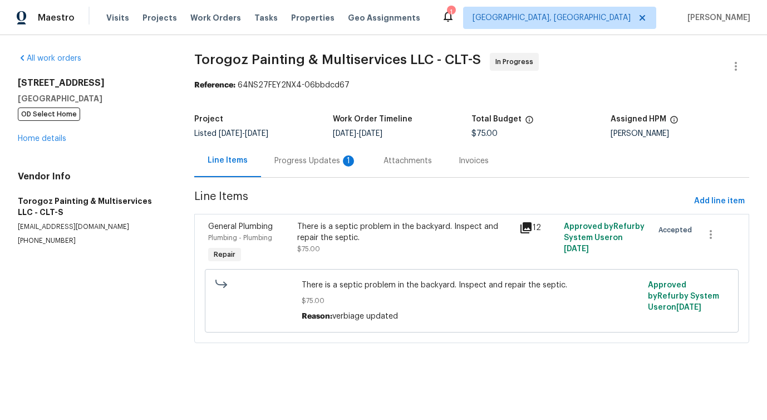
click at [332, 168] on div "Progress Updates 1" at bounding box center [315, 160] width 109 height 33
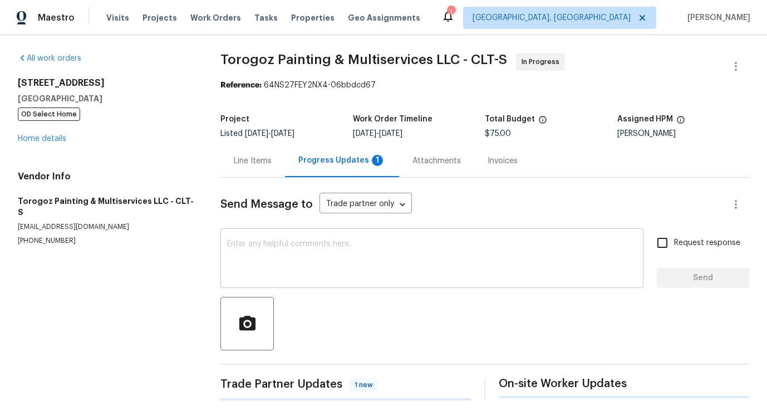
click at [332, 268] on textarea at bounding box center [432, 259] width 410 height 39
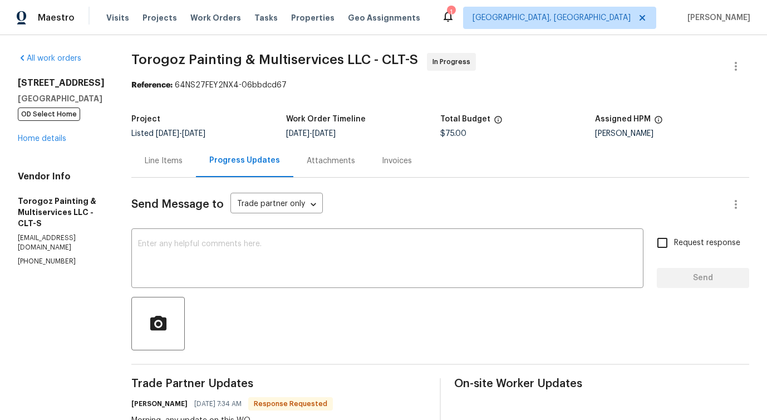
click at [183, 165] on div "Line Items" at bounding box center [164, 160] width 38 height 11
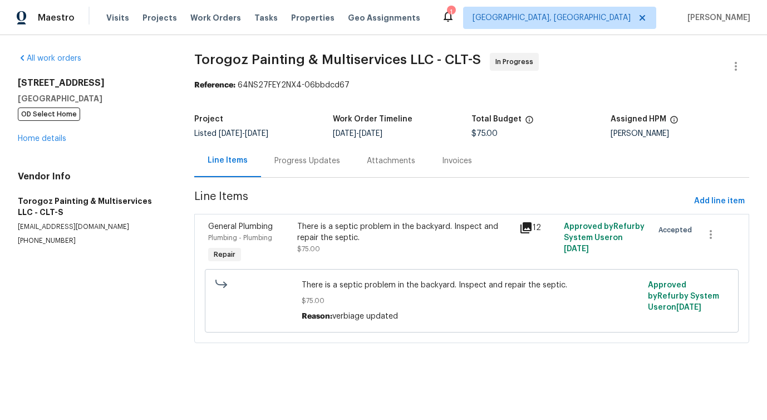
click at [402, 236] on div "There is a septic problem in the backyard. Inspect and repair the septic." at bounding box center [405, 232] width 216 height 22
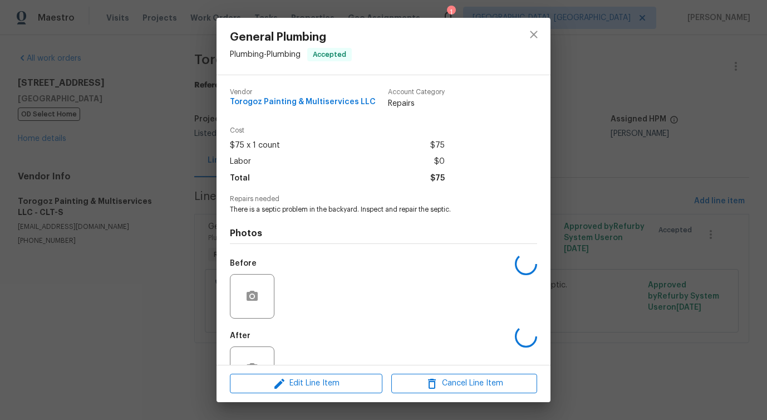
scroll to position [37, 0]
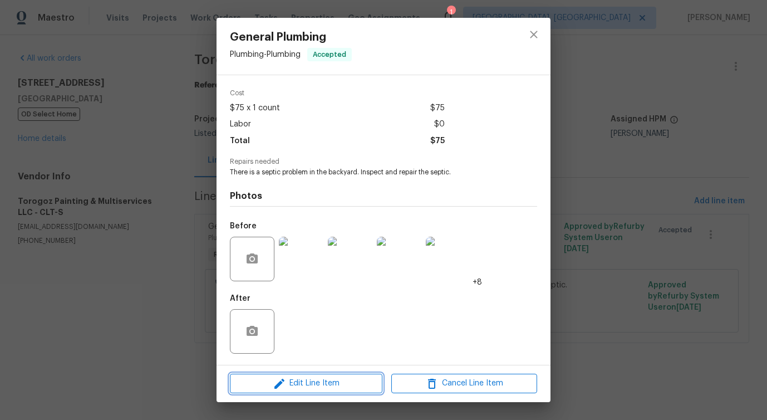
click at [312, 381] on span "Edit Line Item" at bounding box center [306, 383] width 146 height 14
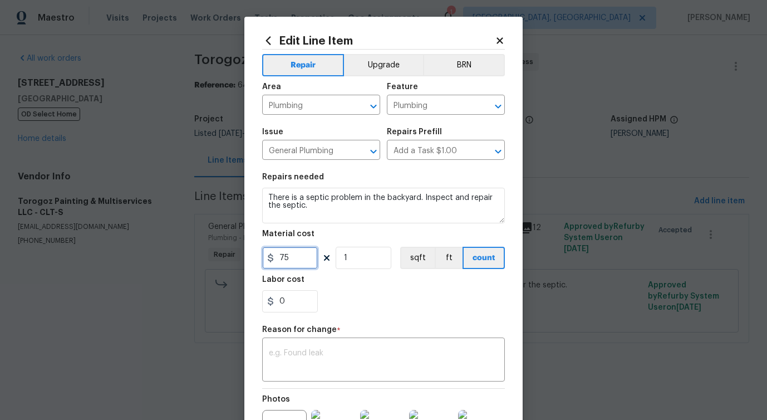
click at [287, 263] on input "75" at bounding box center [290, 258] width 56 height 22
type input "2350"
click at [346, 346] on div "x ​" at bounding box center [383, 360] width 243 height 41
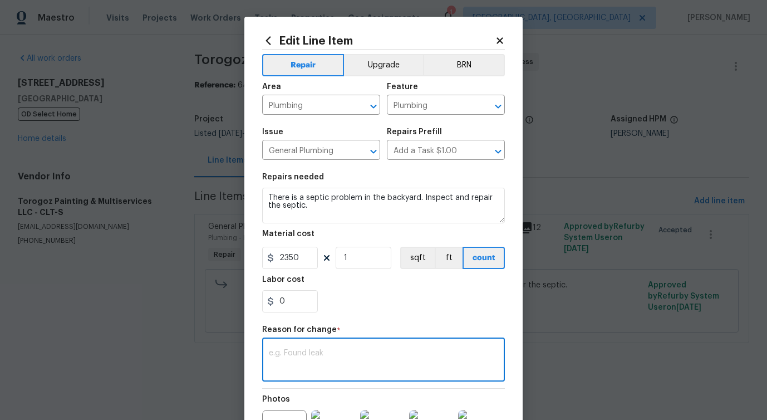
paste textarea "(PS) Updated cost per BR team approval."
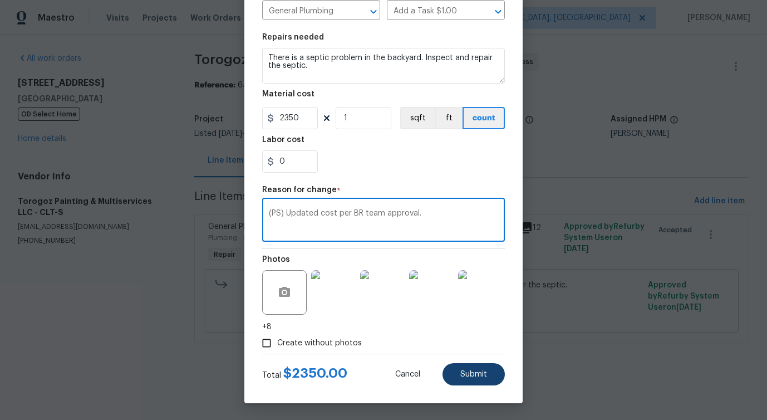
type textarea "(PS) Updated cost per BR team approval."
click at [473, 380] on button "Submit" at bounding box center [474, 374] width 62 height 22
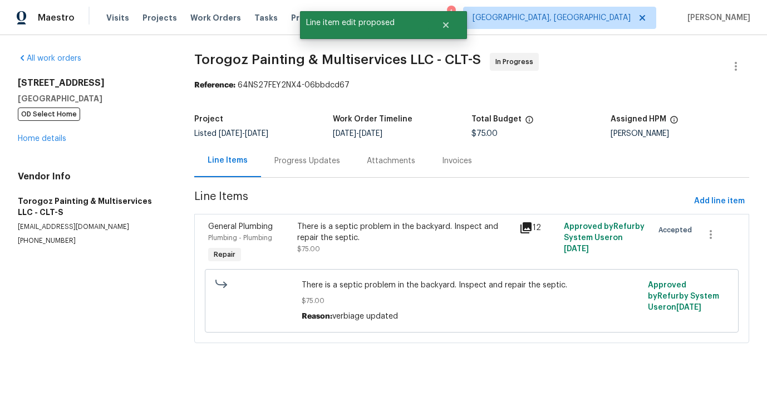
scroll to position [0, 0]
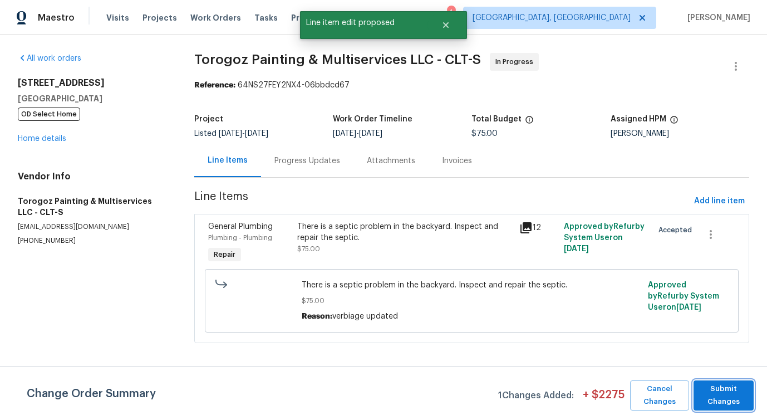
click at [697, 393] on button "Submit Changes" at bounding box center [724, 395] width 60 height 30
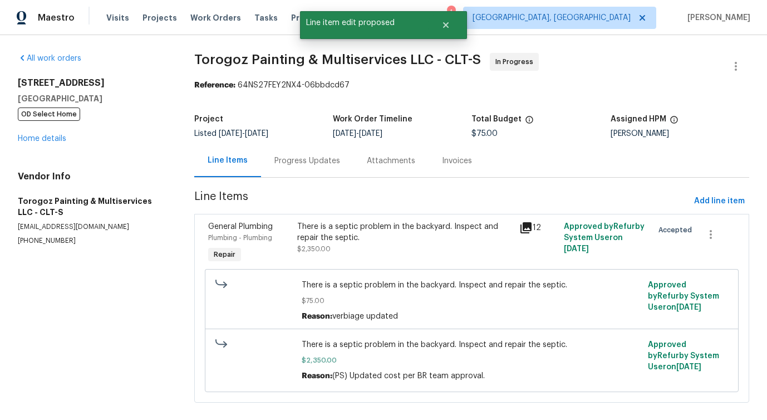
click at [297, 164] on div "Progress Updates" at bounding box center [308, 160] width 66 height 11
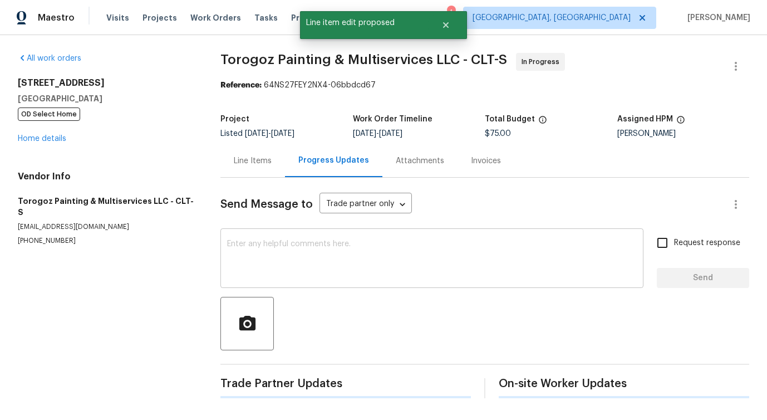
click at [303, 245] on textarea at bounding box center [432, 259] width 410 height 39
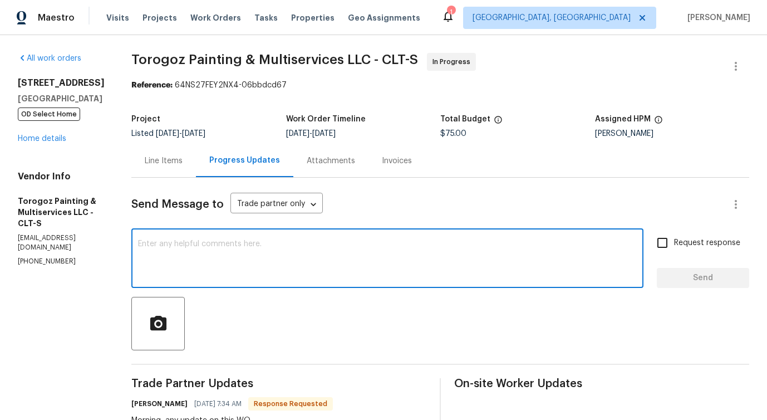
click at [195, 167] on div "Line Items" at bounding box center [163, 160] width 65 height 33
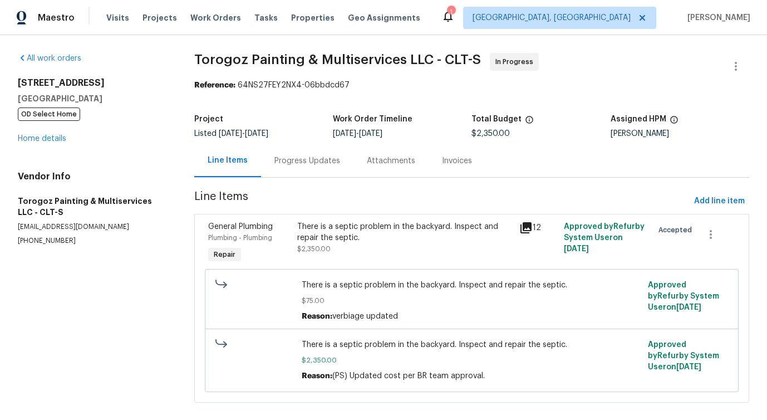
scroll to position [14, 0]
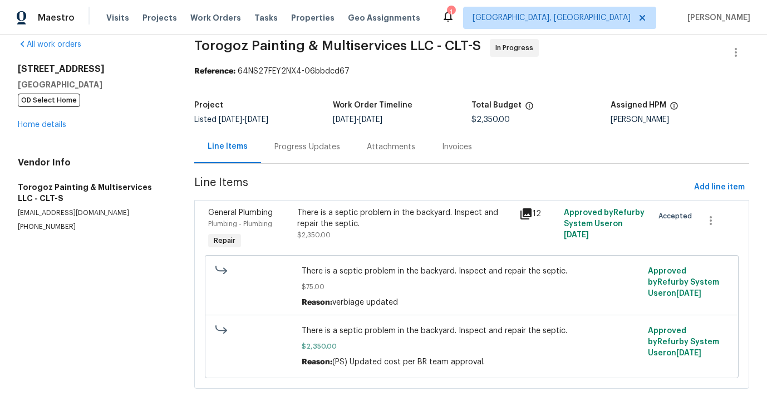
click at [335, 148] on div "Progress Updates" at bounding box center [308, 146] width 66 height 11
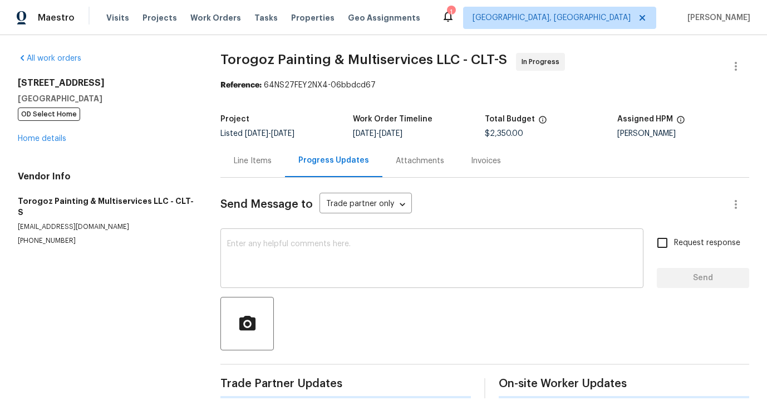
click at [320, 269] on textarea at bounding box center [432, 259] width 410 height 39
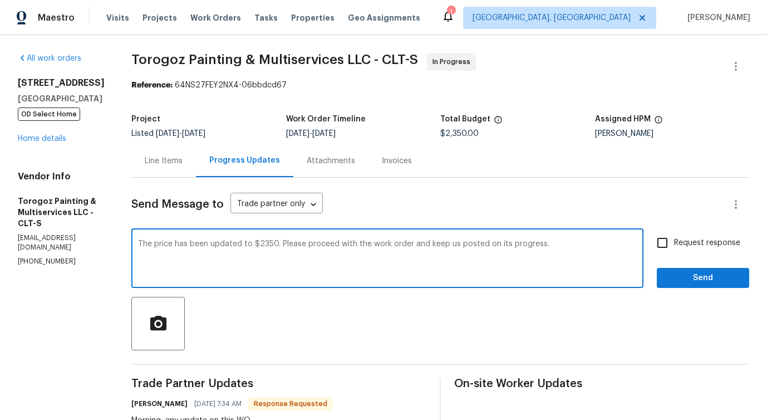
type textarea "The price has been updated to $2350. Please proceed with the work order and kee…"
click at [674, 250] on input "Request response" at bounding box center [662, 242] width 23 height 23
checkbox input "true"
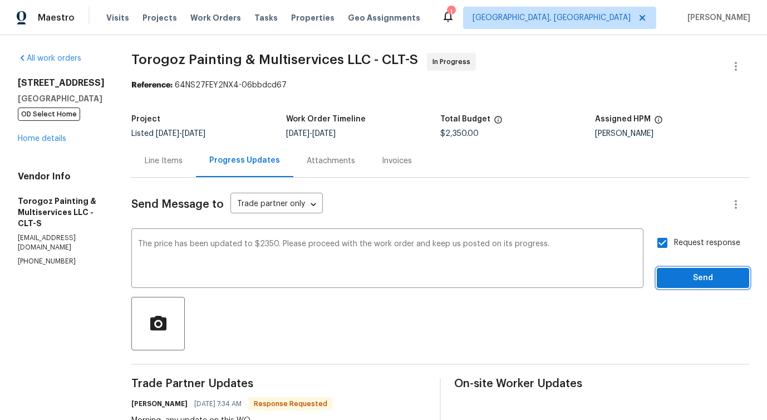
click at [678, 280] on span "Send" at bounding box center [703, 278] width 75 height 14
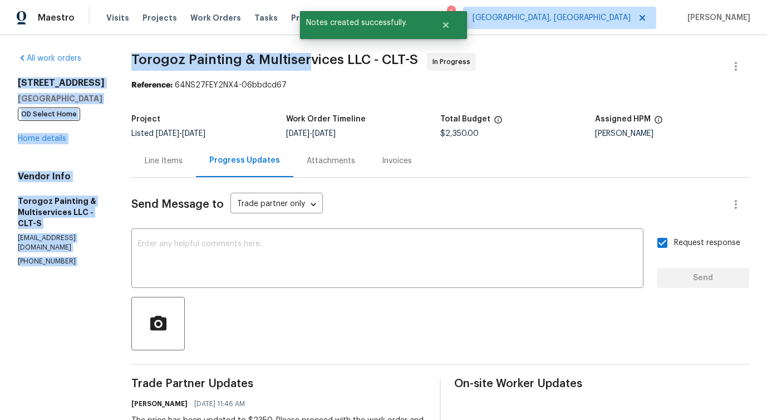
drag, startPoint x: 149, startPoint y: 55, endPoint x: 331, endPoint y: 54, distance: 182.1
click at [228, 69] on span "Torogoz Painting & Multiservices LLC - CLT-S In Progress" at bounding box center [426, 66] width 591 height 27
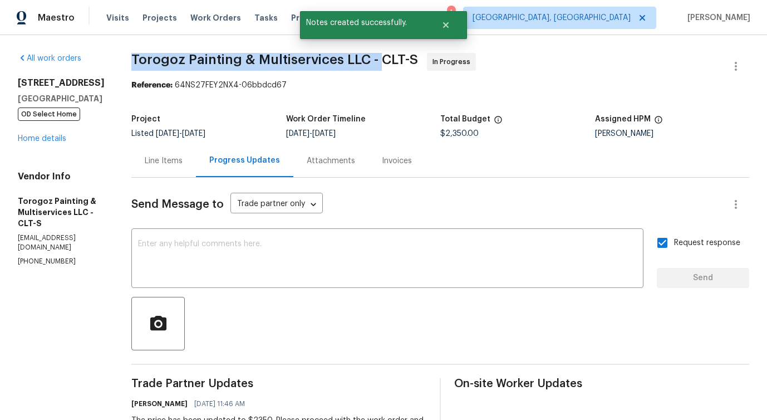
drag, startPoint x: 155, startPoint y: 58, endPoint x: 406, endPoint y: 61, distance: 251.1
copy span "Torogoz Painting & Multiservices LLC -"
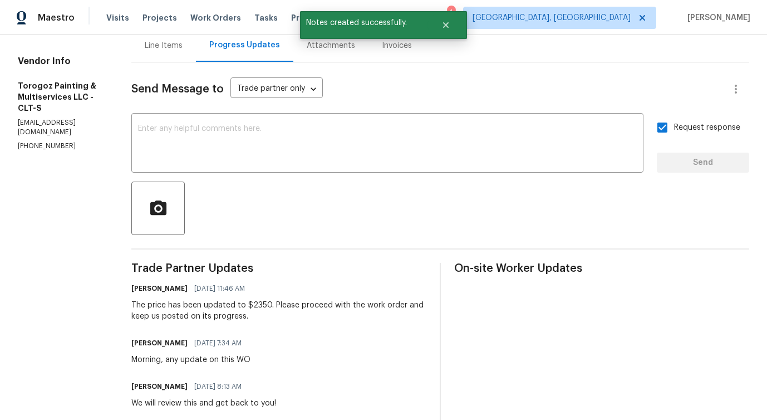
scroll to position [114, 0]
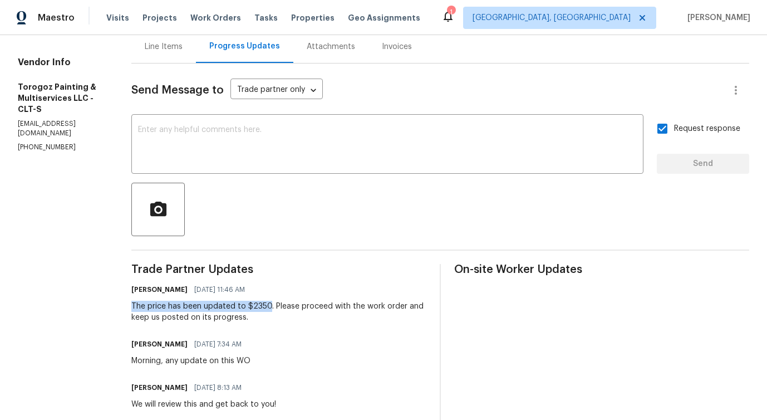
drag, startPoint x: 155, startPoint y: 308, endPoint x: 295, endPoint y: 308, distance: 139.2
copy div "The price has been updated to $2350"
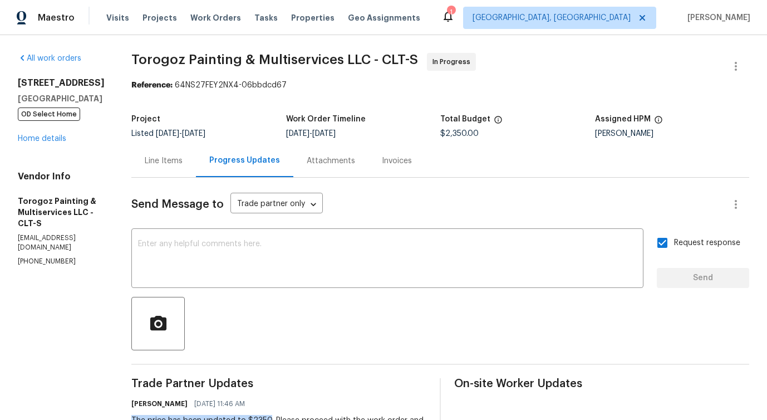
click at [49, 143] on div "141 Edenvale Rd Rock Hill, SC 29730 OD Select Home Home details" at bounding box center [61, 110] width 87 height 67
click at [55, 135] on link "Home details" at bounding box center [42, 139] width 48 height 8
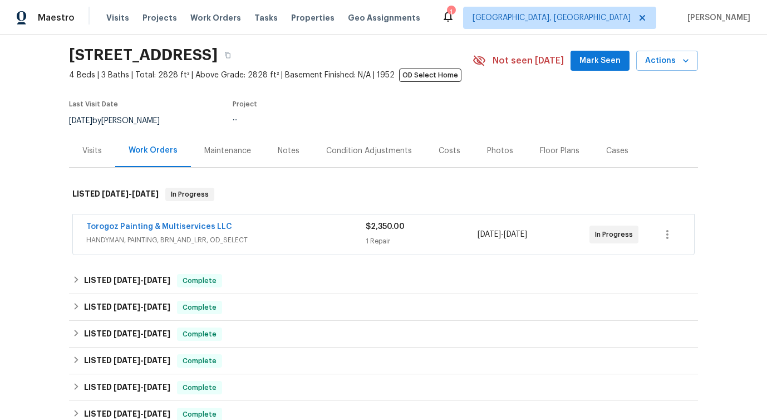
scroll to position [41, 0]
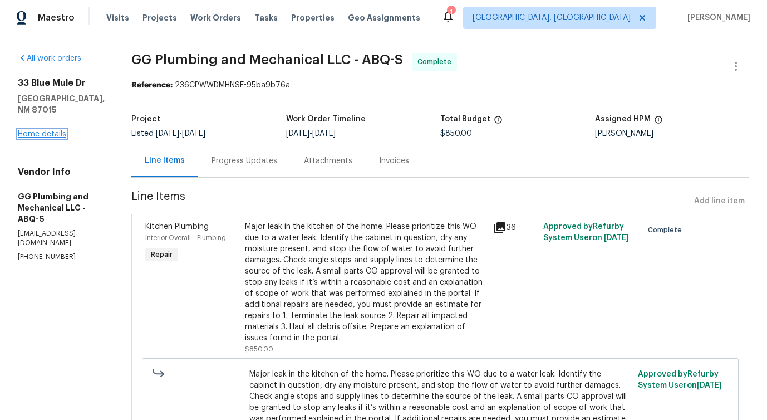
click at [64, 130] on link "Home details" at bounding box center [42, 134] width 48 height 8
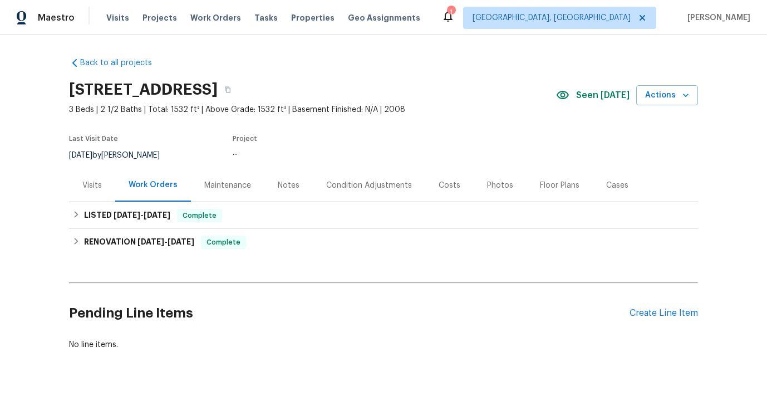
scroll to position [6, 0]
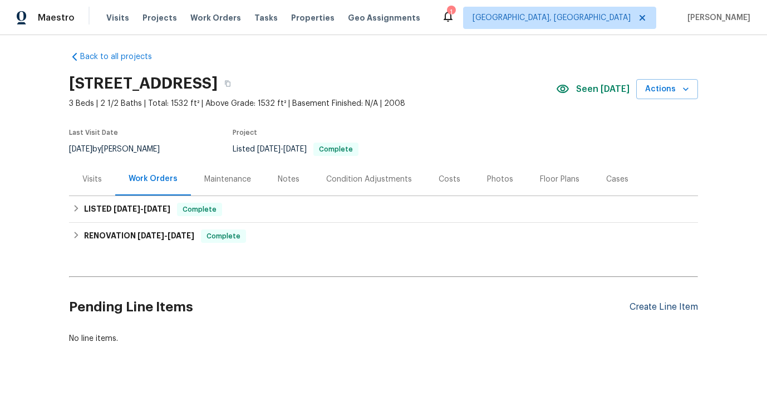
click at [660, 308] on div "Create Line Item" at bounding box center [664, 307] width 68 height 11
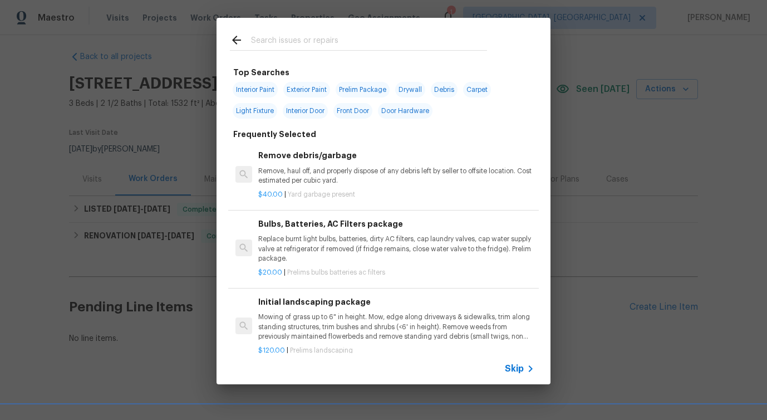
click at [512, 371] on span "Skip" at bounding box center [514, 368] width 19 height 11
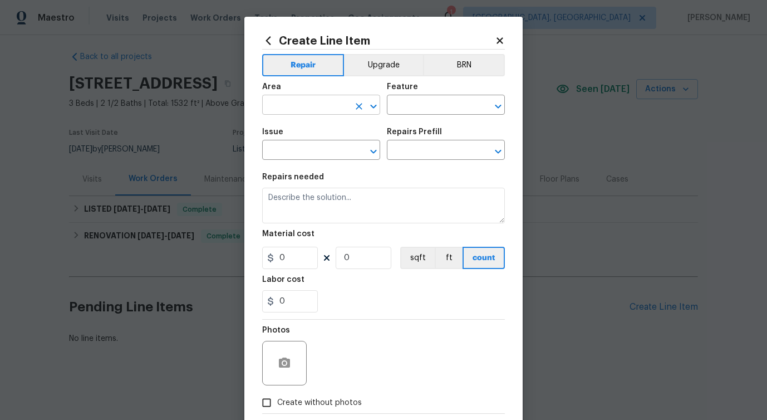
click at [328, 106] on input "text" at bounding box center [305, 105] width 87 height 17
click at [325, 130] on li "Kitchen" at bounding box center [321, 131] width 118 height 18
type input "Kitchen"
click at [417, 99] on input "text" at bounding box center [430, 105] width 87 height 17
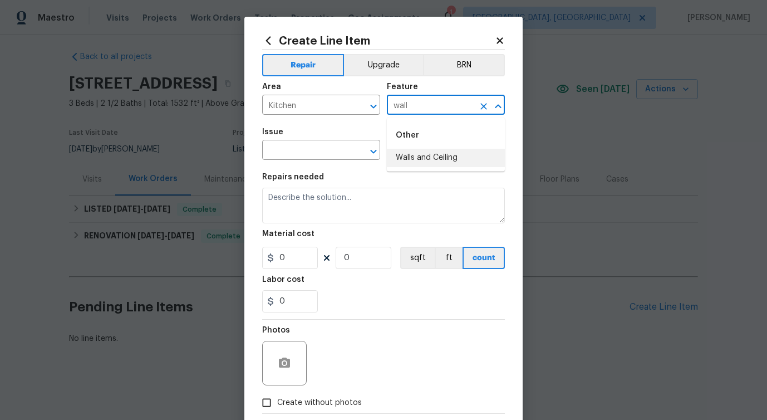
click at [419, 165] on li "Walls and Ceiling" at bounding box center [446, 158] width 118 height 18
type input "Walls and Ceiling"
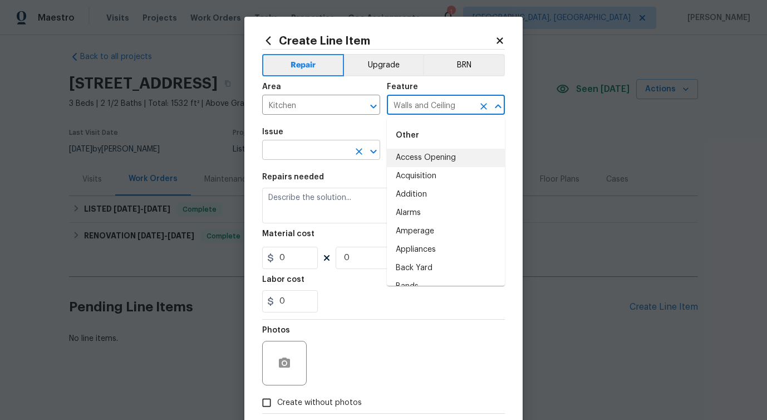
click at [286, 158] on input "text" at bounding box center [305, 151] width 87 height 17
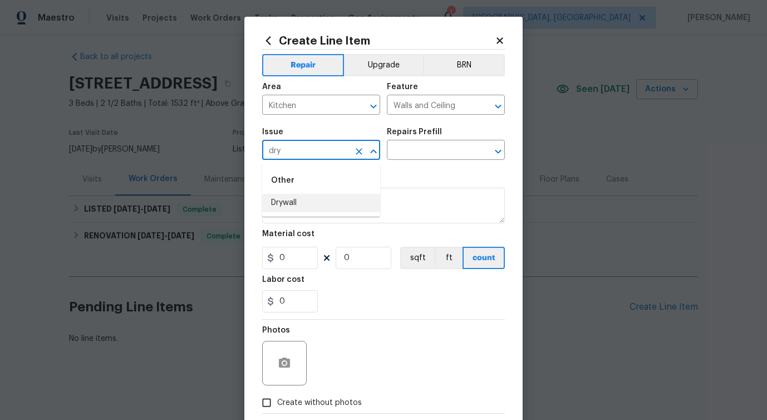
click at [289, 202] on li "Drywall" at bounding box center [321, 203] width 118 height 18
type input "Drywall"
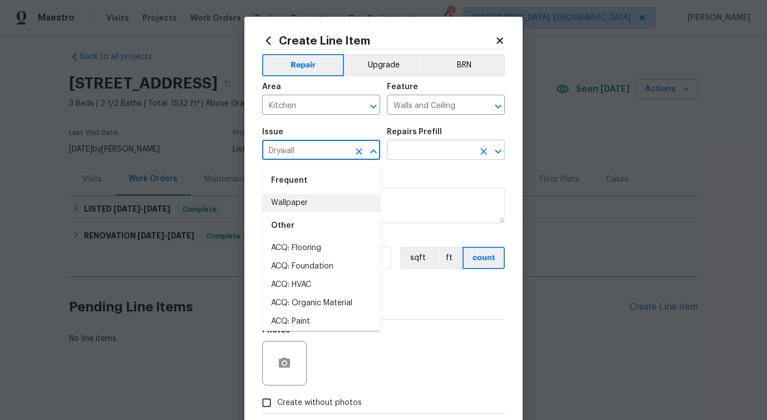
click at [461, 151] on input "text" at bounding box center [430, 151] width 87 height 17
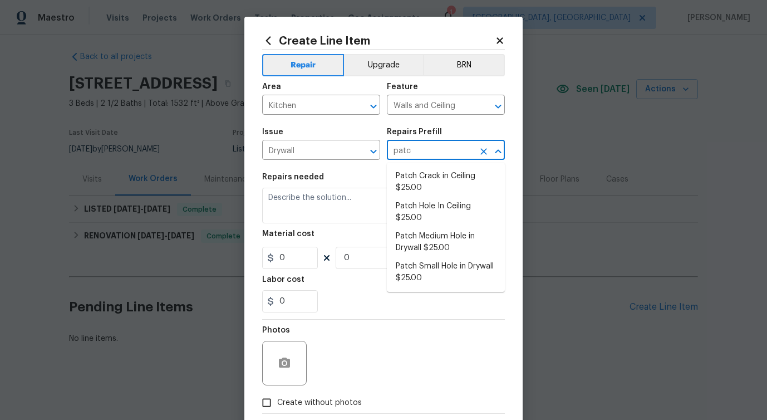
type input "patch"
click at [455, 195] on li "Patch Crack in Ceiling $25.00" at bounding box center [446, 182] width 118 height 30
type input "Patch Crack in Ceiling $25.00"
type textarea "Prep/scrape all loose material from the damaged area; prime if needed. Patch th…"
type input "25"
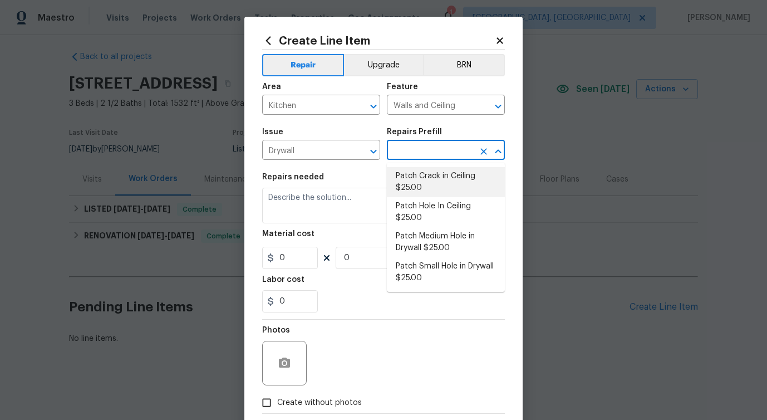
type input "1"
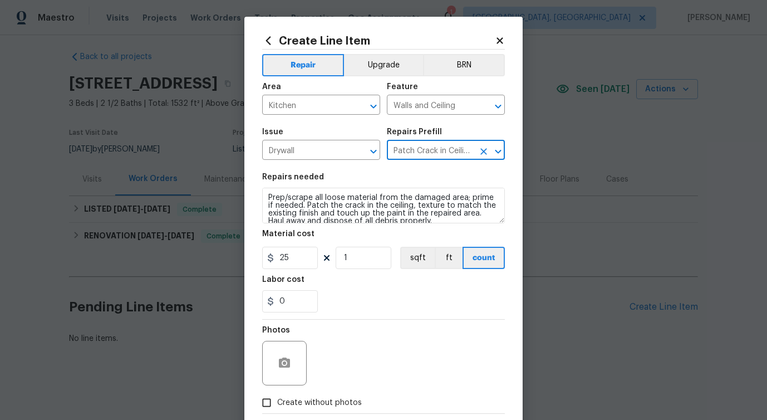
type input "Patch Crack in Ceiling $25.00"
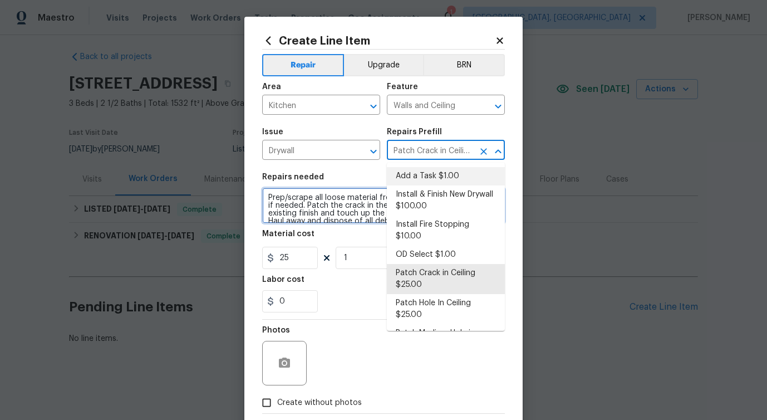
click at [295, 208] on textarea "Prep/scrape all loose material from the damaged area; prime if needed. Patch th…" at bounding box center [383, 206] width 243 height 36
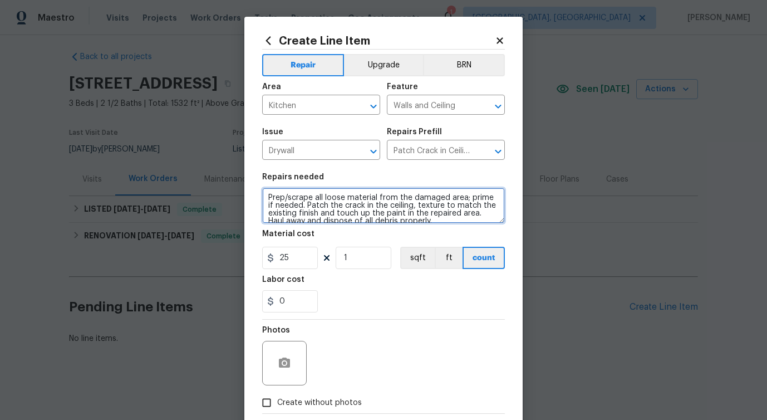
click at [295, 208] on textarea "Prep/scrape all loose material from the damaged area; prime if needed. Patch th…" at bounding box center [383, 206] width 243 height 36
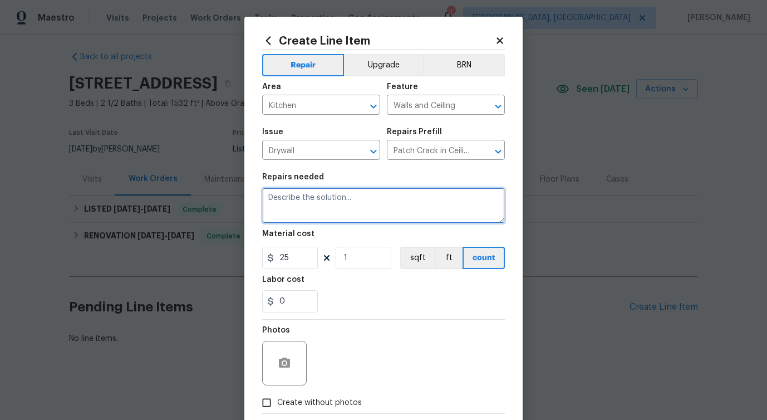
paste textarea "There is damage to the sheetrock on the kitchen ceiling and wall. Please inspec…"
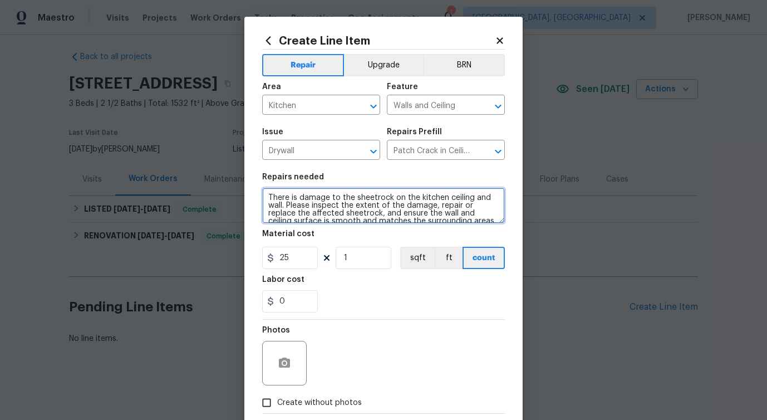
scroll to position [10, 0]
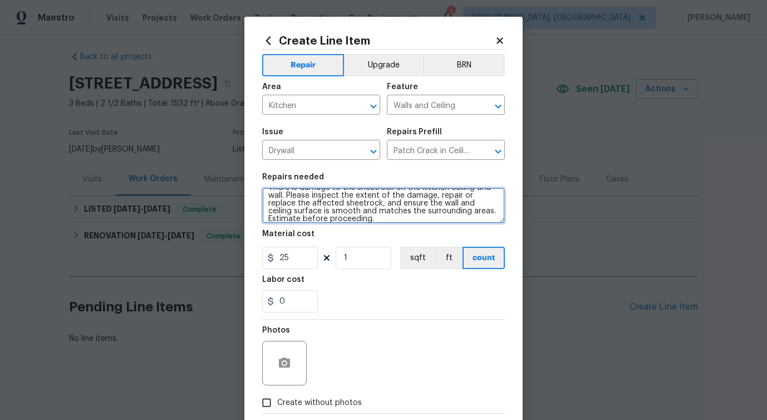
type textarea "There is damage to the sheetrock on the kitchen ceiling and wall. Please inspec…"
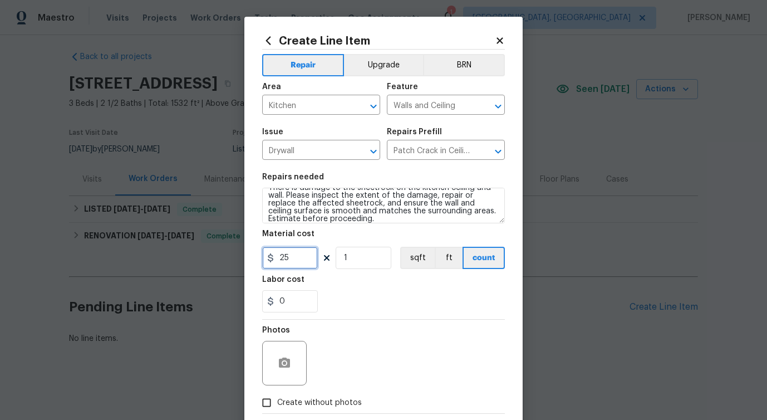
click at [282, 259] on input "25" at bounding box center [290, 258] width 56 height 22
type input "75"
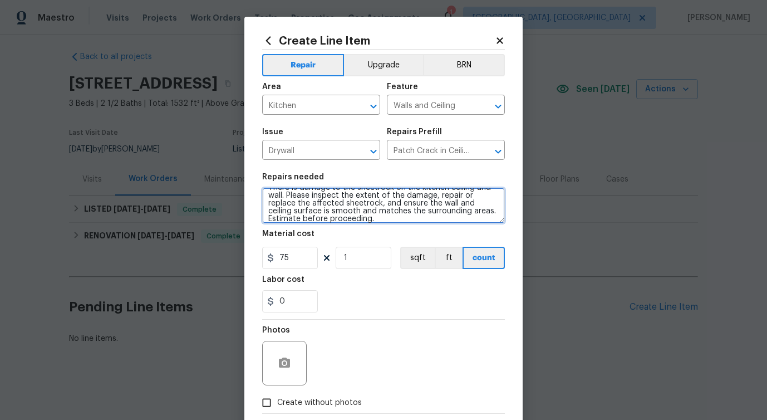
click at [393, 207] on textarea "There is damage to the sheetrock on the kitchen ceiling and wall. Please inspec…" at bounding box center [383, 206] width 243 height 36
click at [0, 419] on lpop-circle at bounding box center [0, 420] width 0 height 0
click at [348, 221] on textarea "There is damage to the sheetrock on the kitchen ceiling and wall. Please inspec…" at bounding box center [383, 206] width 243 height 36
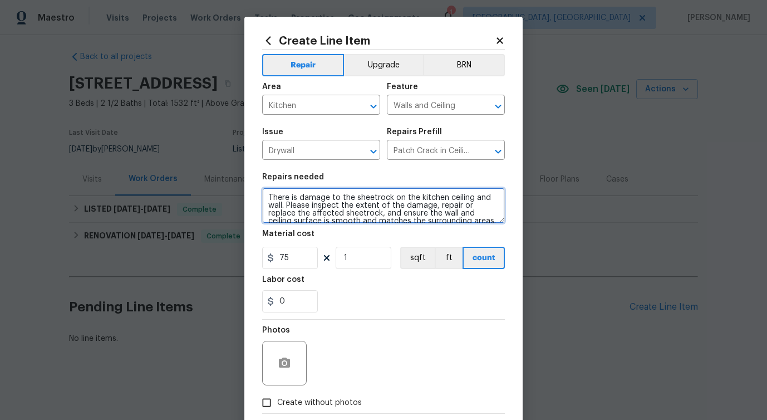
scroll to position [16, 0]
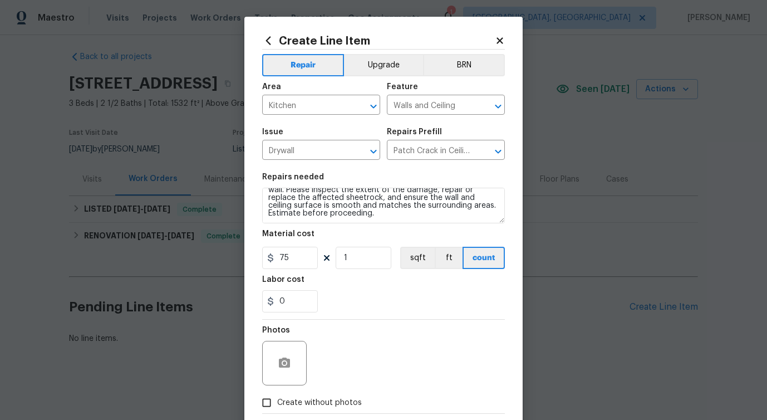
click at [359, 316] on section "Repairs needed There is damage to the sheetrock on the kitchen ceiling and wall…" at bounding box center [383, 242] width 243 height 153
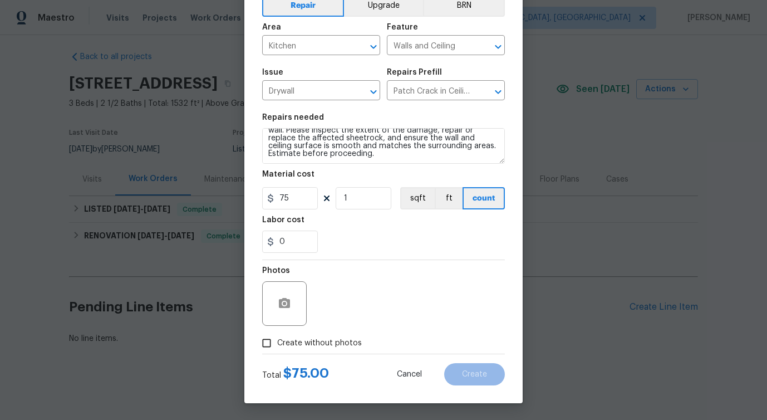
scroll to position [0, 0]
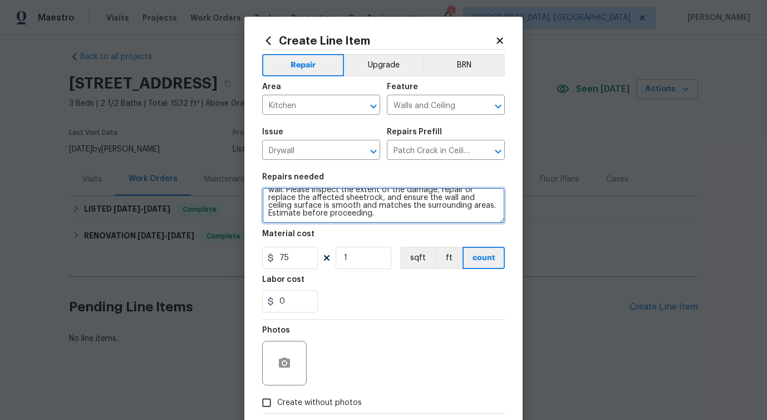
click at [373, 219] on textarea "There is damage to the sheetrock on the kitchen ceiling and wall. Please inspec…" at bounding box center [383, 206] width 243 height 36
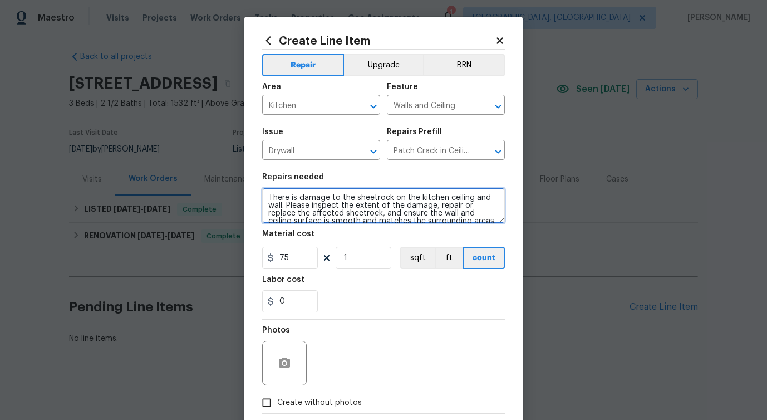
scroll to position [16, 0]
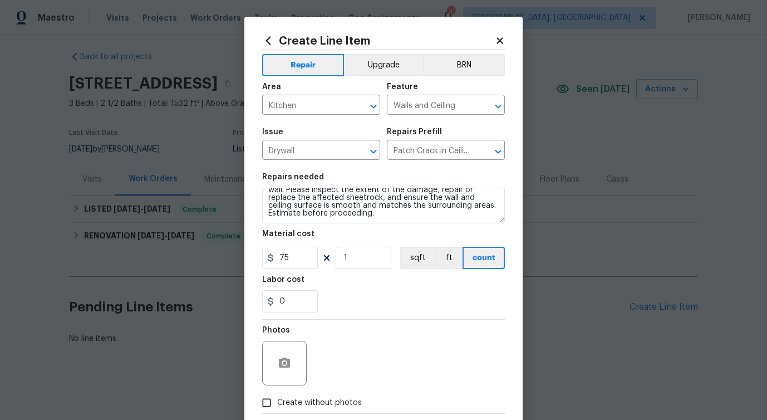
click at [337, 349] on div "Photos" at bounding box center [383, 356] width 243 height 72
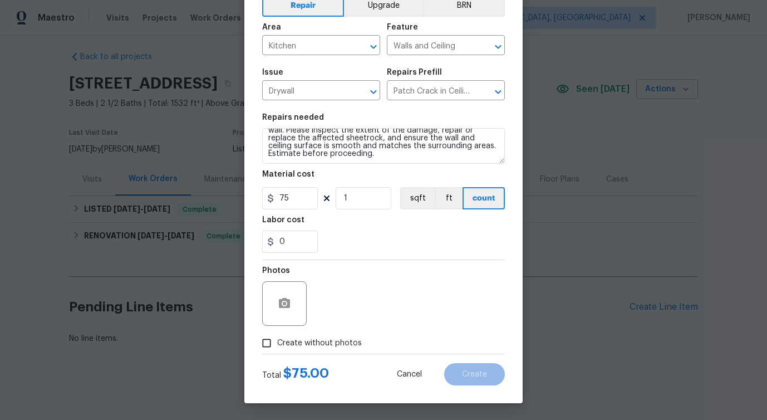
click at [333, 348] on span "Create without photos" at bounding box center [319, 343] width 85 height 12
click at [277, 348] on input "Create without photos" at bounding box center [266, 342] width 21 height 21
checkbox input "true"
click at [427, 273] on div "Reason*" at bounding box center [410, 274] width 189 height 14
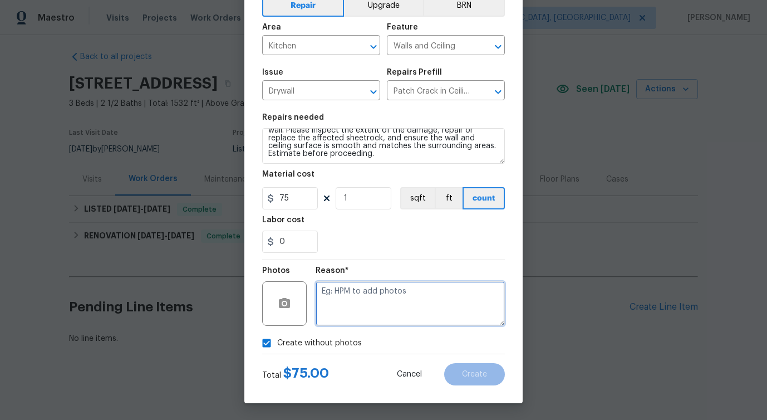
click at [411, 300] on textarea at bounding box center [410, 303] width 189 height 45
type textarea "verbiage updated"
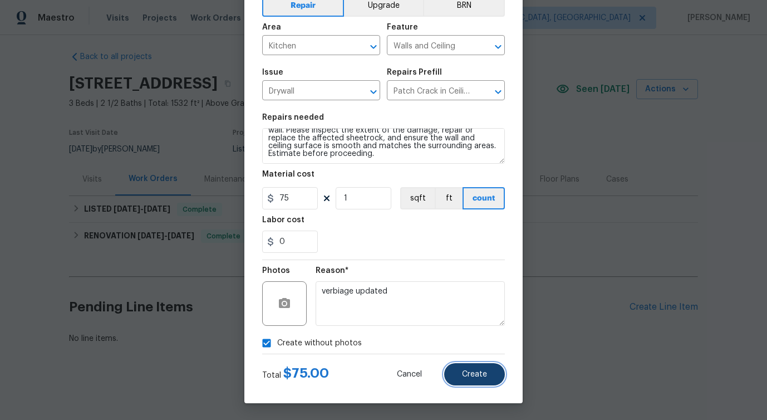
click at [481, 379] on button "Create" at bounding box center [474, 374] width 61 height 22
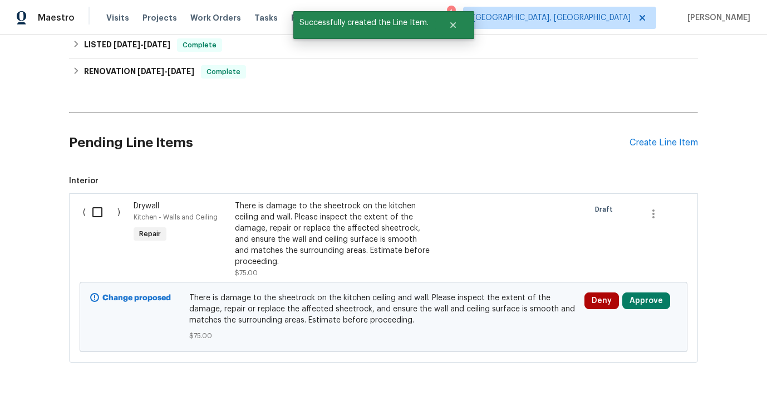
scroll to position [189, 0]
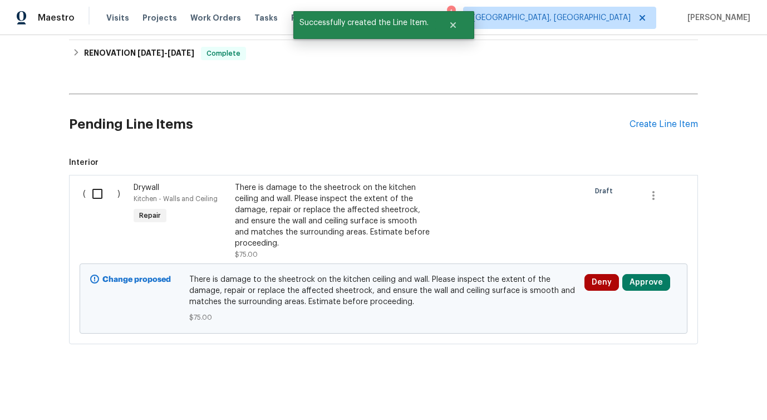
click at [99, 199] on input "checkbox" at bounding box center [102, 193] width 32 height 23
checkbox input "true"
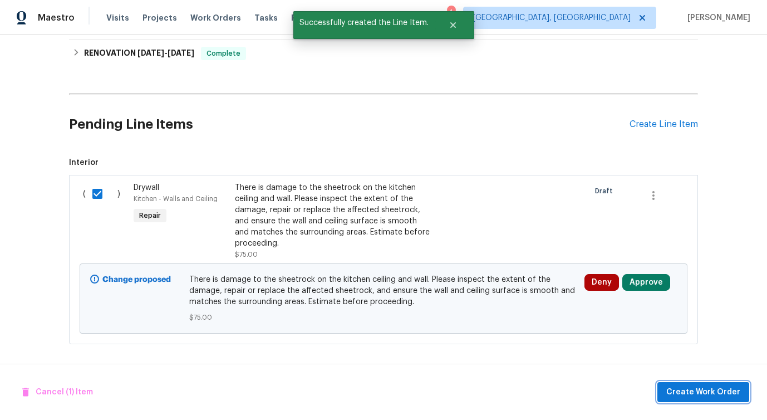
click at [674, 386] on span "Create Work Order" at bounding box center [704, 392] width 74 height 14
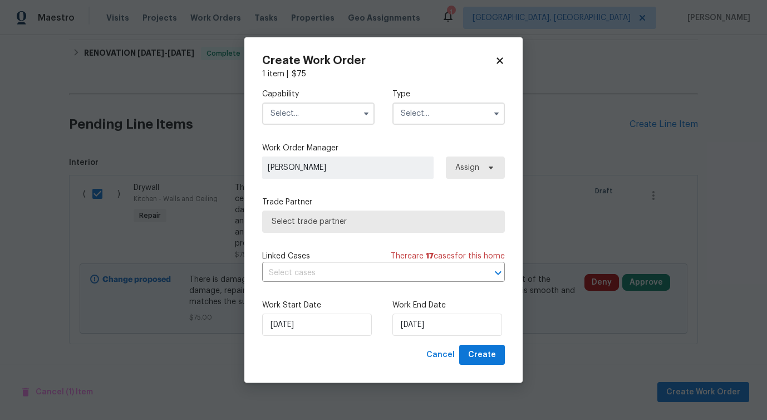
click at [337, 117] on input "text" at bounding box center [318, 113] width 112 height 22
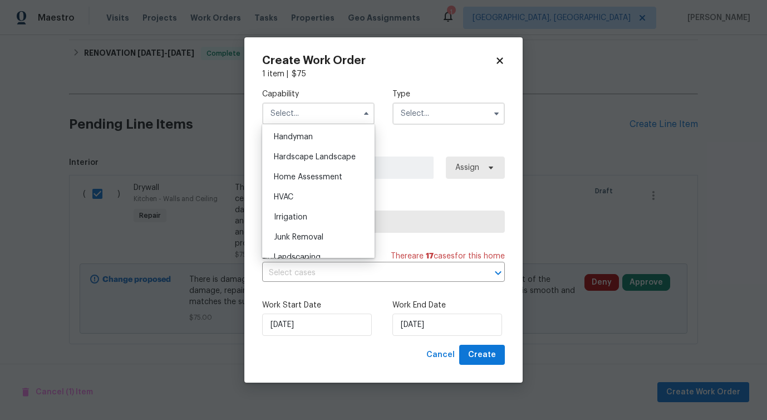
scroll to position [609, 0]
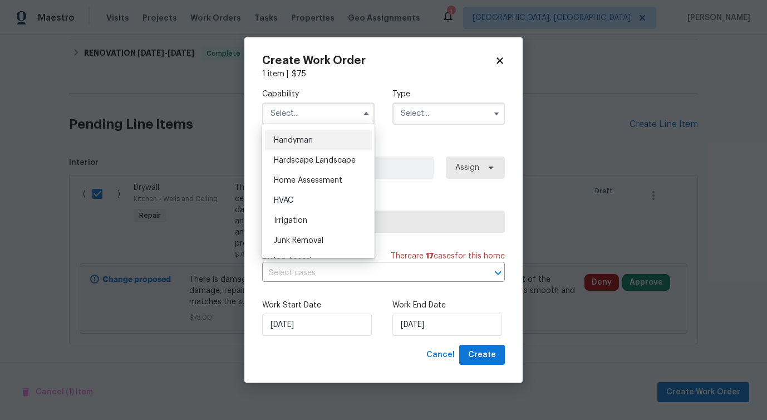
click at [312, 141] on span "Handyman" at bounding box center [293, 140] width 39 height 8
type input "Handyman"
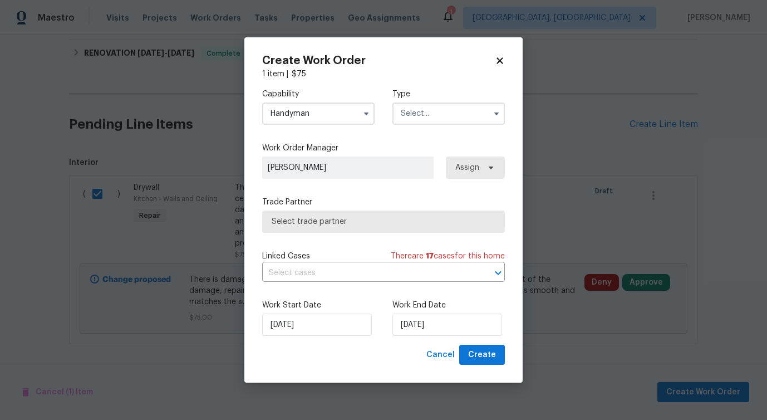
click at [441, 123] on input "text" at bounding box center [449, 113] width 112 height 22
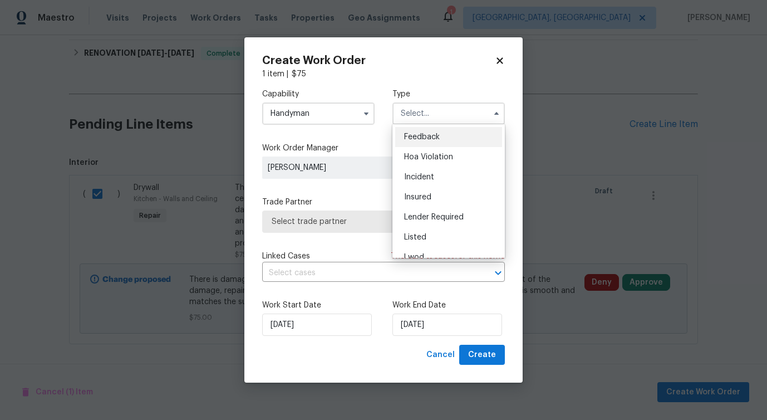
click at [410, 142] on div "Feedback" at bounding box center [448, 137] width 107 height 20
type input "Feedback"
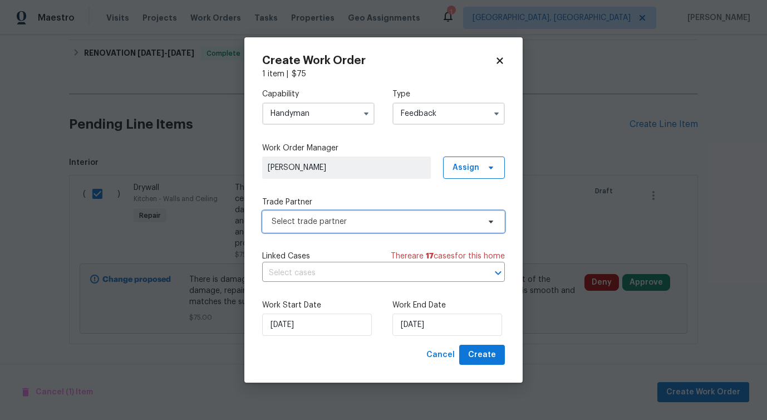
click at [287, 220] on span "Select trade partner" at bounding box center [376, 221] width 208 height 11
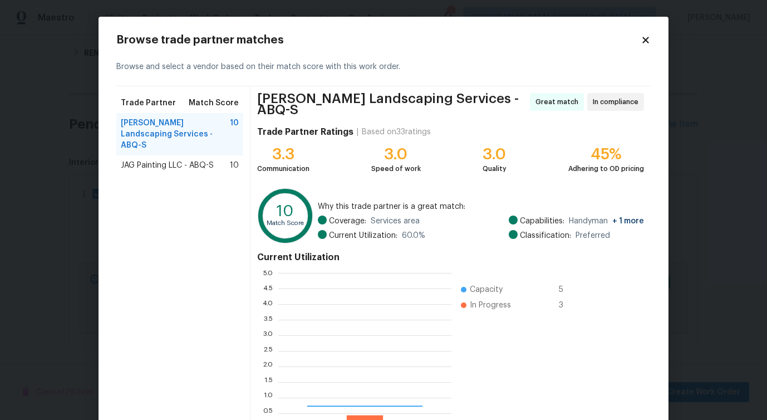
scroll to position [156, 173]
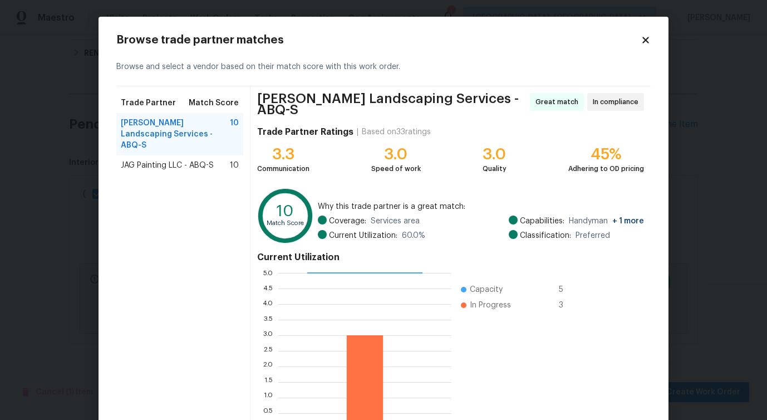
click at [182, 160] on span "JAG Painting LLC - ABQ-S" at bounding box center [167, 165] width 93 height 11
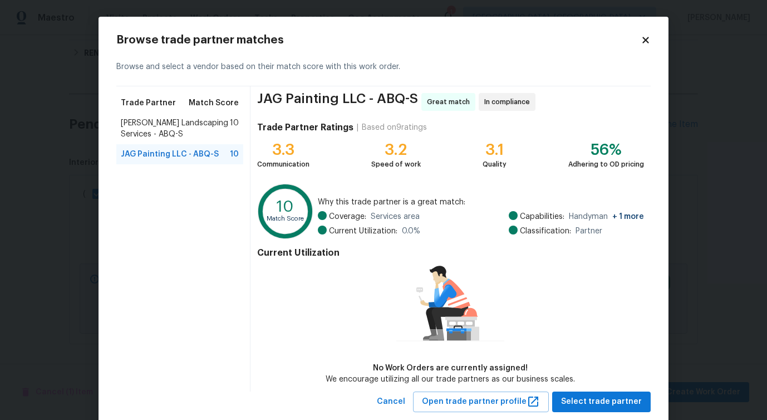
click at [183, 131] on span "[PERSON_NAME] Landscaping Services - ABQ-S" at bounding box center [175, 128] width 109 height 22
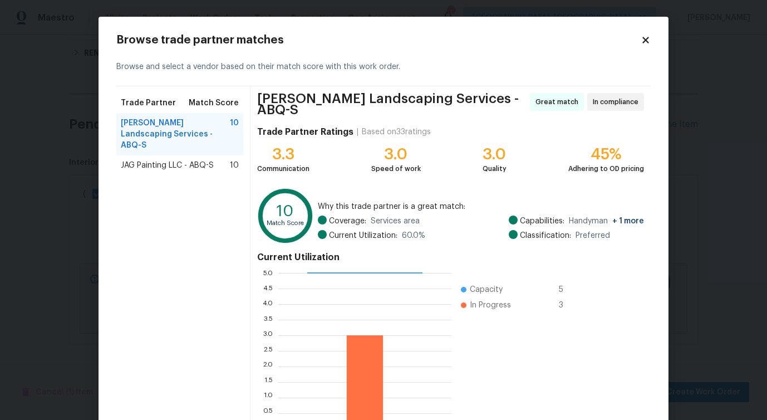
scroll to position [71, 0]
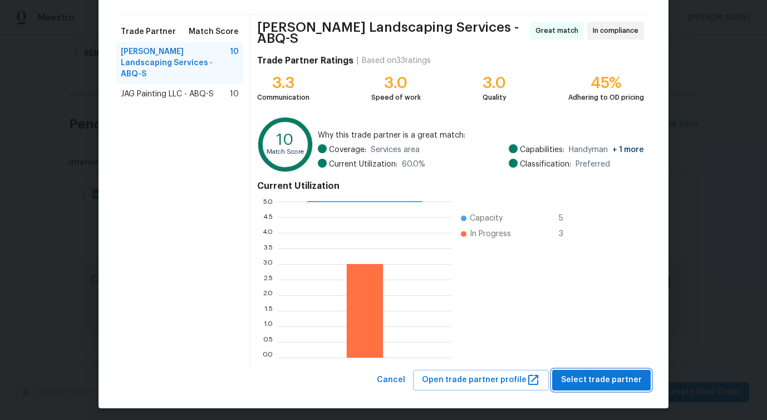
click at [577, 375] on span "Select trade partner" at bounding box center [601, 380] width 81 height 14
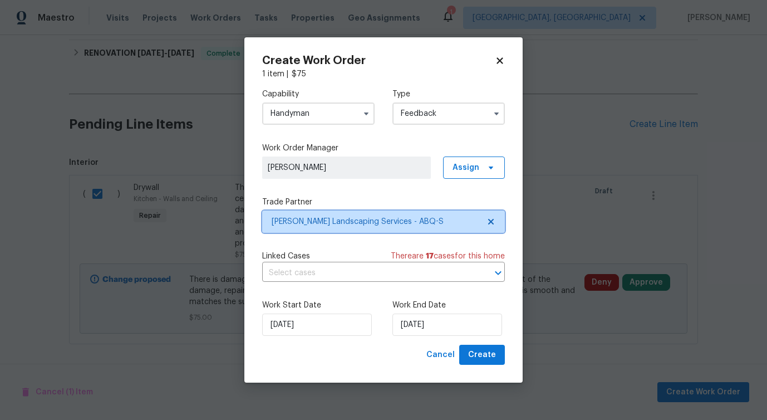
scroll to position [0, 0]
click at [286, 273] on input "text" at bounding box center [368, 272] width 212 height 17
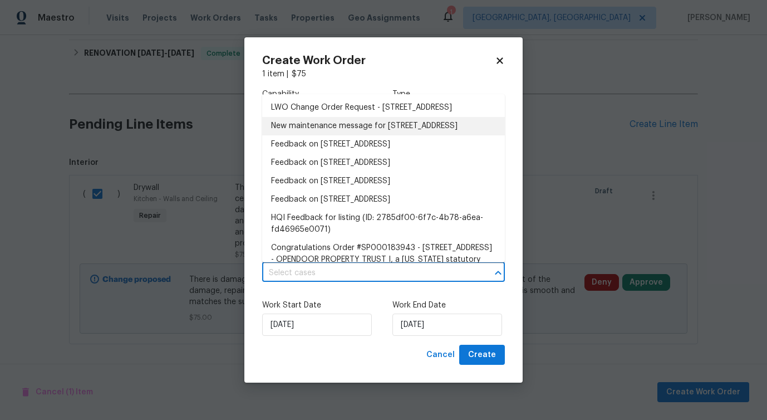
click at [305, 135] on li "New maintenance message for 33 Blue Mule Dr , Edgewood, NM 87015" at bounding box center [383, 126] width 243 height 18
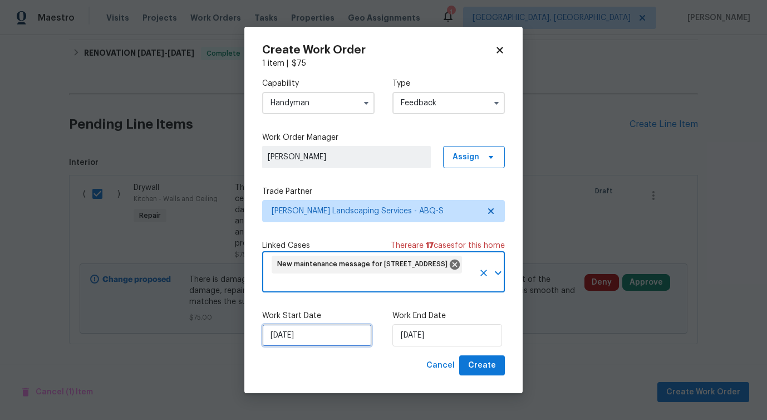
click at [311, 332] on input "[DATE]" at bounding box center [317, 335] width 110 height 22
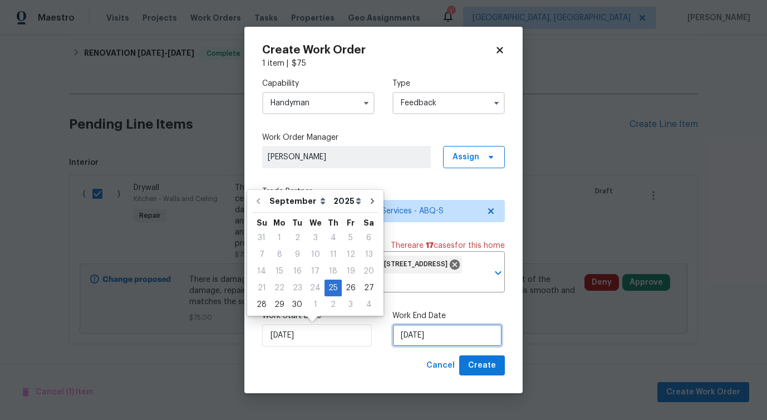
click at [436, 338] on input "[DATE]" at bounding box center [448, 335] width 110 height 22
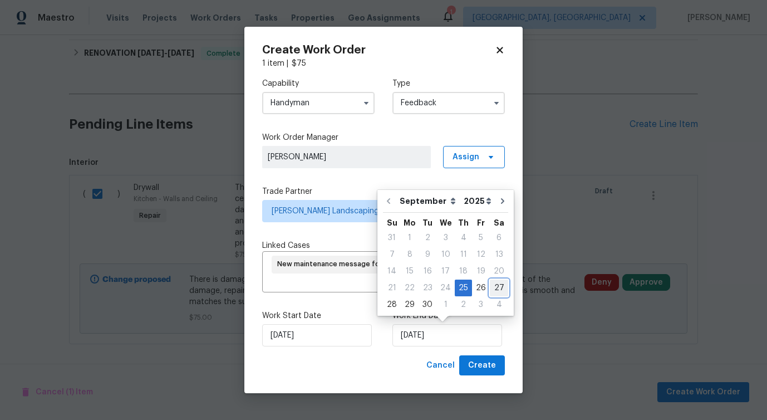
click at [492, 292] on div "27" at bounding box center [499, 288] width 18 height 16
type input "[DATE]"
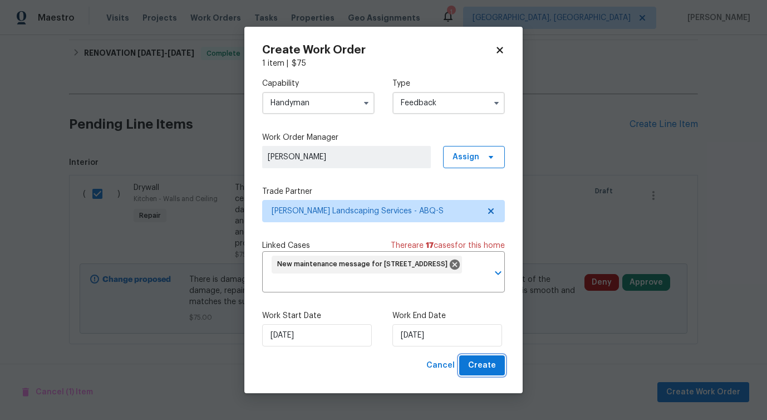
click at [484, 362] on span "Create" at bounding box center [482, 366] width 28 height 14
checkbox input "false"
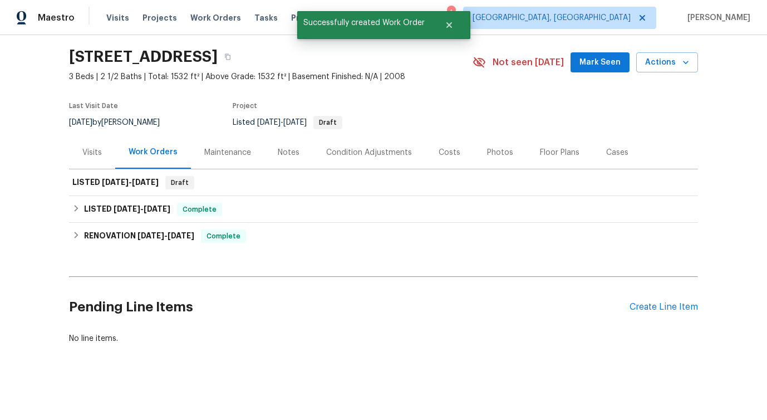
scroll to position [33, 0]
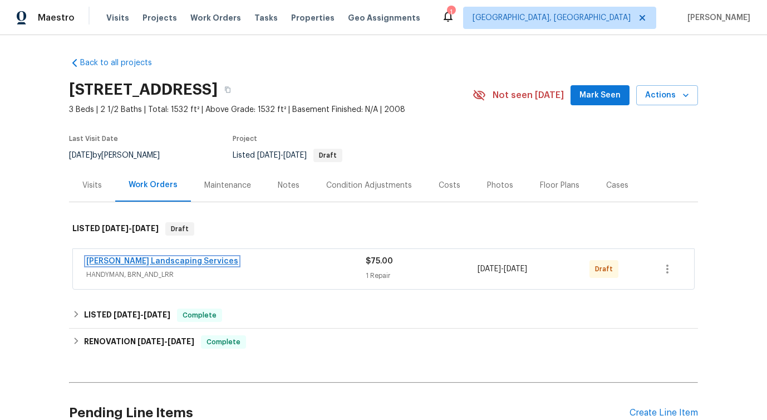
click at [130, 264] on link "[PERSON_NAME] Landscaping Services" at bounding box center [162, 261] width 152 height 8
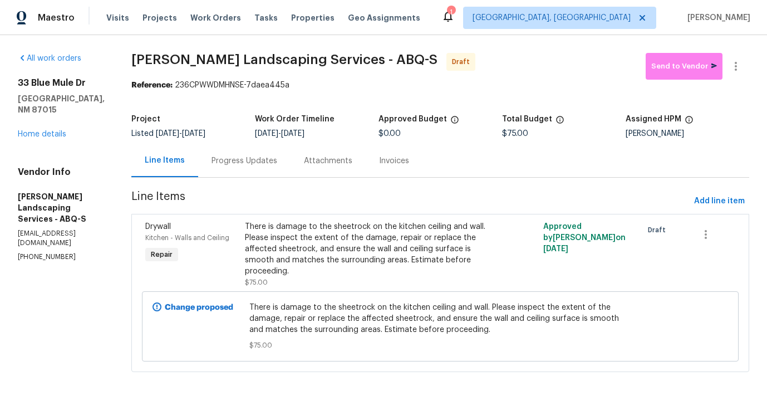
click at [270, 157] on div "Progress Updates" at bounding box center [245, 160] width 66 height 11
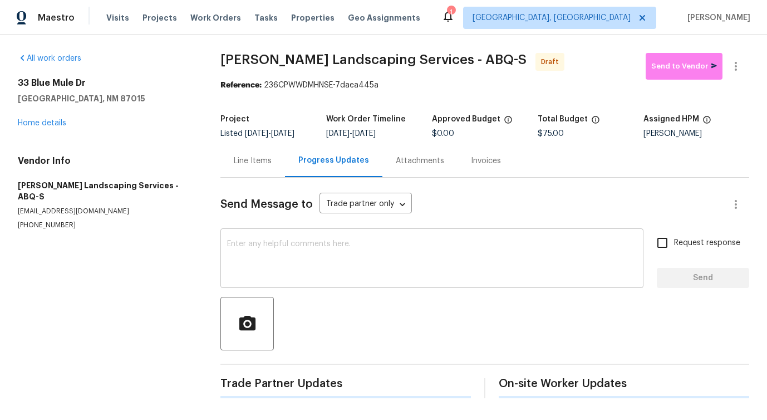
click at [277, 253] on textarea at bounding box center [432, 259] width 410 height 39
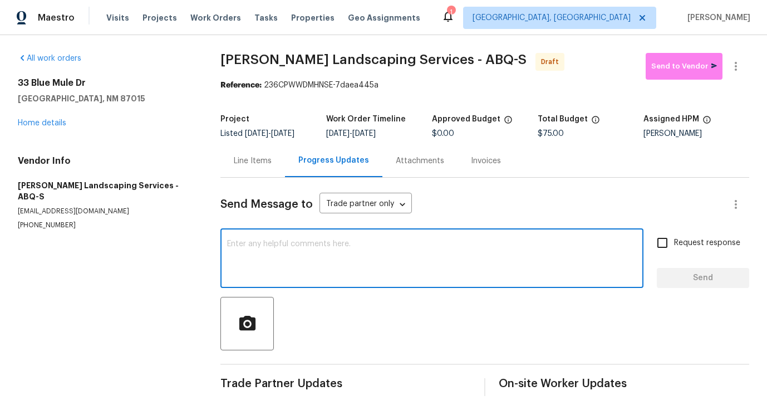
paste textarea "Hi this is [PERSON_NAME] with Opendoor. I’m confirming you received the WO for …"
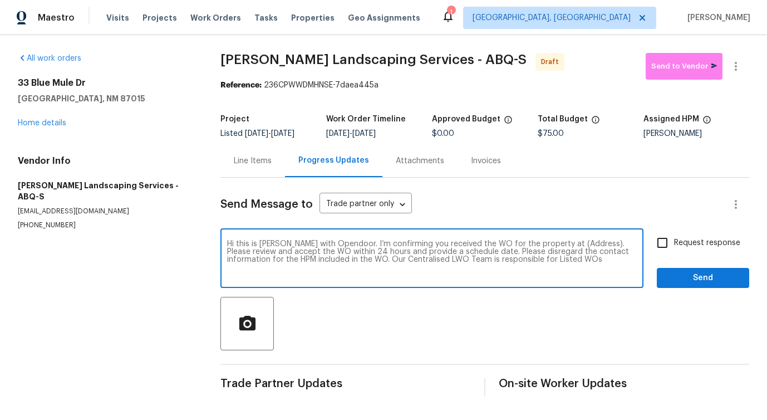
click at [572, 248] on textarea "Hi this is [PERSON_NAME] with Opendoor. I’m confirming you received the WO for …" at bounding box center [432, 259] width 410 height 39
click at [566, 251] on textarea "Hi this is [PERSON_NAME] with Opendoor. I’m confirming you received the WO for …" at bounding box center [432, 259] width 410 height 39
paste textarea "[STREET_ADDRESS]"
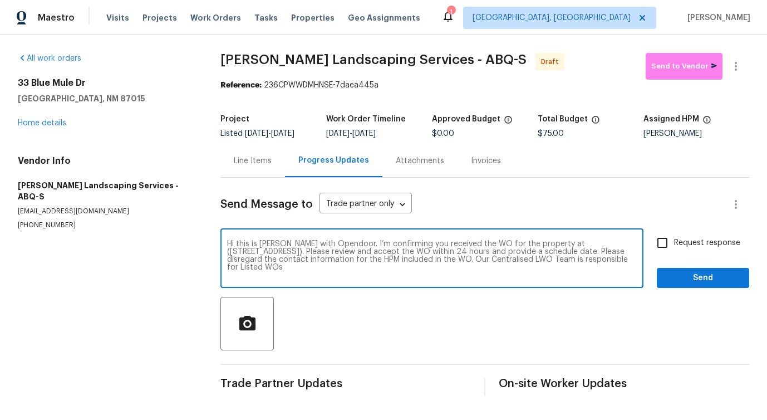
type textarea "Hi this is [PERSON_NAME] with Opendoor. I’m confirming you received the WO for …"
click at [667, 249] on input "Request response" at bounding box center [662, 242] width 23 height 23
checkbox input "true"
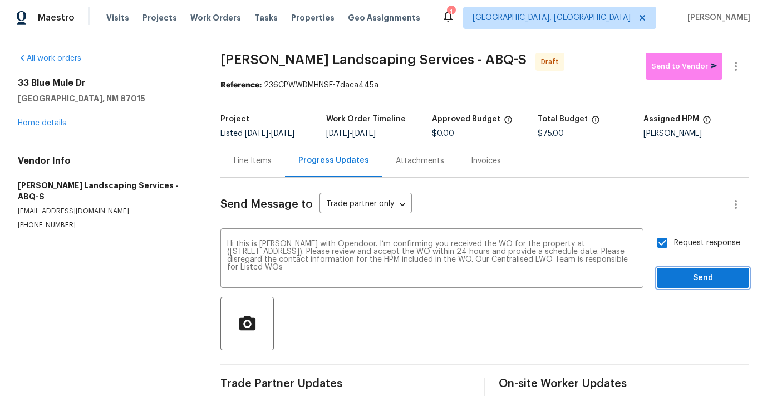
click at [675, 273] on span "Send" at bounding box center [703, 278] width 75 height 14
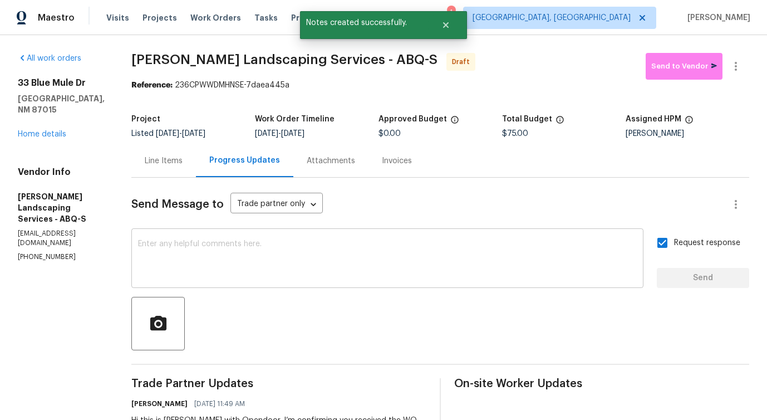
click at [355, 251] on textarea at bounding box center [387, 259] width 499 height 39
paste textarea "Attention All Work Orders must include before-photos (both close-up and wide-an…"
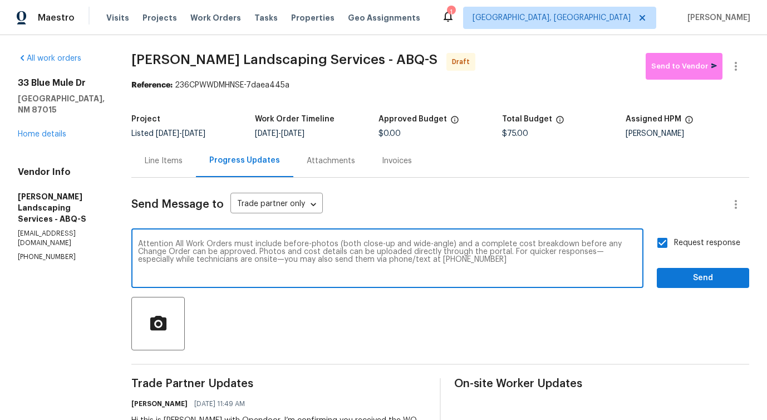
type textarea "Attention All Work Orders must include before-photos (both close-up and wide-an…"
click at [670, 273] on span "Send" at bounding box center [703, 278] width 75 height 14
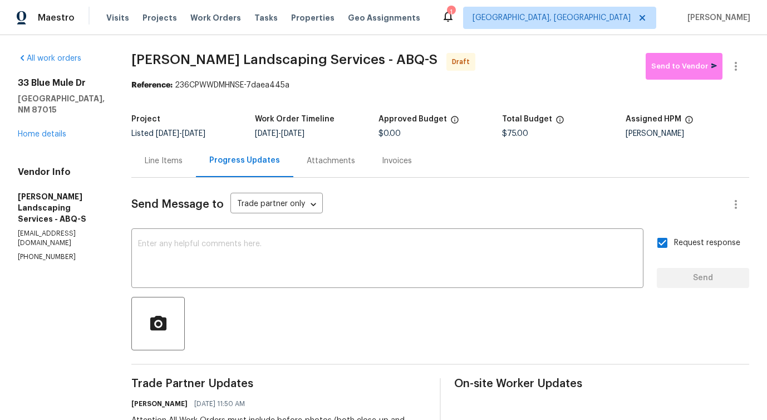
click at [183, 161] on div "Line Items" at bounding box center [164, 160] width 38 height 11
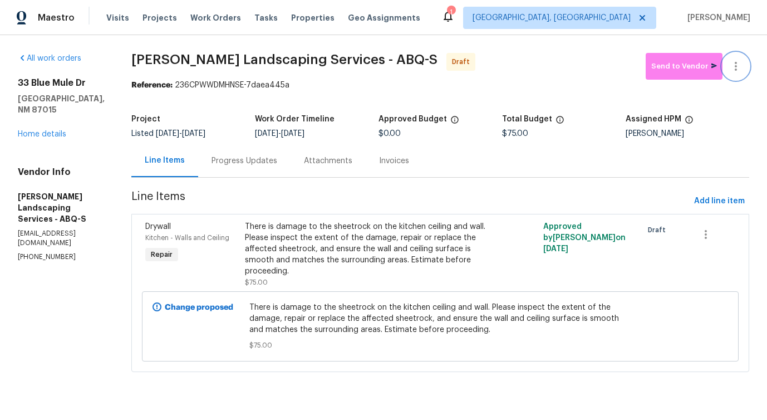
click at [741, 60] on icon "button" at bounding box center [735, 66] width 13 height 13
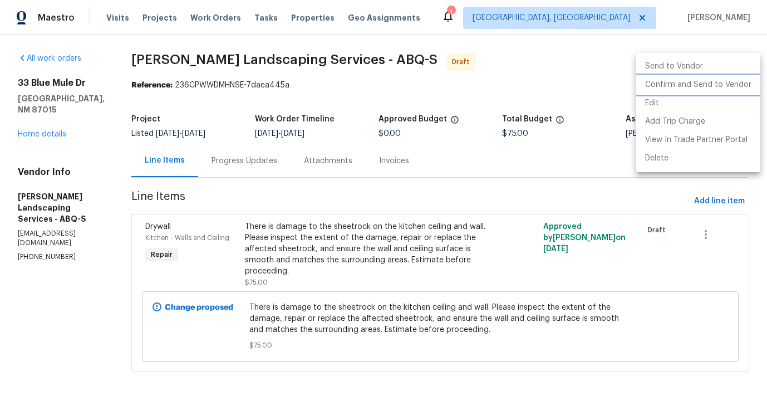
click at [668, 87] on li "Confirm and Send to Vendor" at bounding box center [698, 85] width 124 height 18
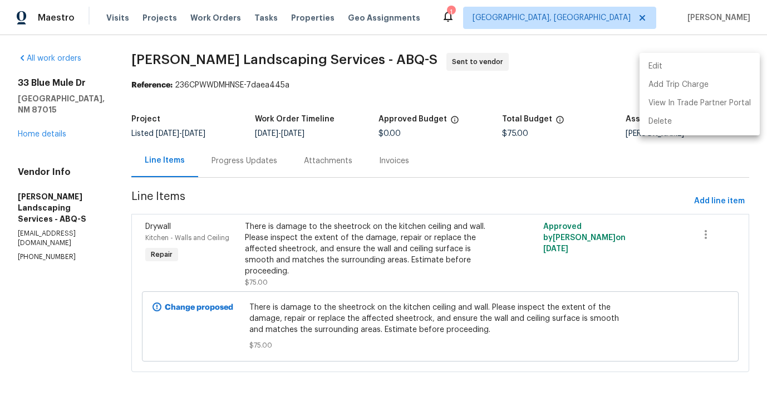
click at [490, 104] on div at bounding box center [383, 210] width 767 height 420
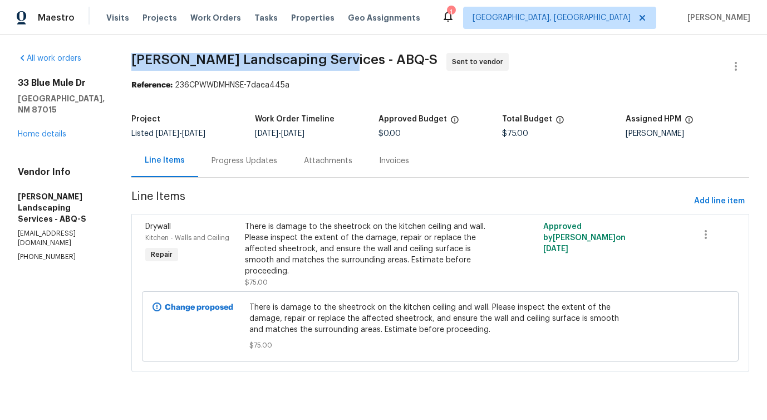
drag, startPoint x: 154, startPoint y: 56, endPoint x: 365, endPoint y: 58, distance: 211.0
click at [365, 58] on div "All work orders 33 Blue Mule Dr Edgewood, NM 87015 Home details Vendor Info Rod…" at bounding box center [383, 219] width 767 height 368
copy span "Rodriguez Landscaping Services"
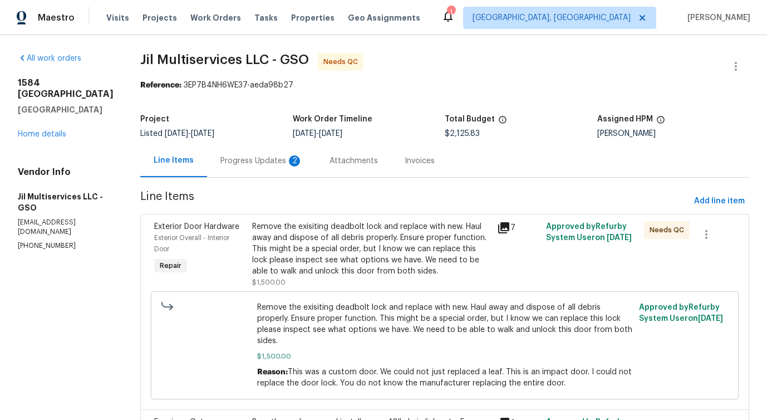
click at [269, 170] on div "Progress Updates 2" at bounding box center [261, 160] width 109 height 33
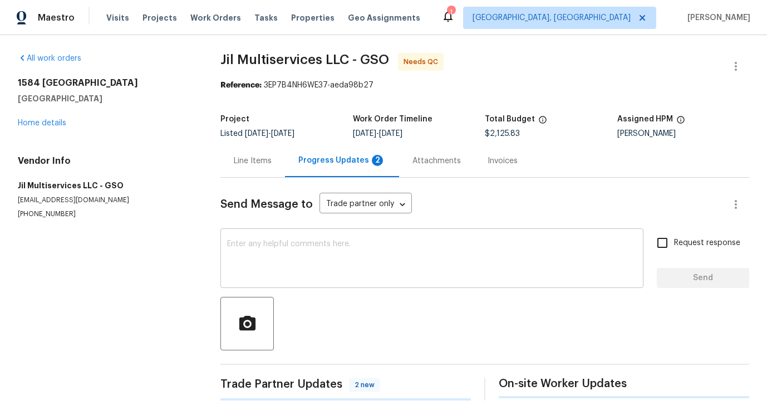
click at [285, 265] on textarea at bounding box center [432, 259] width 410 height 39
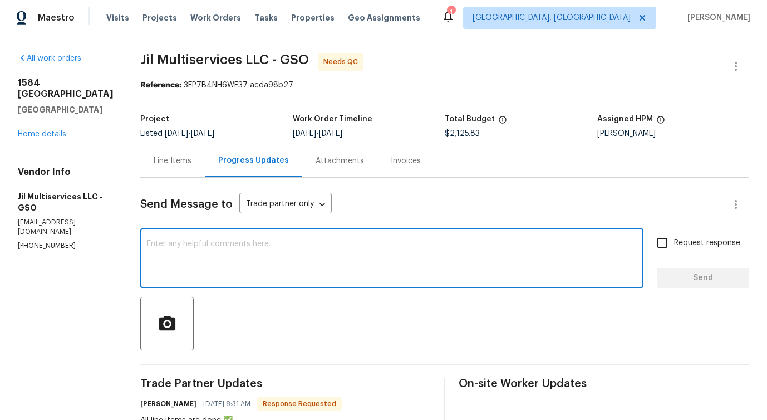
click at [165, 158] on div "Line Items" at bounding box center [173, 160] width 38 height 11
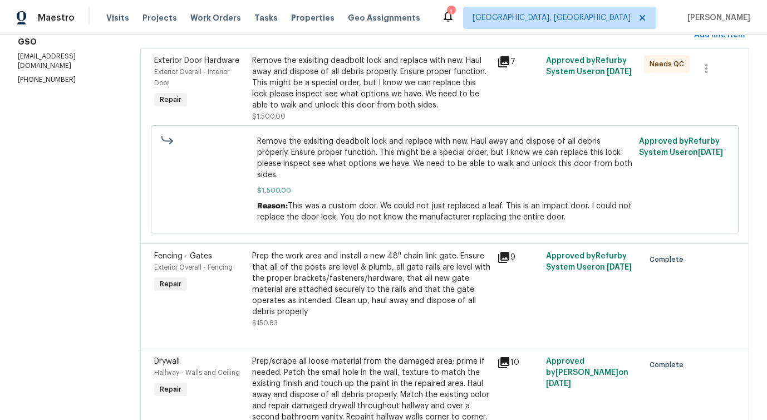
scroll to position [165, 0]
click at [338, 275] on div "Prep the work area and install a new 48'' chain link gate. Ensure that all of t…" at bounding box center [371, 285] width 238 height 67
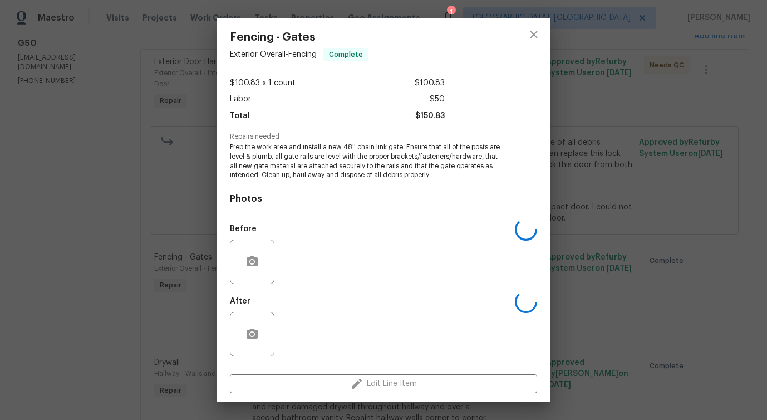
scroll to position [65, 0]
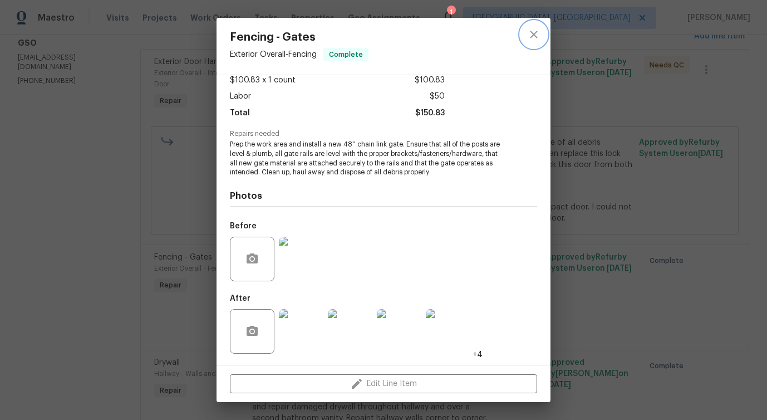
click at [532, 43] on button "close" at bounding box center [534, 34] width 27 height 27
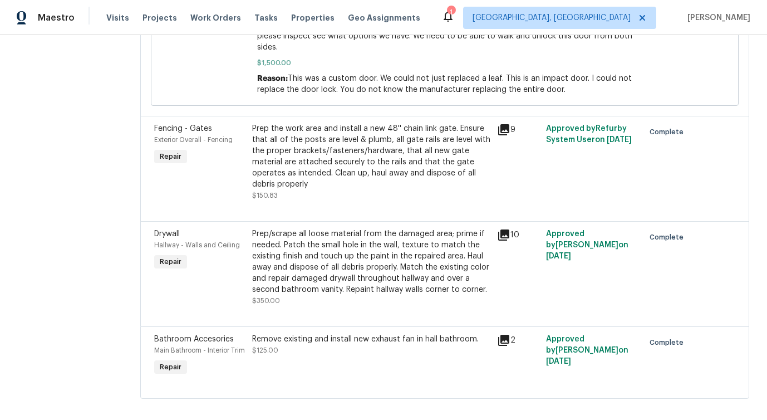
scroll to position [0, 0]
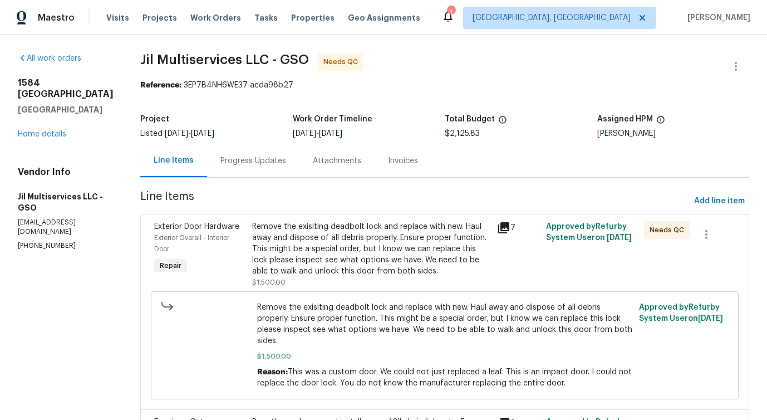
click at [243, 165] on div "Progress Updates" at bounding box center [254, 160] width 66 height 11
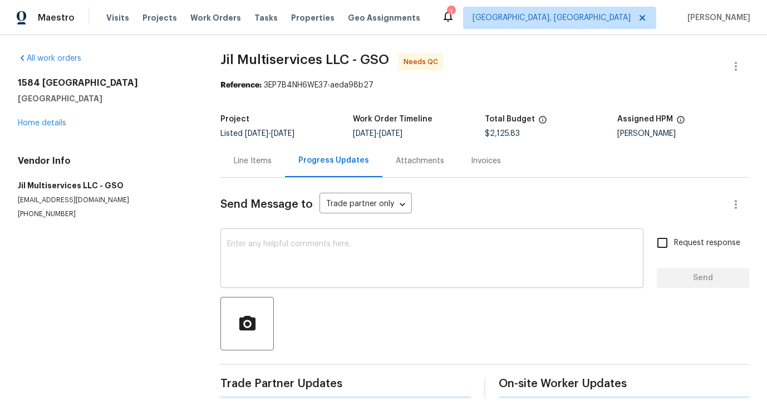
click at [262, 243] on textarea at bounding box center [432, 259] width 410 height 39
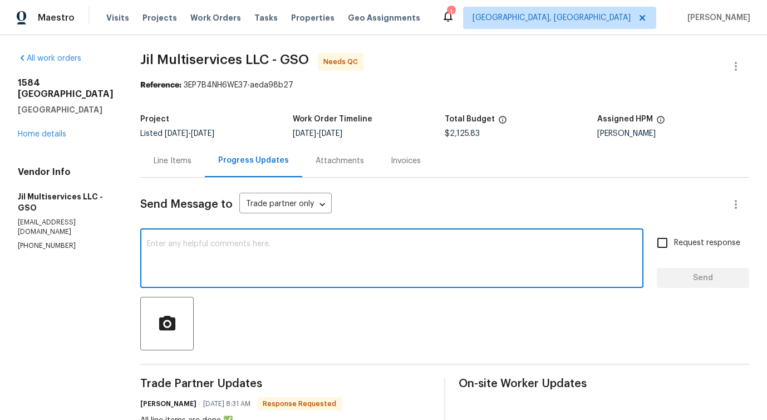
click at [181, 161] on div "Line Items" at bounding box center [173, 160] width 38 height 11
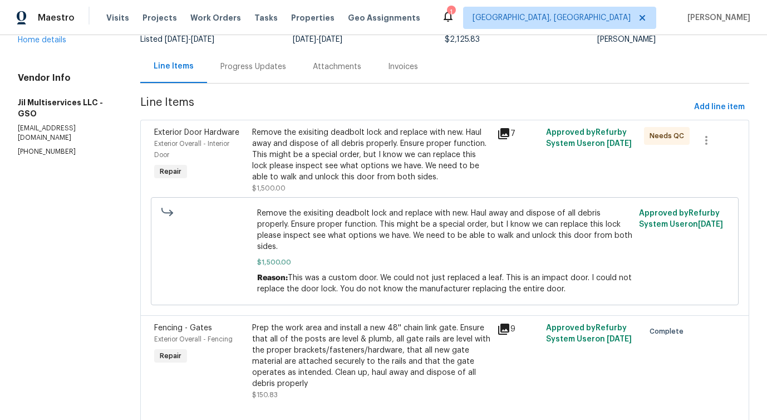
scroll to position [130, 0]
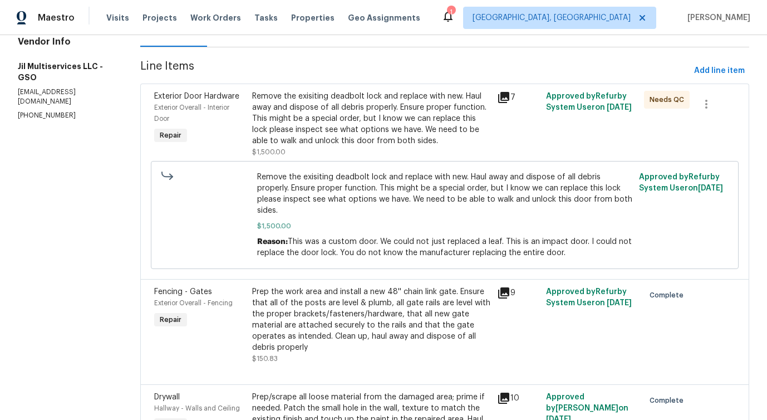
click at [419, 131] on div "Remove the exisiting deadbolt lock and replace with new. Haul away and dispose …" at bounding box center [371, 119] width 238 height 56
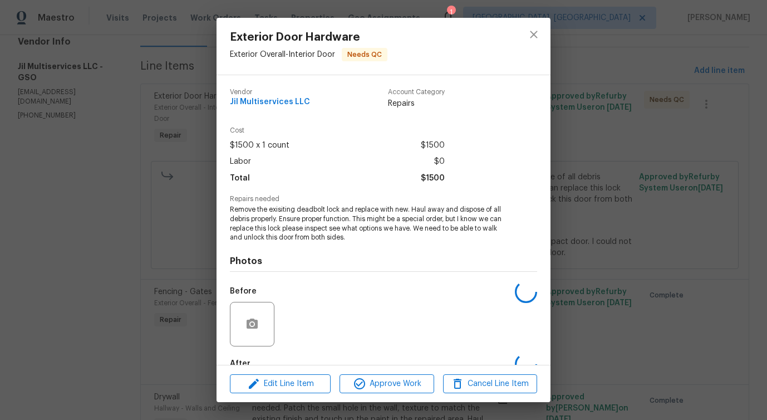
scroll to position [65, 0]
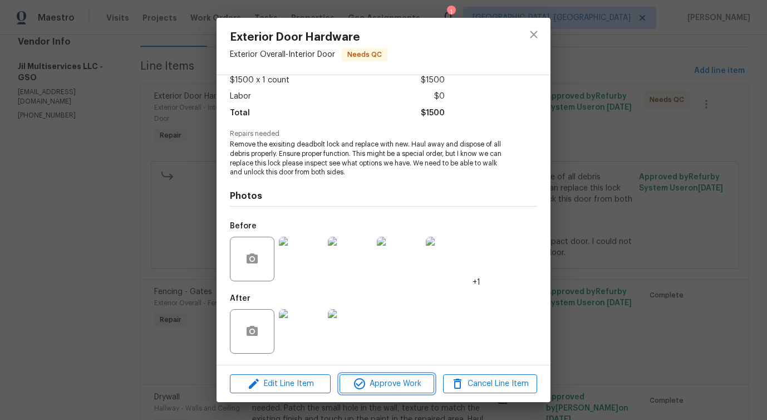
click at [388, 383] on span "Approve Work" at bounding box center [386, 384] width 87 height 14
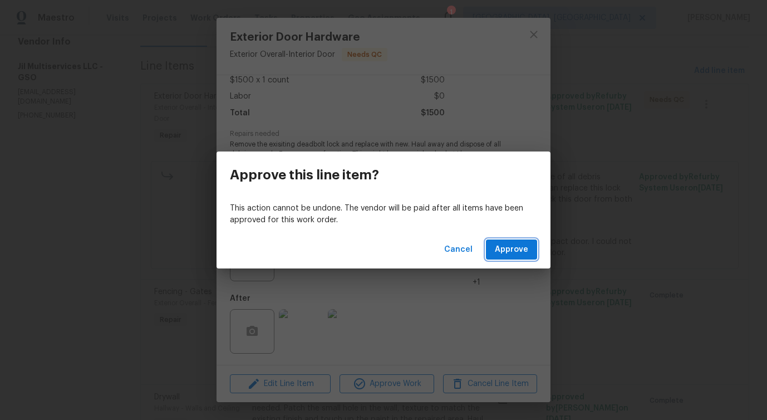
click at [510, 251] on span "Approve" at bounding box center [511, 250] width 33 height 14
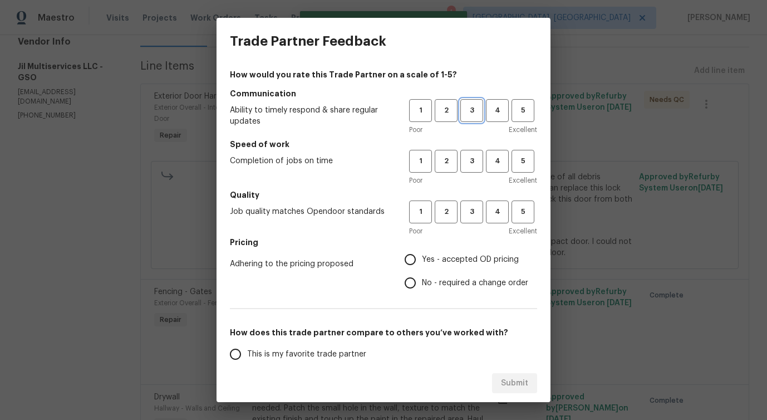
click at [477, 110] on span "3" at bounding box center [472, 110] width 21 height 13
click at [474, 155] on span "3" at bounding box center [472, 161] width 21 height 13
click at [468, 206] on span "3" at bounding box center [472, 211] width 21 height 13
click at [426, 285] on span "No - required a change order" at bounding box center [475, 283] width 106 height 12
click at [422, 285] on input "No - required a change order" at bounding box center [410, 282] width 23 height 23
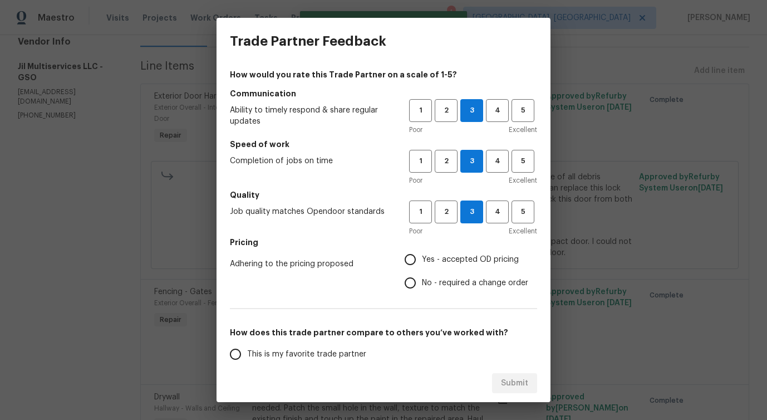
radio input "true"
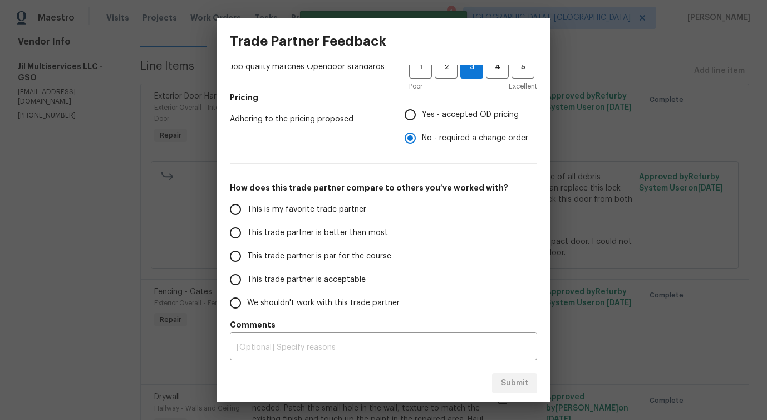
click at [352, 237] on span "This trade partner is better than most" at bounding box center [317, 233] width 141 height 12
click at [247, 237] on input "This trade partner is better than most" at bounding box center [235, 232] width 23 height 23
click at [503, 381] on span "Submit" at bounding box center [514, 383] width 27 height 14
radio input "true"
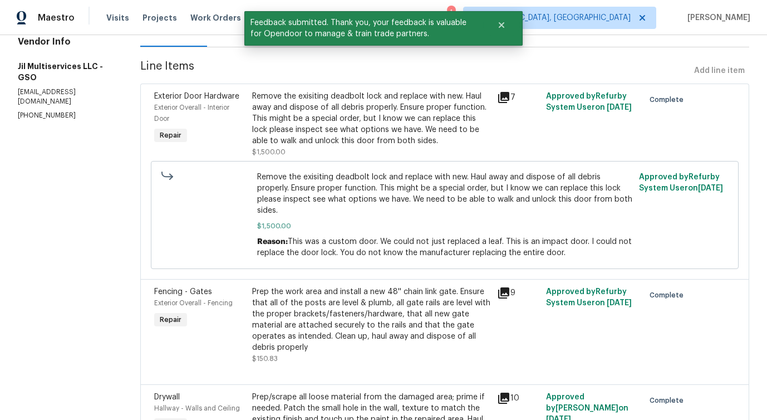
scroll to position [0, 0]
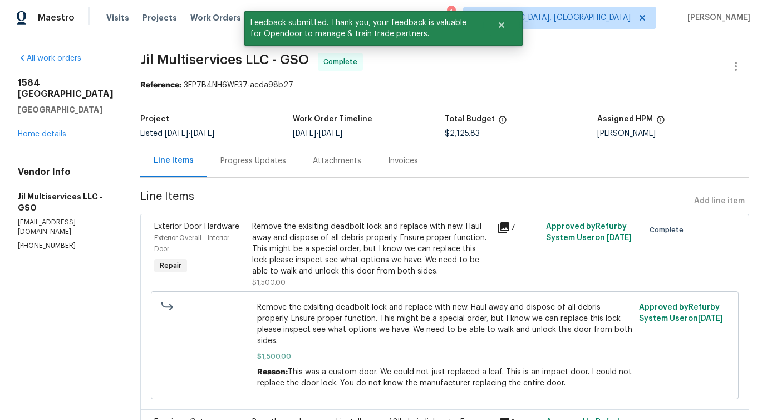
click at [229, 173] on div "Progress Updates" at bounding box center [253, 160] width 92 height 33
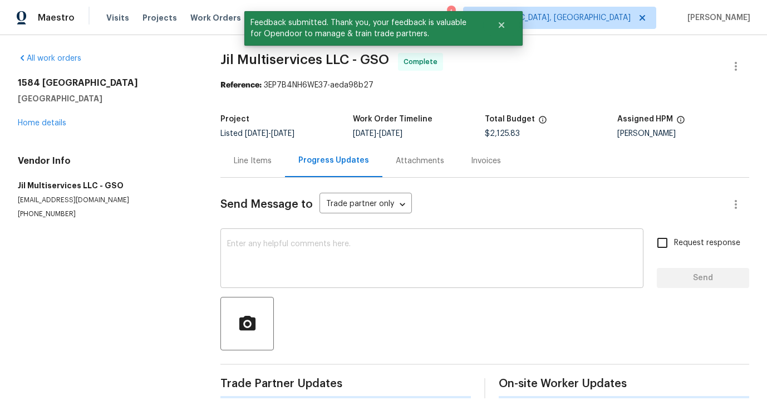
click at [254, 277] on textarea at bounding box center [432, 259] width 410 height 39
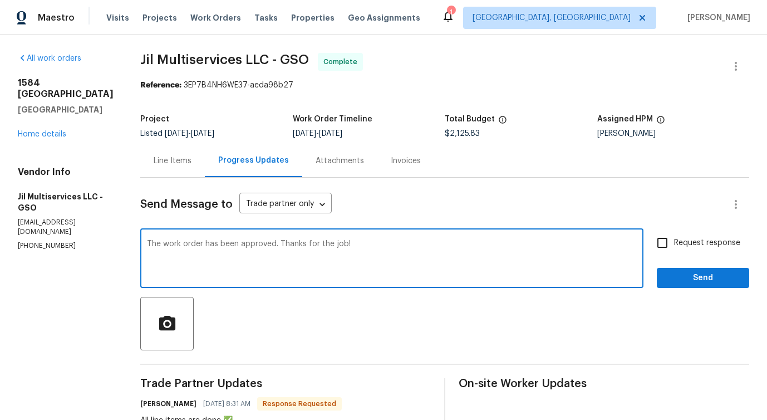
type textarea "The work order has been approved. Thanks for the job!"
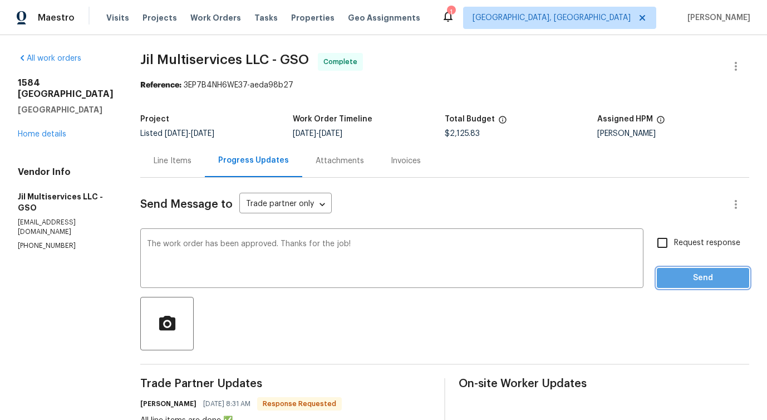
click at [702, 283] on span "Send" at bounding box center [703, 278] width 75 height 14
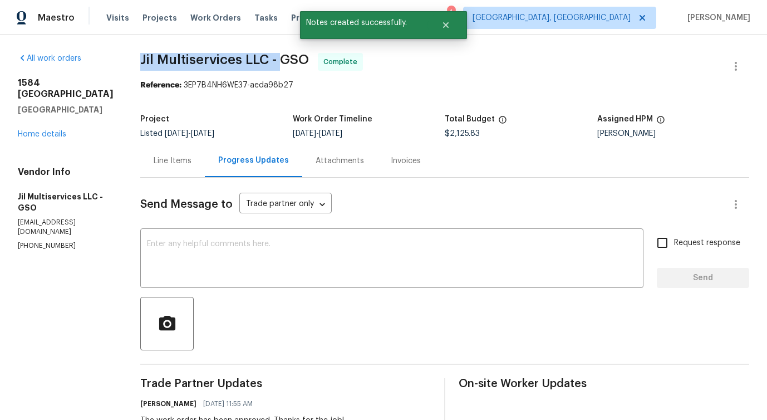
drag, startPoint x: 134, startPoint y: 62, endPoint x: 277, endPoint y: 62, distance: 143.7
copy span "Jil Multiservices LLC -"
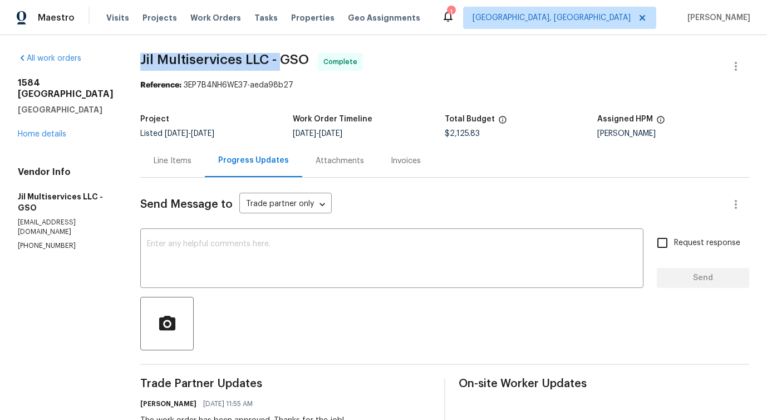
click at [51, 139] on div "1584 Shady Grove Church Rd Winston Salem, NC 27107 Home details" at bounding box center [66, 108] width 96 height 62
click at [48, 138] on link "Home details" at bounding box center [42, 134] width 48 height 8
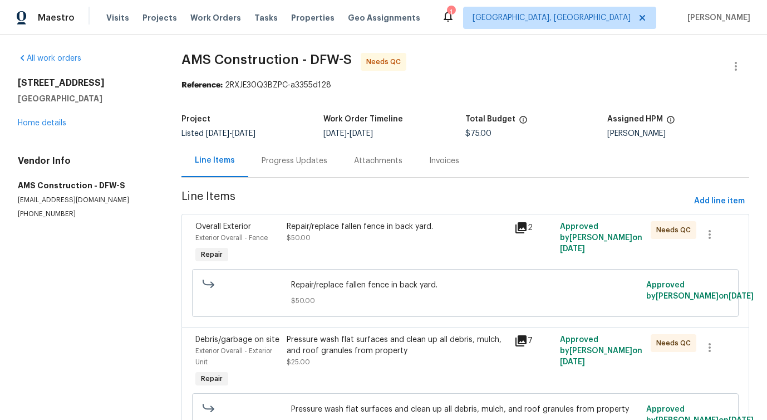
click at [302, 169] on div "Progress Updates" at bounding box center [294, 160] width 92 height 33
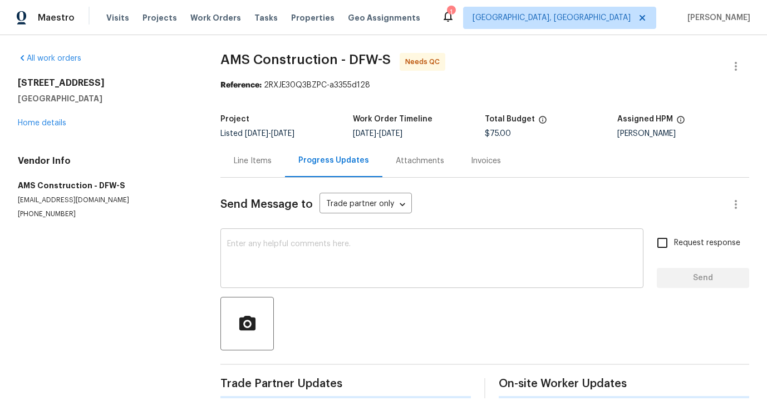
click at [329, 249] on textarea at bounding box center [432, 259] width 410 height 39
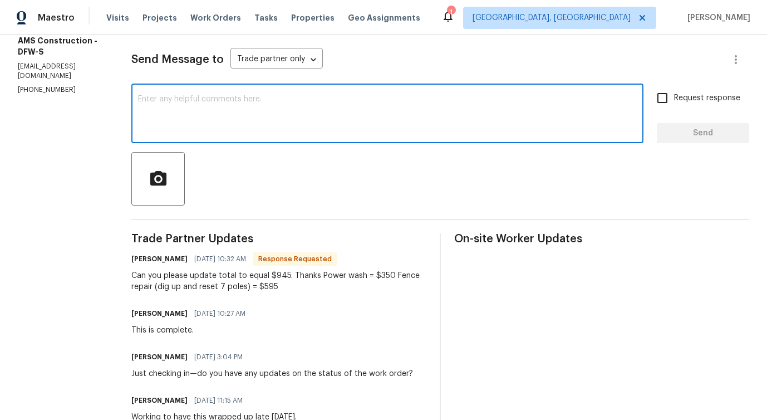
scroll to position [155, 0]
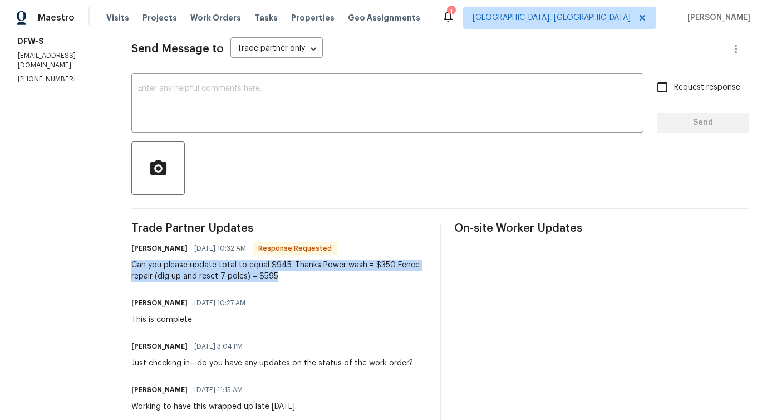
drag, startPoint x: 115, startPoint y: 268, endPoint x: 331, endPoint y: 276, distance: 216.2
click at [332, 277] on div "All work orders [STREET_ADDRESS][PERSON_NAME] Home details Vendor Info AMS Cons…" at bounding box center [383, 249] width 767 height 739
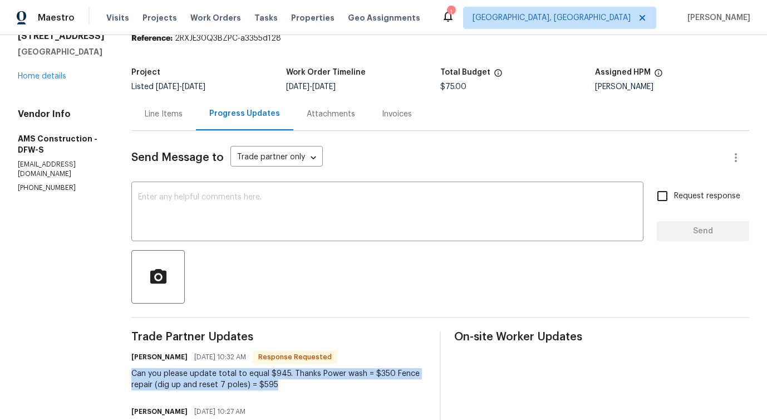
scroll to position [47, 0]
click at [156, 125] on div "Line Items" at bounding box center [163, 113] width 65 height 33
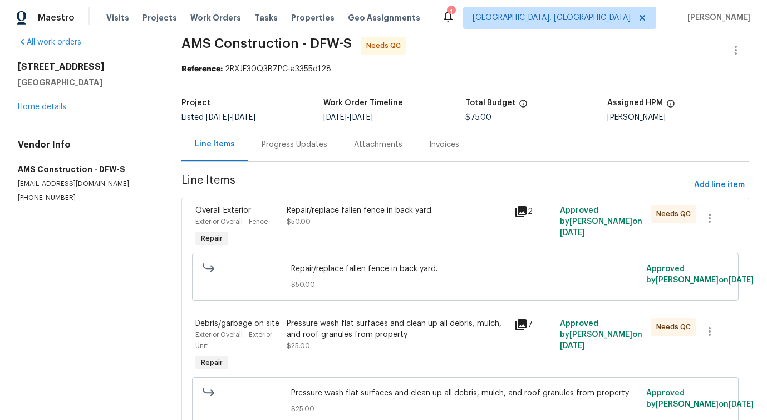
scroll to position [3, 0]
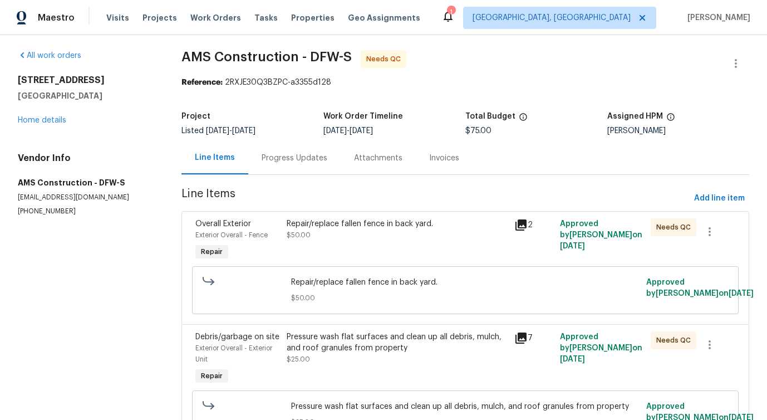
click at [307, 173] on div "Progress Updates" at bounding box center [294, 157] width 92 height 33
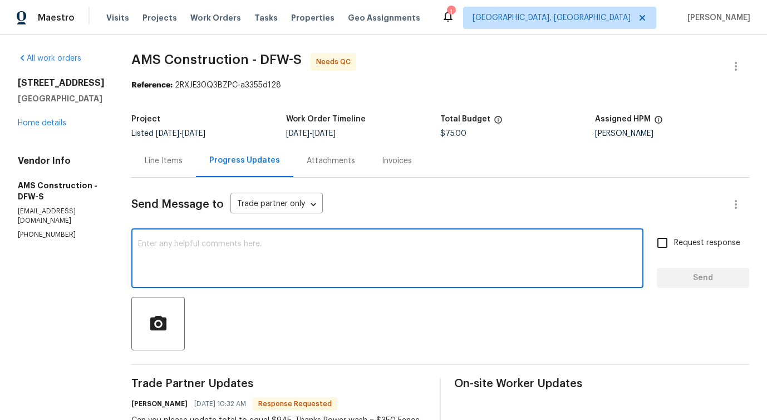
click at [315, 268] on textarea at bounding box center [387, 259] width 499 height 39
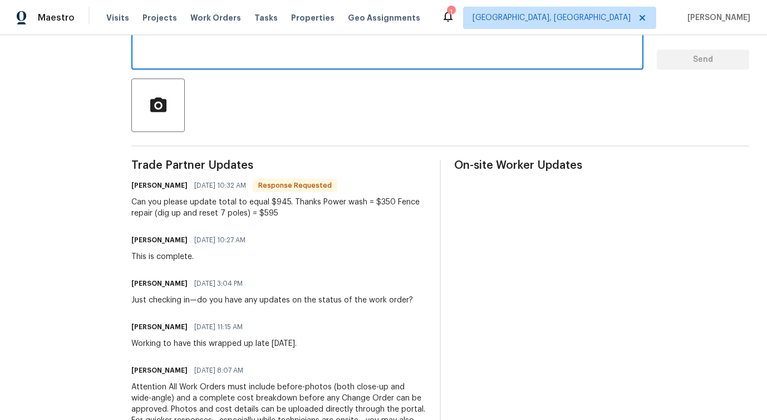
scroll to position [246, 0]
